Goal: Task Accomplishment & Management: Complete application form

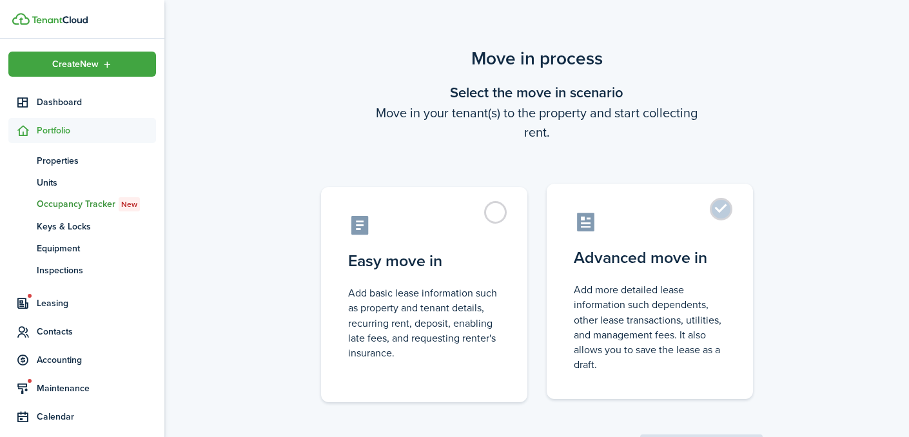
click at [700, 231] on control-radio-card-icon at bounding box center [650, 222] width 152 height 23
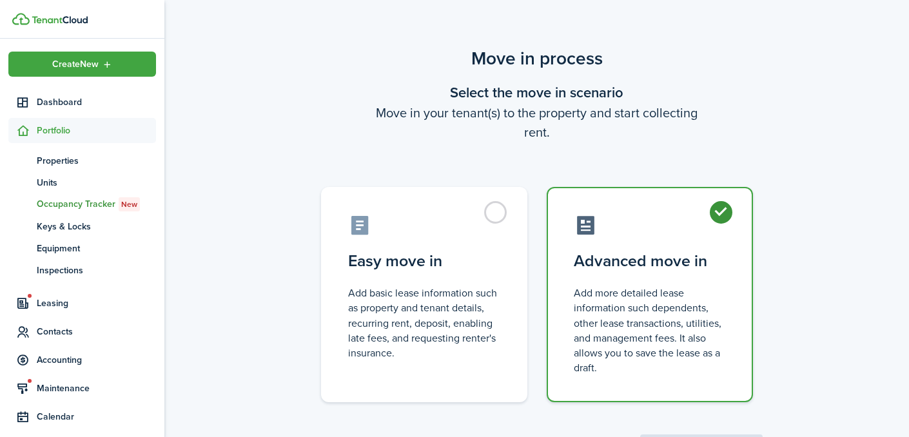
radio input "true"
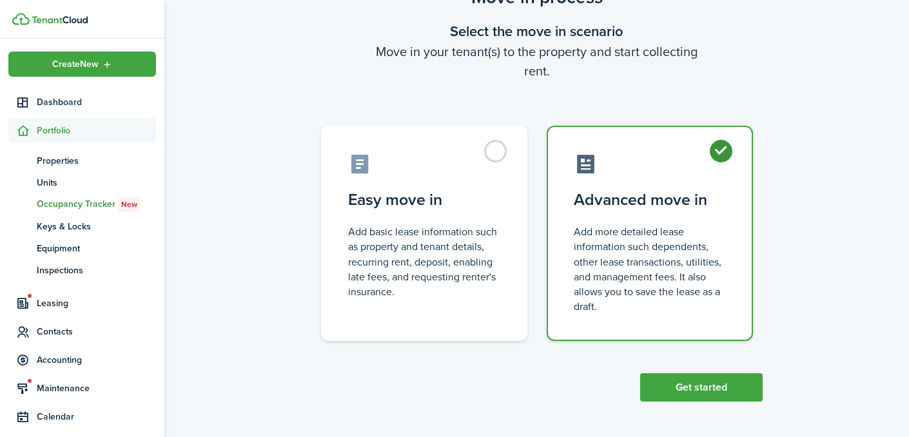
scroll to position [61, 0]
click at [707, 396] on button "Get started" at bounding box center [701, 388] width 122 height 28
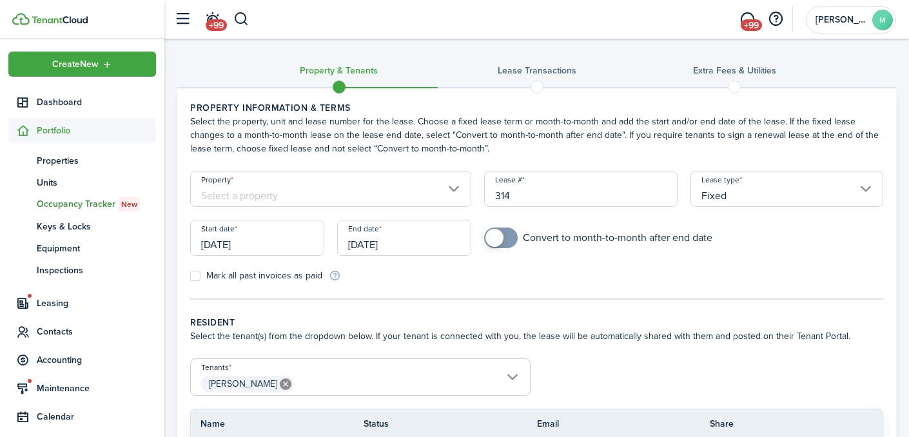
click at [289, 200] on input "Property" at bounding box center [330, 189] width 281 height 36
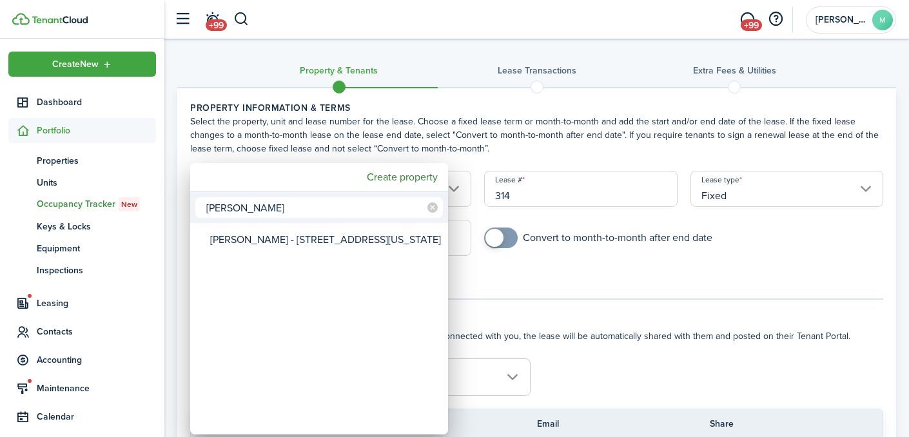
type input "[PERSON_NAME]"
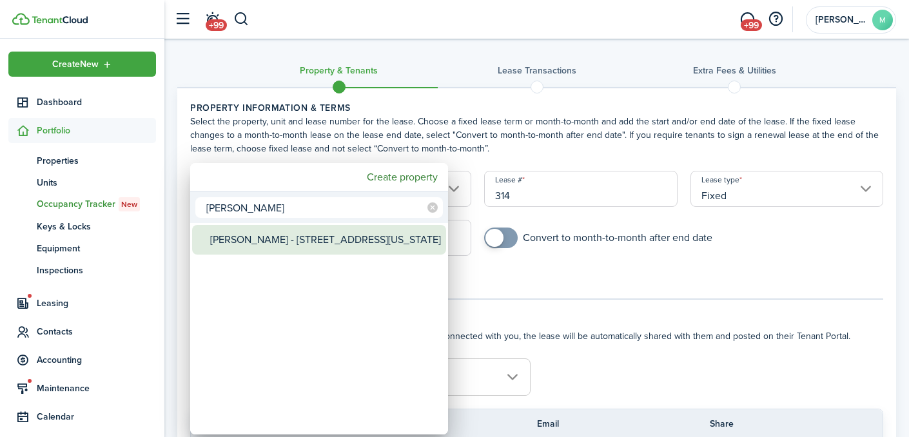
drag, startPoint x: 289, startPoint y: 200, endPoint x: 330, endPoint y: 233, distance: 52.2
click at [330, 233] on div "[PERSON_NAME] - [STREET_ADDRESS][US_STATE]" at bounding box center [324, 240] width 228 height 30
type input "[PERSON_NAME] - [STREET_ADDRESS][US_STATE]"
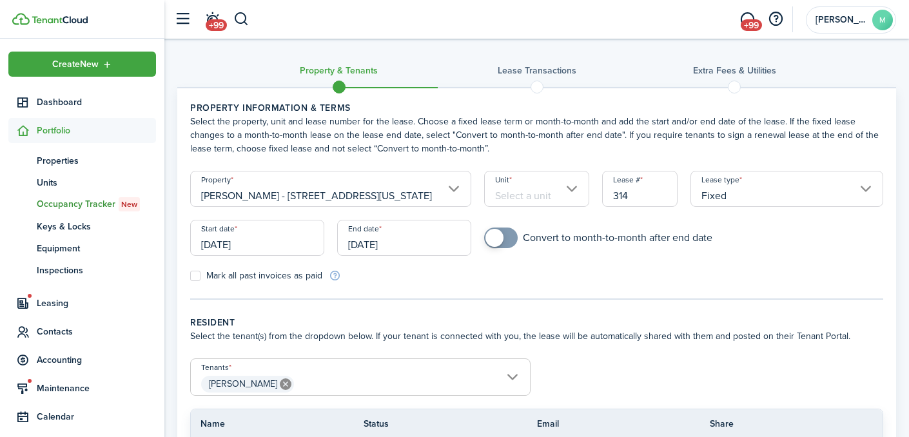
click at [523, 199] on input "Unit" at bounding box center [536, 189] width 105 height 36
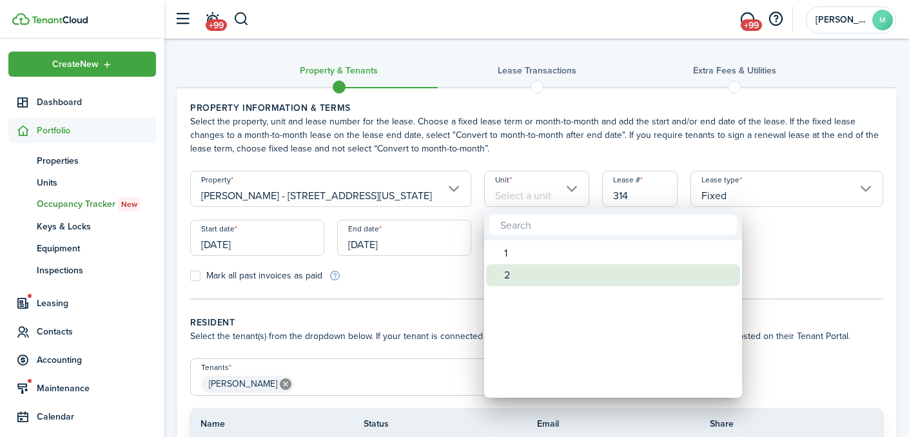
click at [527, 273] on div "2" at bounding box center [618, 275] width 228 height 22
type input "2"
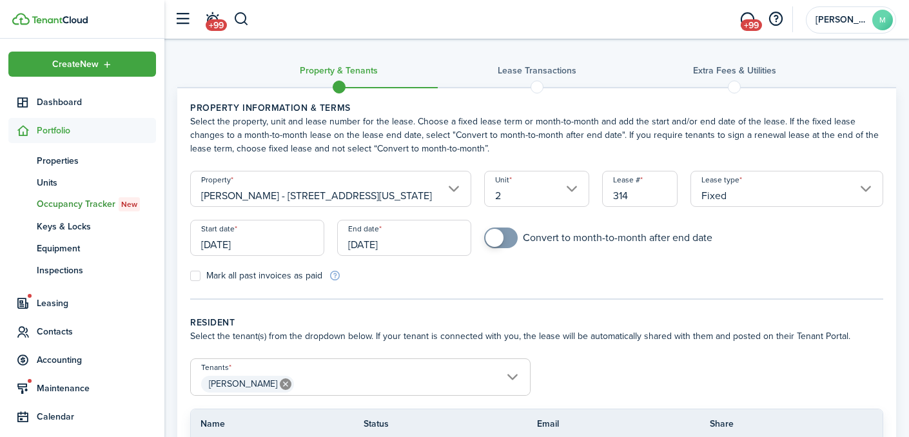
click at [249, 245] on input "[DATE]" at bounding box center [257, 238] width 134 height 36
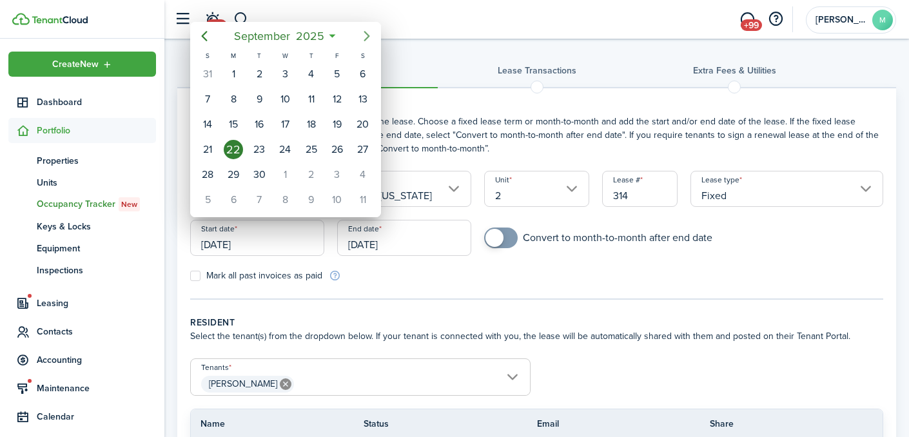
click at [365, 33] on icon "Next page" at bounding box center [367, 36] width 6 height 10
click at [286, 69] on div "1" at bounding box center [284, 73] width 19 height 19
type input "[DATE]"
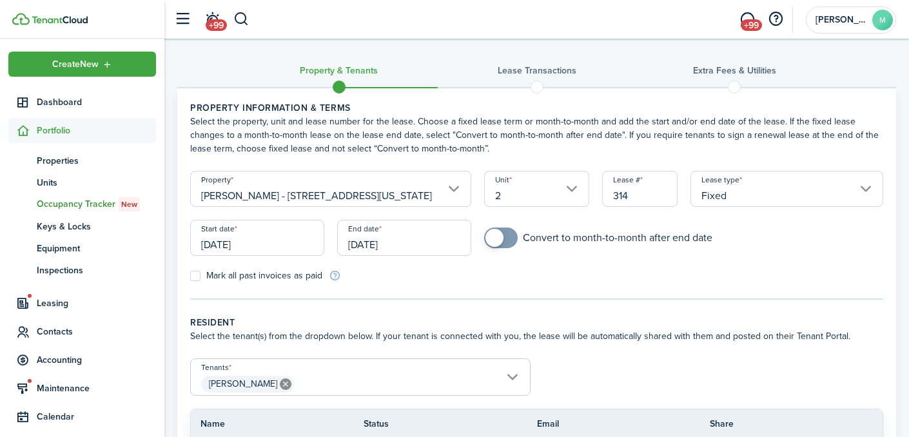
click at [376, 250] on input "[DATE]" at bounding box center [404, 238] width 134 height 36
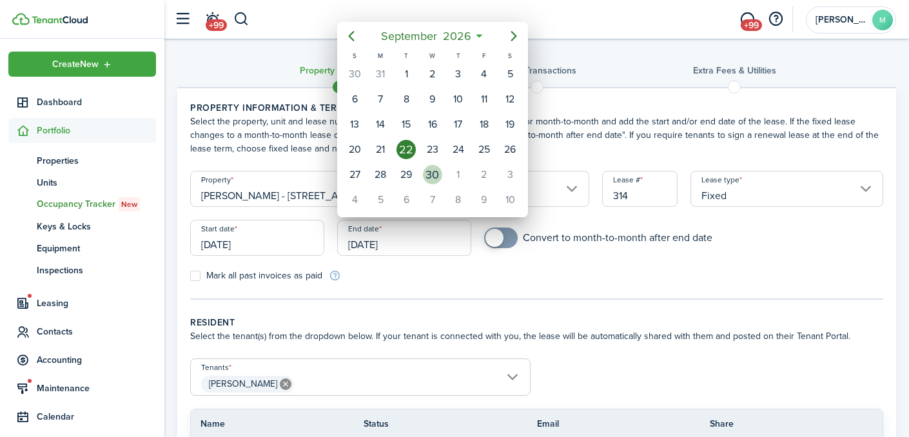
click at [433, 171] on div "30" at bounding box center [432, 174] width 19 height 19
type input "[DATE]"
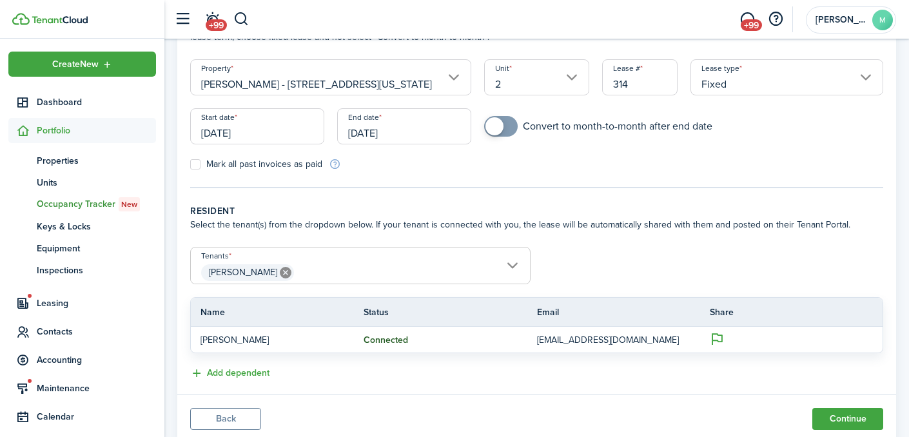
scroll to position [134, 0]
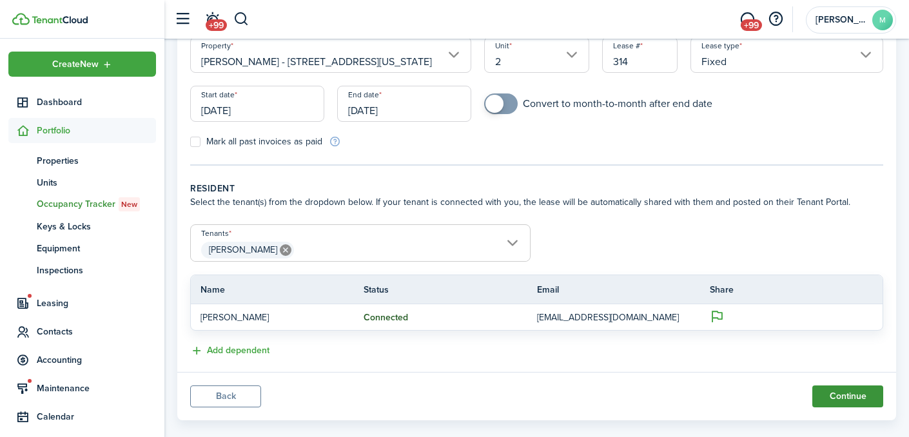
click at [848, 392] on button "Continue" at bounding box center [847, 396] width 71 height 22
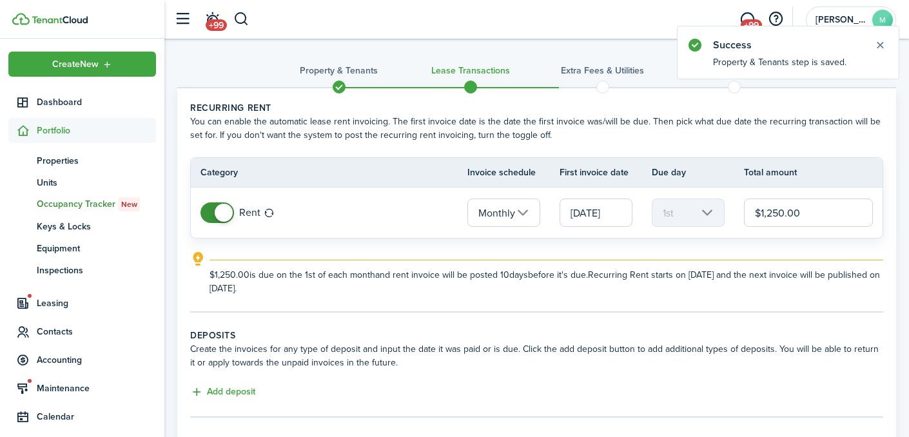
drag, startPoint x: 838, startPoint y: 214, endPoint x: 680, endPoint y: 186, distance: 160.3
click at [680, 186] on table "Category Invoice schedule First invoice date Due day Total amount Rent Monthly …" at bounding box center [536, 197] width 693 height 81
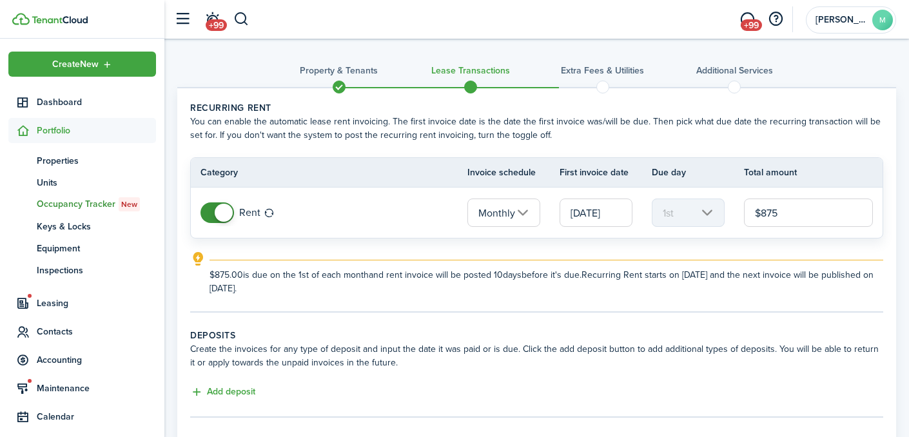
type input "$875.00"
click at [676, 377] on lease-classic-deposit "Deposits Create the invoices for any type of deposit and input the date it was …" at bounding box center [536, 365] width 693 height 72
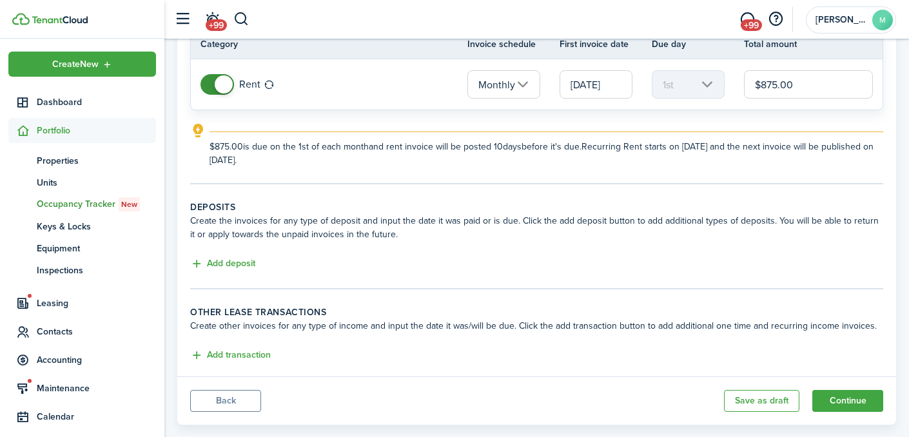
scroll to position [129, 0]
click at [236, 267] on button "Add deposit" at bounding box center [222, 263] width 65 height 15
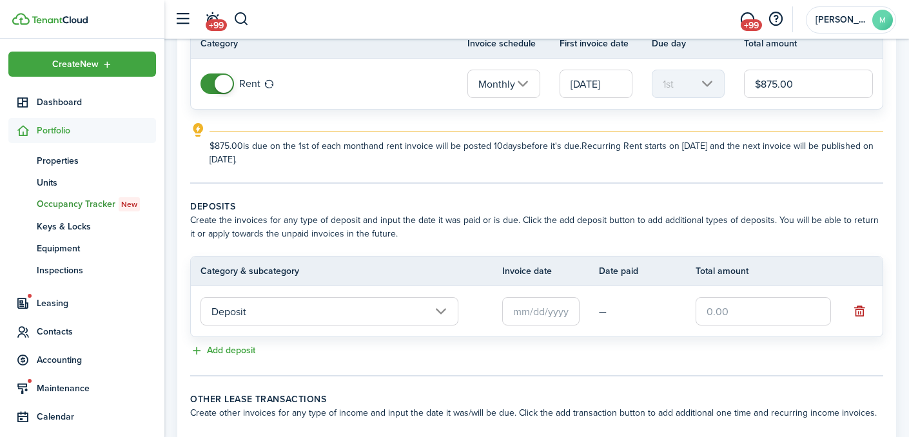
click at [535, 306] on input "text" at bounding box center [540, 311] width 77 height 28
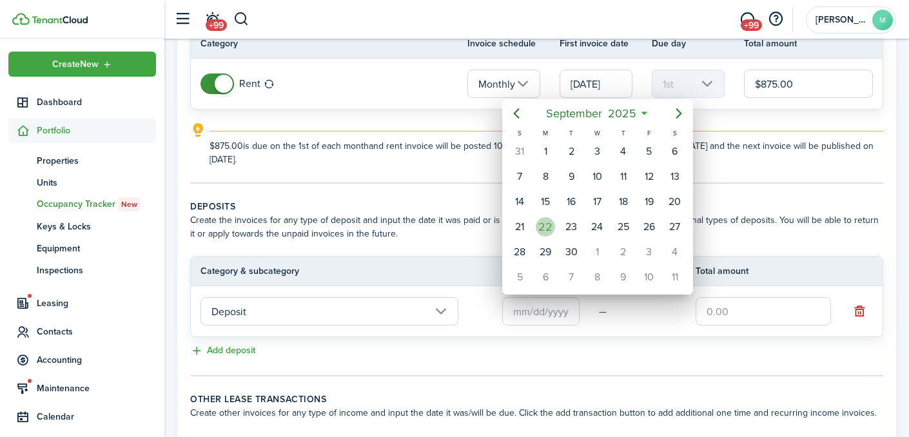
click at [544, 231] on div "22" at bounding box center [545, 226] width 19 height 19
type input "[DATE]"
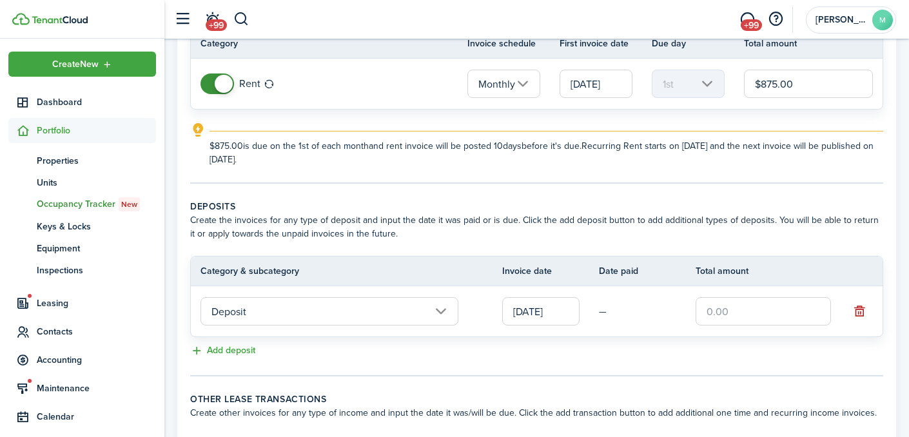
click at [716, 307] on input "text" at bounding box center [762, 311] width 135 height 28
type input "$875.00"
click at [572, 379] on panel-main-body "Recurring rent You can enable the automatic lease rent invoicing. The first inv…" at bounding box center [536, 211] width 719 height 504
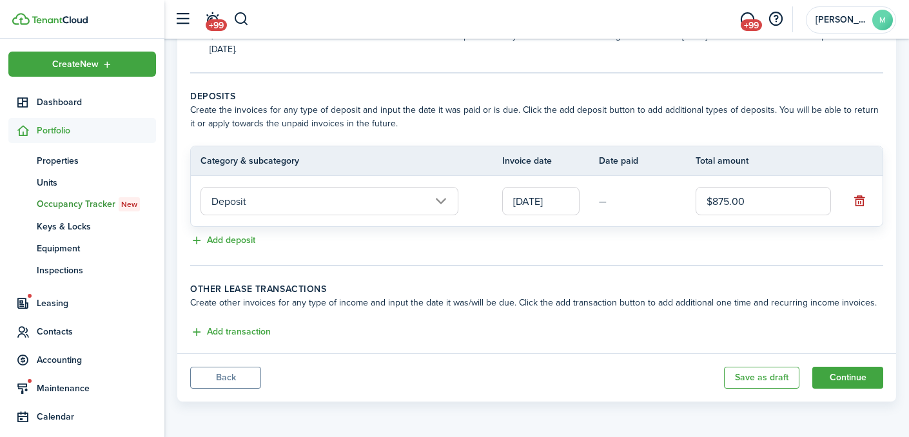
scroll to position [239, 0]
click at [841, 374] on button "Continue" at bounding box center [847, 378] width 71 height 22
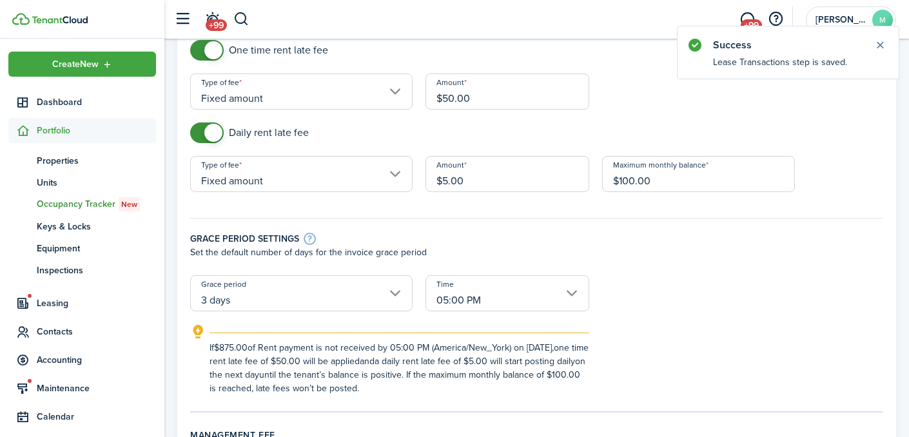
scroll to position [177, 0]
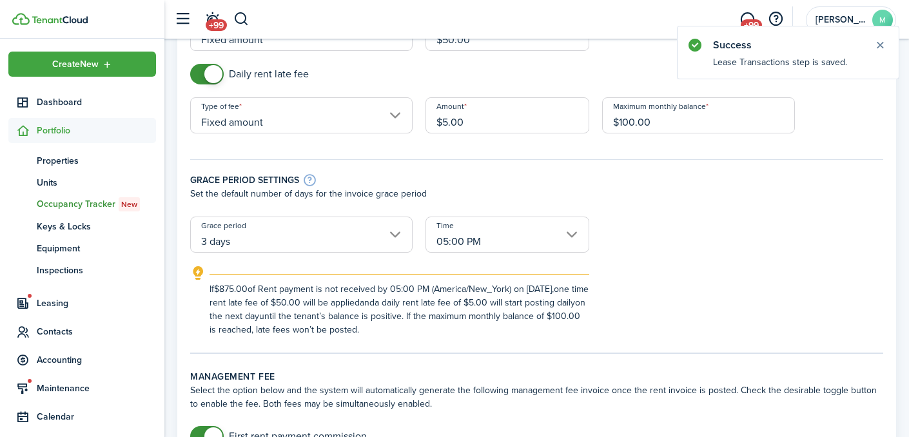
click at [509, 237] on input "05:00 PM" at bounding box center [507, 235] width 164 height 36
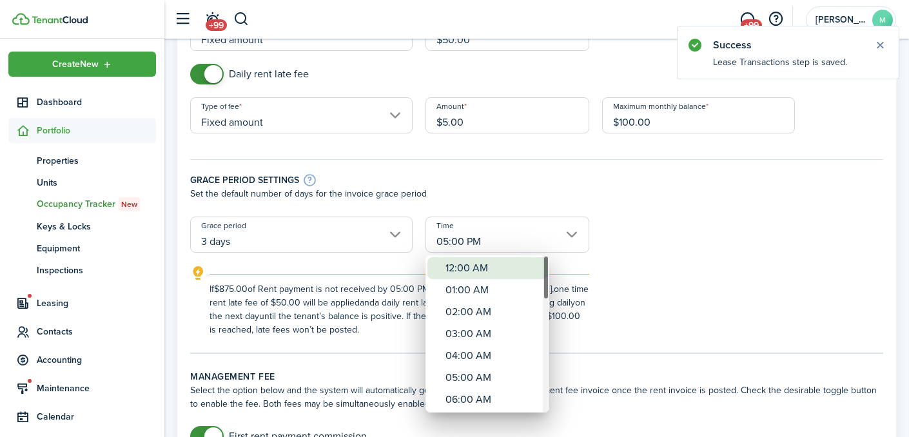
click at [506, 263] on div "12:00 AM" at bounding box center [492, 268] width 94 height 22
type input "12:00 AM"
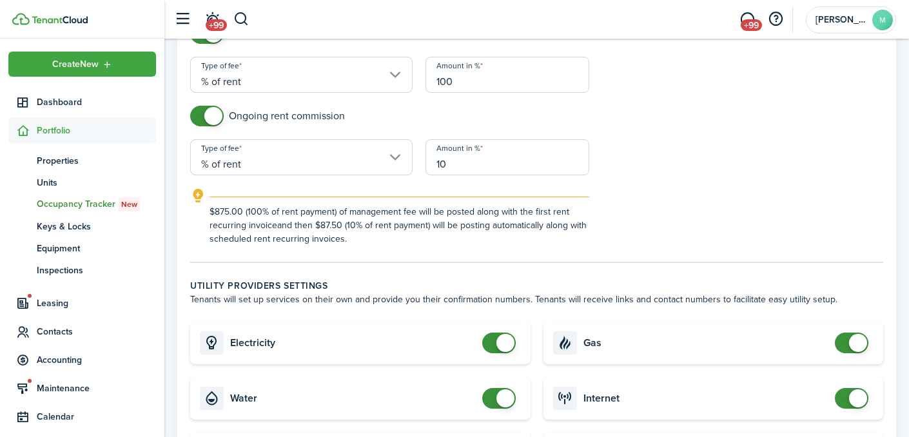
scroll to position [705, 0]
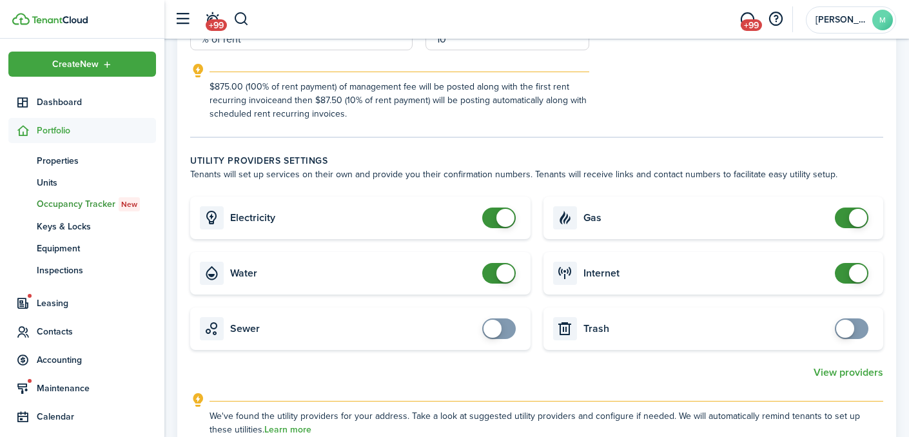
click at [492, 269] on span at bounding box center [498, 273] width 13 height 21
click at [500, 272] on span at bounding box center [492, 273] width 18 height 18
checkbox input "false"
click at [503, 271] on span at bounding box center [505, 273] width 18 height 18
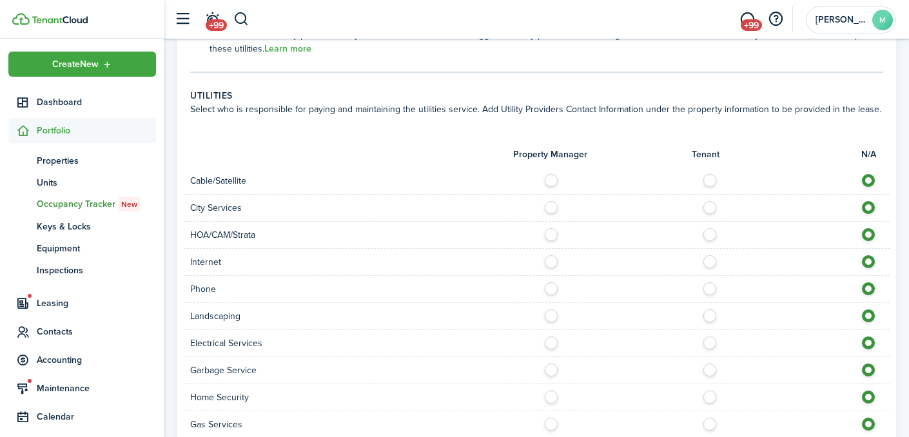
scroll to position [1091, 0]
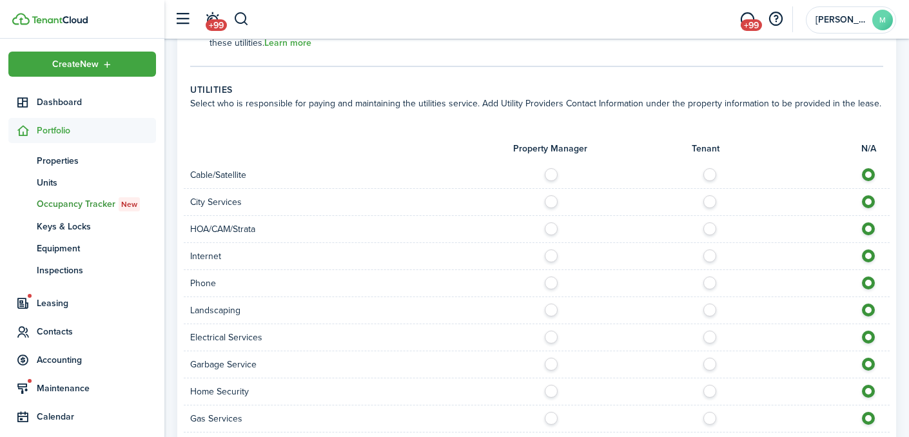
click at [712, 256] on label at bounding box center [713, 252] width 23 height 6
radio input "true"
click at [706, 283] on label at bounding box center [713, 280] width 23 height 6
radio input "true"
click at [554, 310] on label at bounding box center [554, 307] width 23 height 6
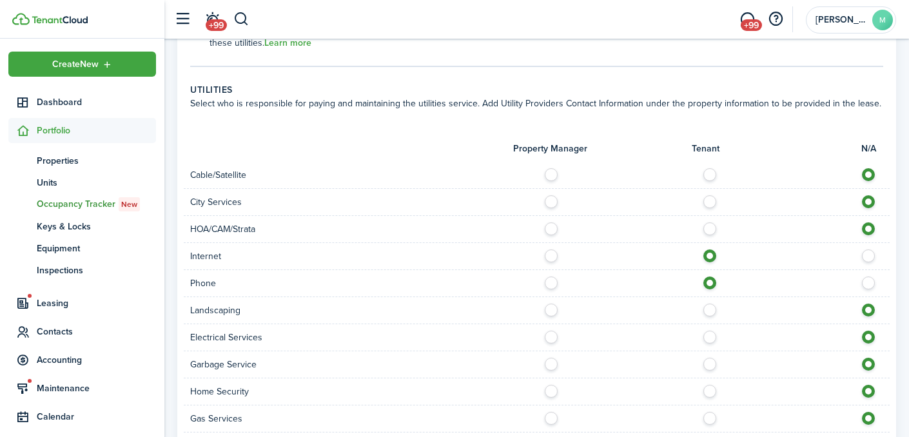
radio input "true"
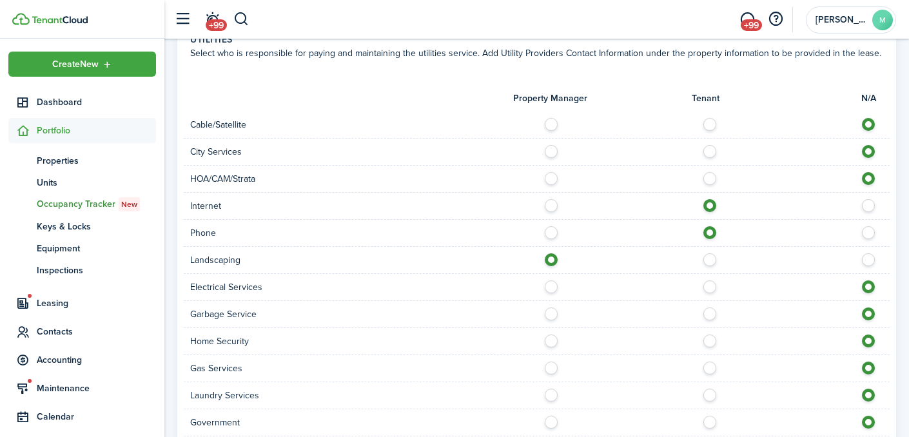
scroll to position [1166, 0]
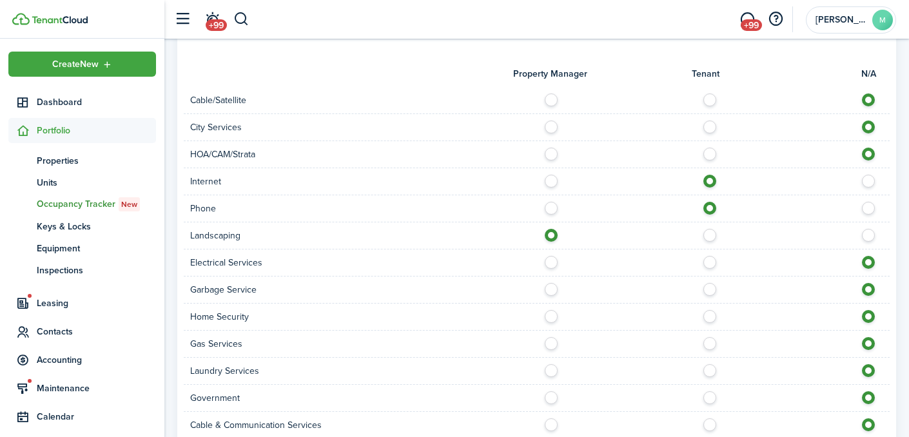
click at [713, 258] on label at bounding box center [713, 259] width 23 height 6
radio input "true"
click at [558, 295] on div at bounding box center [713, 290] width 353 height 14
click at [549, 289] on label at bounding box center [554, 286] width 23 height 6
radio input "true"
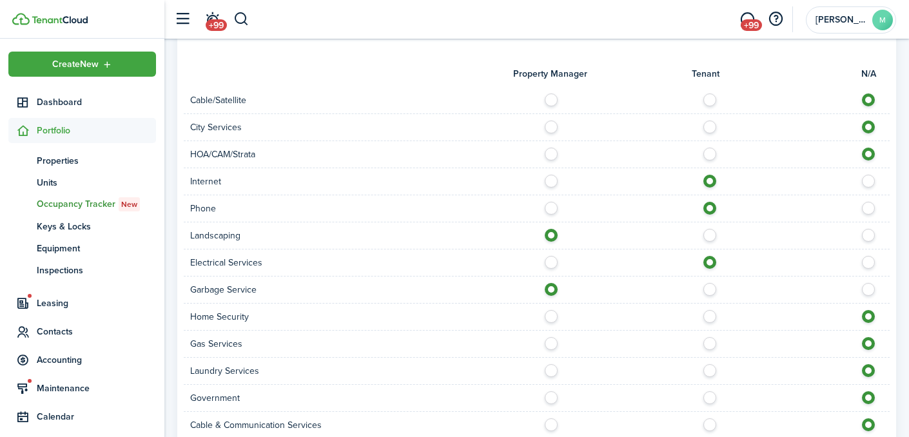
click at [710, 342] on label at bounding box center [713, 340] width 23 height 6
radio input "true"
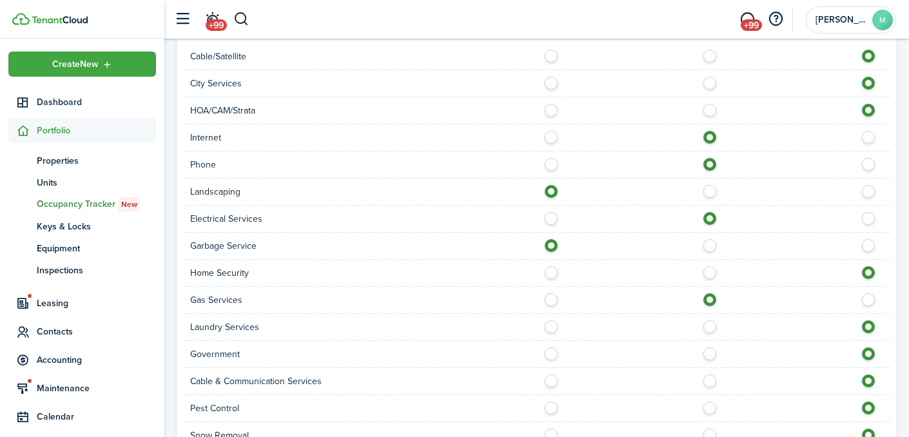
scroll to position [1211, 0]
click at [708, 380] on label at bounding box center [713, 377] width 23 height 6
radio input "true"
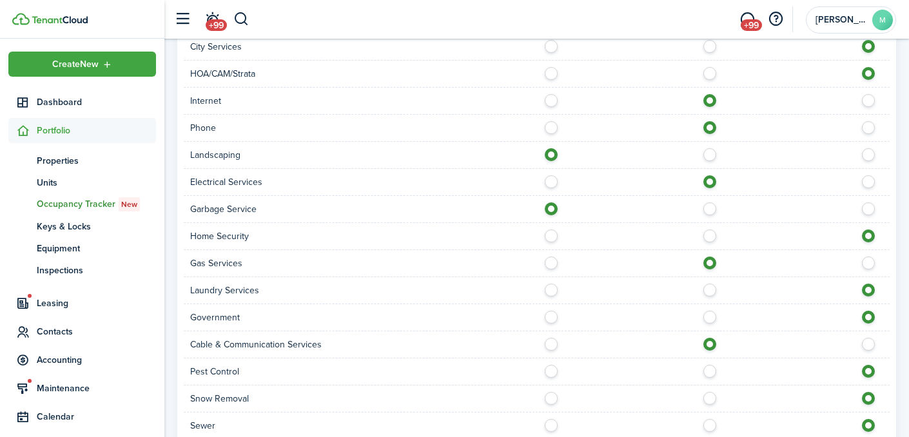
scroll to position [1251, 0]
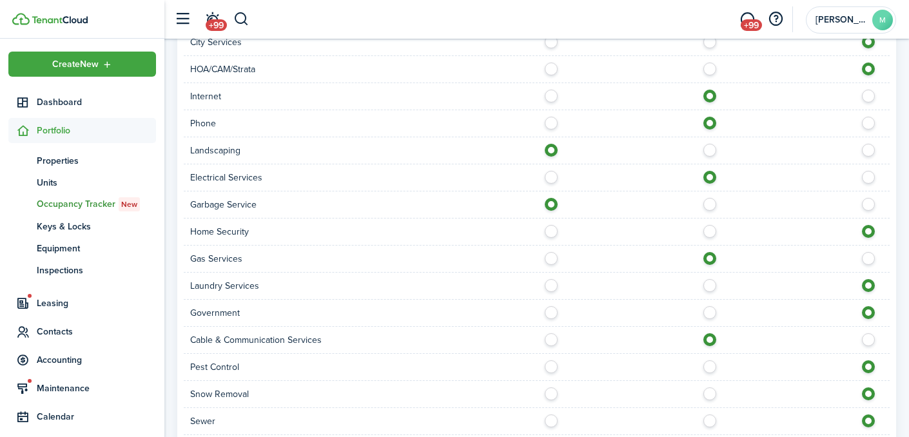
click at [708, 367] on label at bounding box center [713, 363] width 23 height 6
radio input "true"
click at [551, 394] on label at bounding box center [554, 390] width 23 height 6
radio input "true"
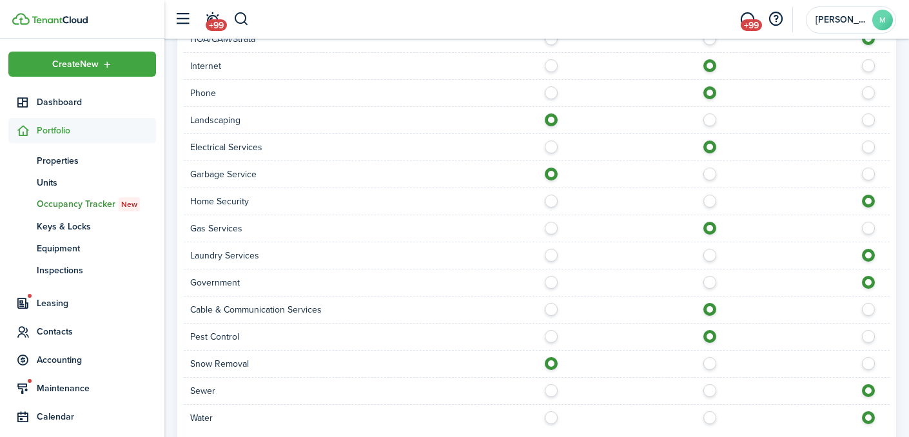
scroll to position [1293, 0]
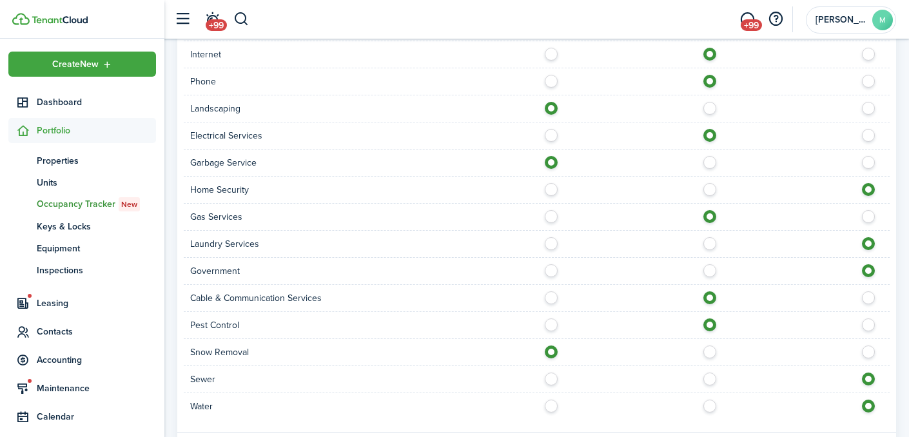
click at [543, 374] on label at bounding box center [554, 376] width 23 height 6
radio input "true"
click at [547, 412] on div at bounding box center [713, 407] width 353 height 14
click at [549, 406] on label at bounding box center [554, 403] width 23 height 6
radio input "true"
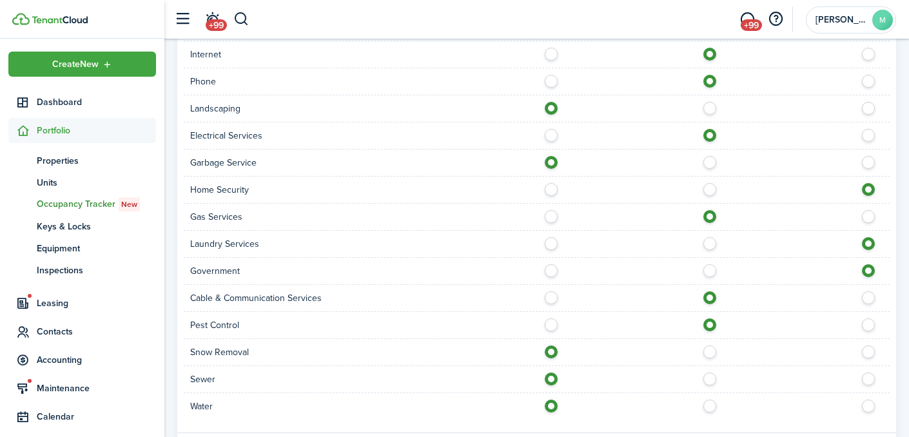
click at [709, 349] on label at bounding box center [713, 348] width 23 height 6
radio input "false"
radio input "true"
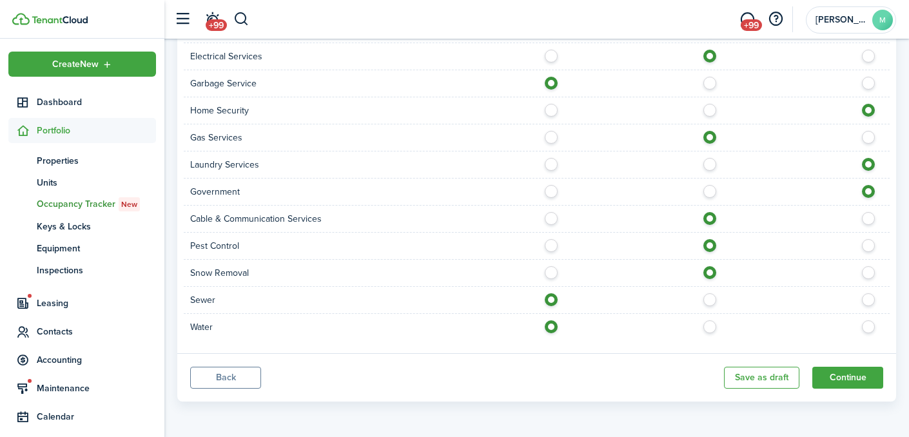
scroll to position [1372, 0]
click at [843, 376] on button "Continue" at bounding box center [847, 378] width 71 height 22
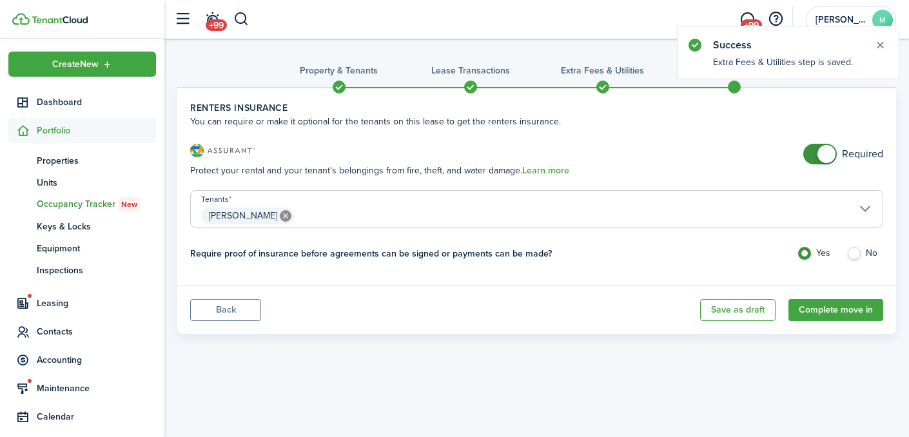
checkbox input "false"
click at [818, 158] on span at bounding box center [826, 154] width 18 height 18
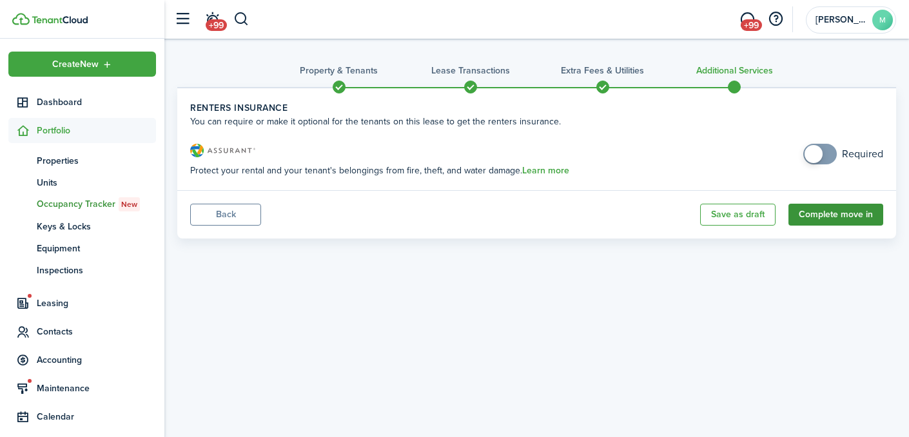
click at [835, 219] on button "Complete move in" at bounding box center [835, 215] width 95 height 22
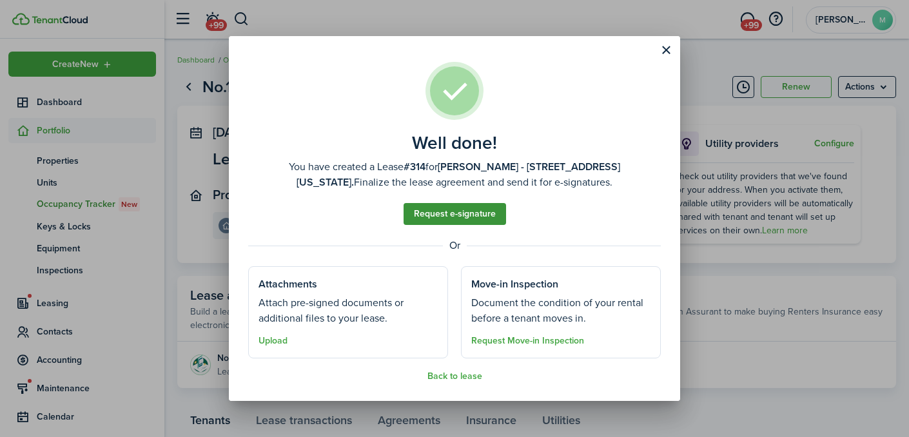
click at [454, 209] on link "Request e-signature" at bounding box center [455, 214] width 102 height 22
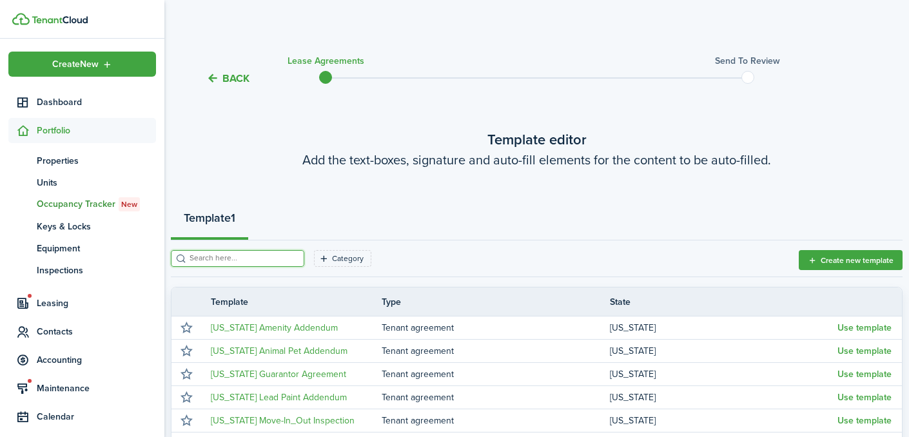
click at [233, 261] on input "search" at bounding box center [242, 258] width 113 height 12
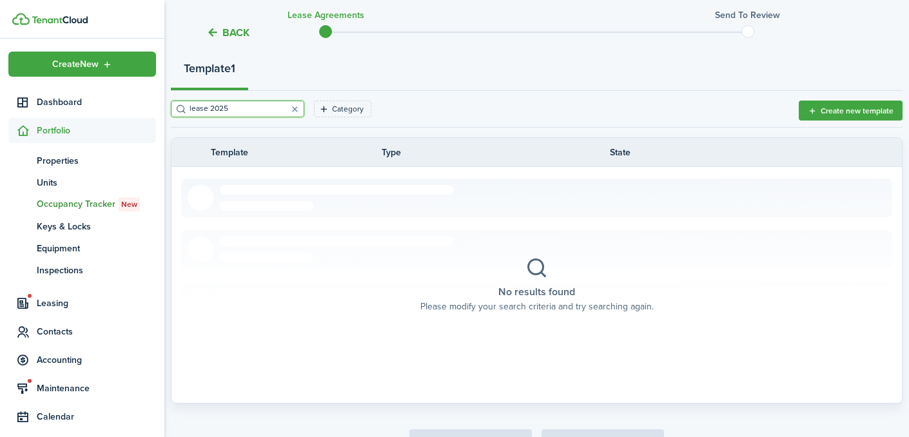
scroll to position [162, 0]
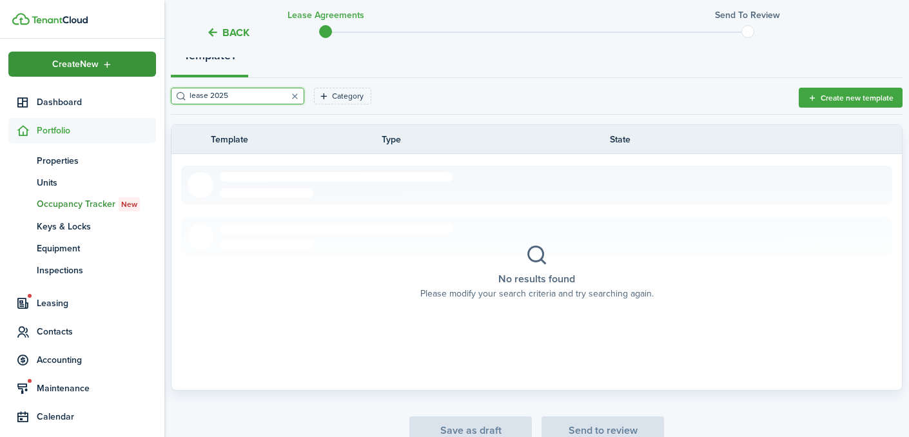
drag, startPoint x: 255, startPoint y: 98, endPoint x: 61, endPoint y: 74, distance: 195.5
click at [61, 74] on landlord-dashboard "Create New Dashboard Portfolio pt Properties un Units oc Occupancy Tracker New …" at bounding box center [454, 56] width 909 height 437
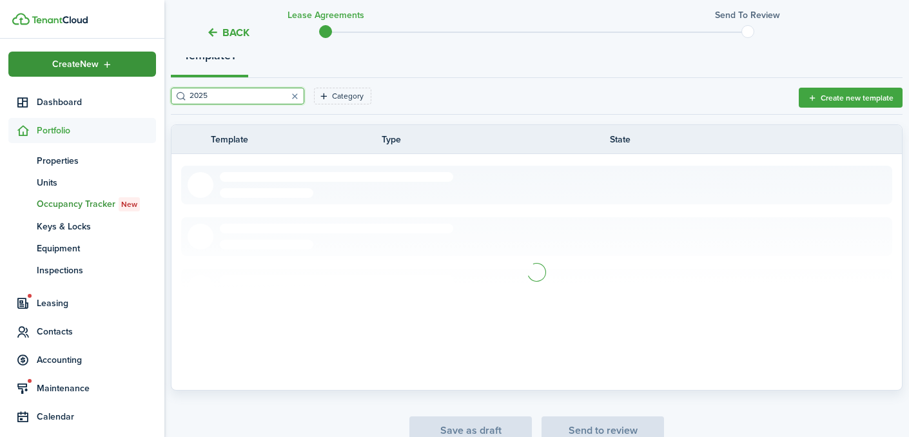
type input "2025"
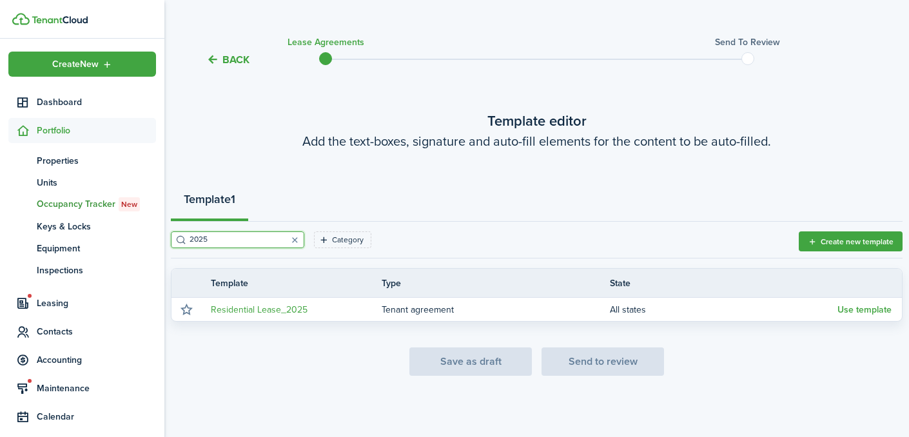
scroll to position [19, 0]
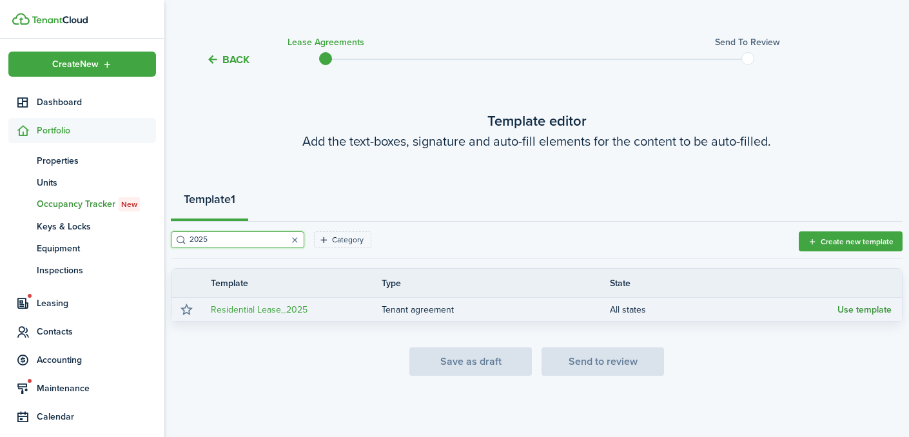
click at [849, 306] on button "Use template" at bounding box center [864, 310] width 54 height 10
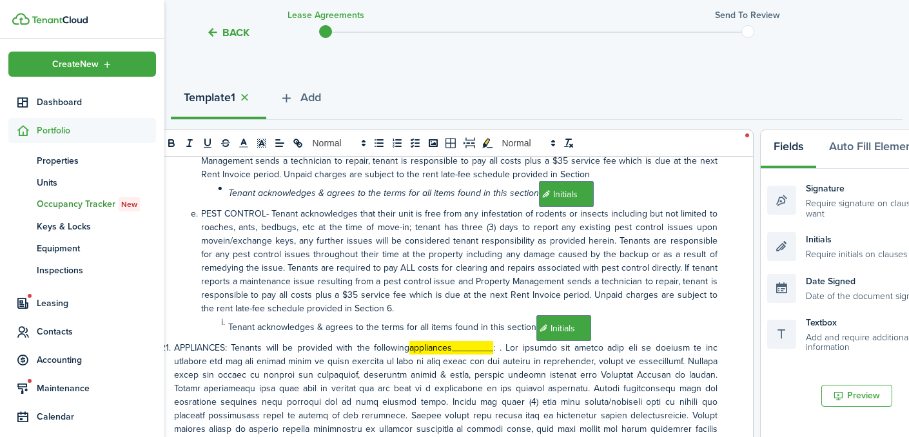
scroll to position [1776, 0]
click at [458, 347] on mark "appliances________" at bounding box center [451, 349] width 84 height 14
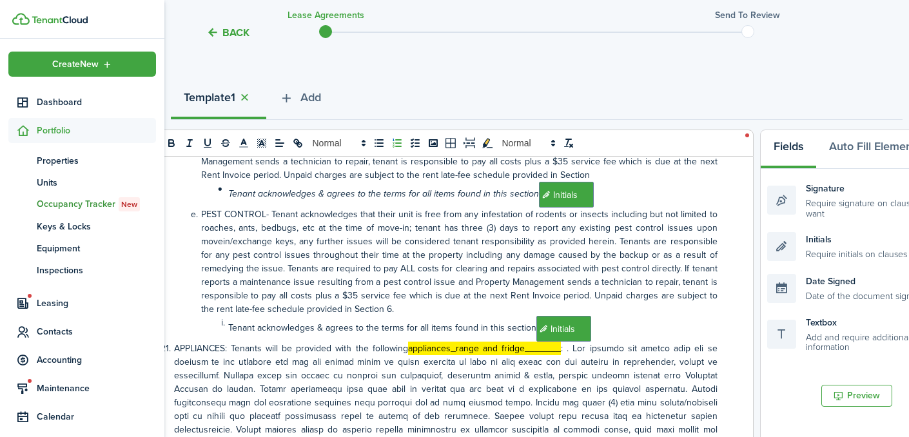
click at [628, 334] on li "Tenant acknowledges & agrees to the terms for all items found in this section ﻿…" at bounding box center [438, 329] width 557 height 26
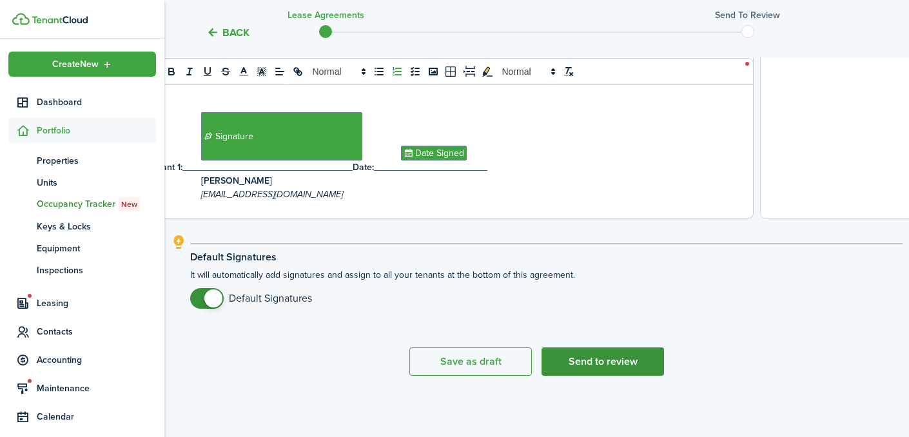
scroll to position [565, 0]
click at [589, 360] on button "Send to review" at bounding box center [602, 361] width 122 height 28
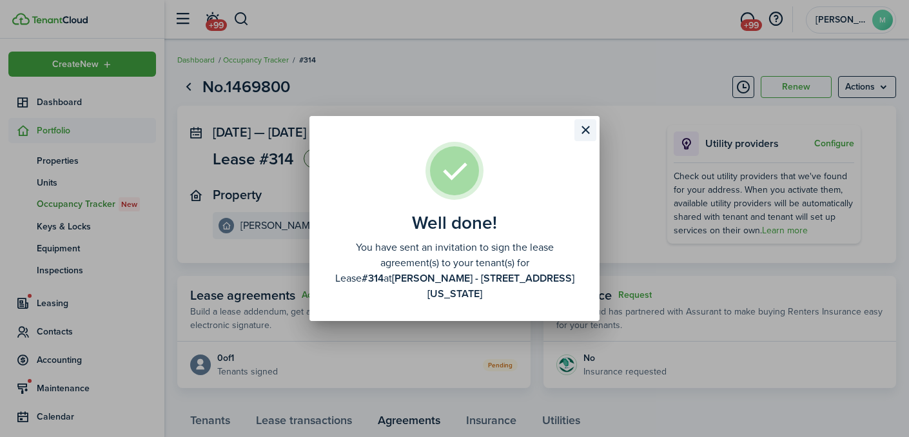
click at [587, 141] on button "Close modal" at bounding box center [585, 130] width 22 height 22
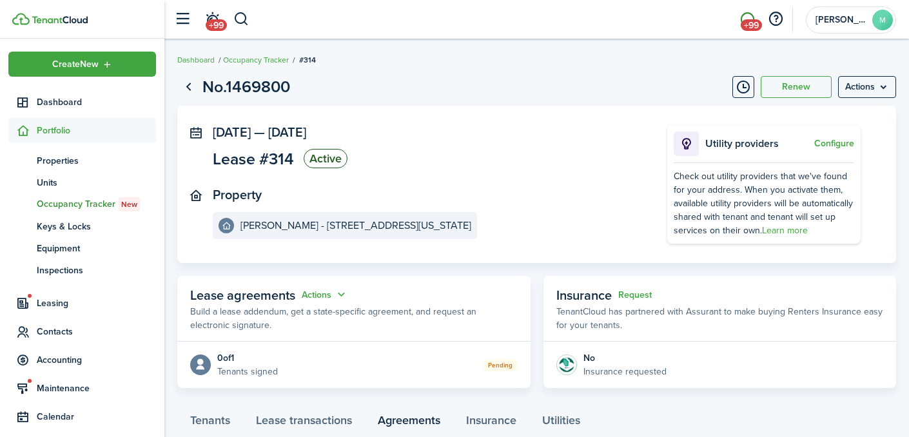
click at [750, 28] on span "+99" at bounding box center [751, 25] width 21 height 12
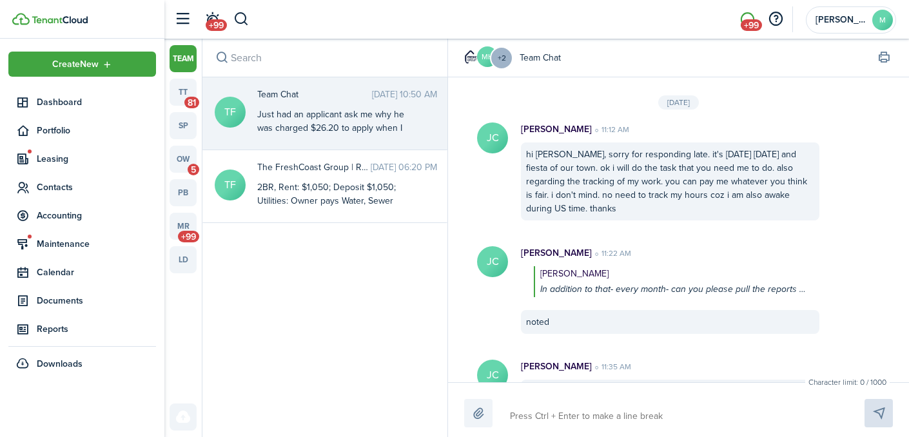
scroll to position [1828, 0]
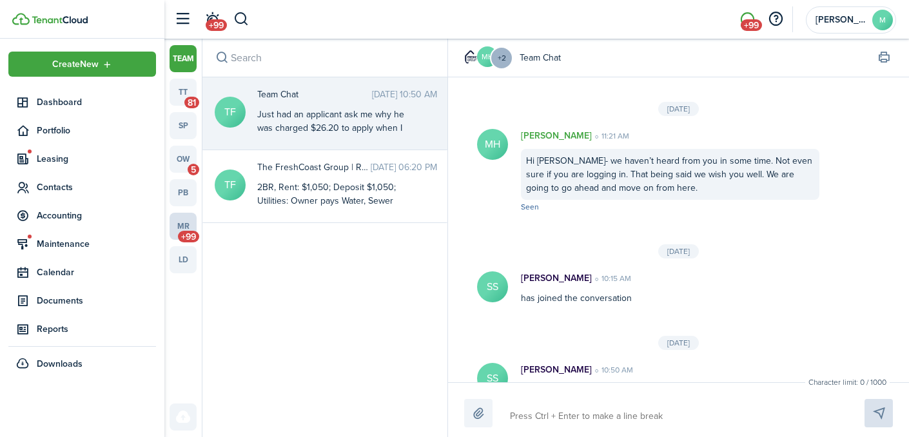
click at [186, 222] on link "mr +99" at bounding box center [183, 226] width 27 height 27
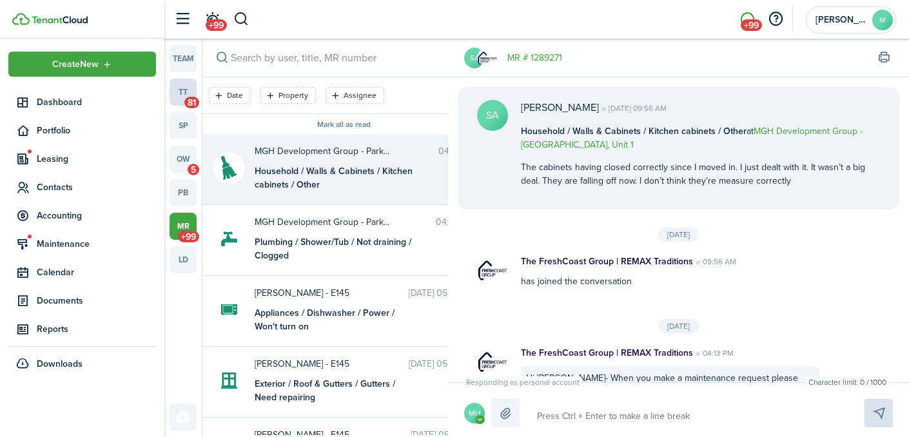
scroll to position [61, 0]
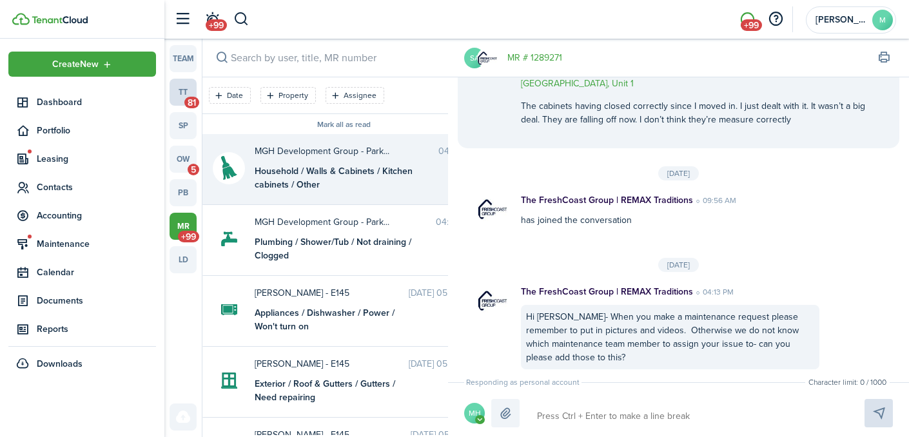
click at [191, 93] on link "tt 81" at bounding box center [183, 92] width 27 height 27
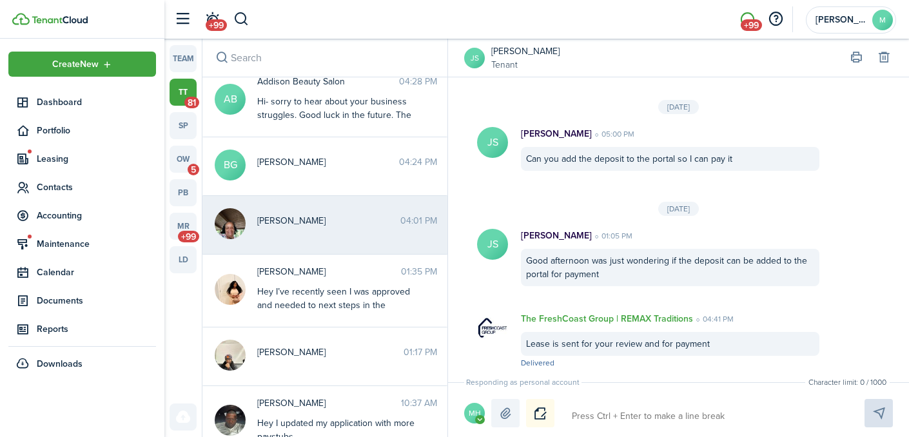
scroll to position [256, 0]
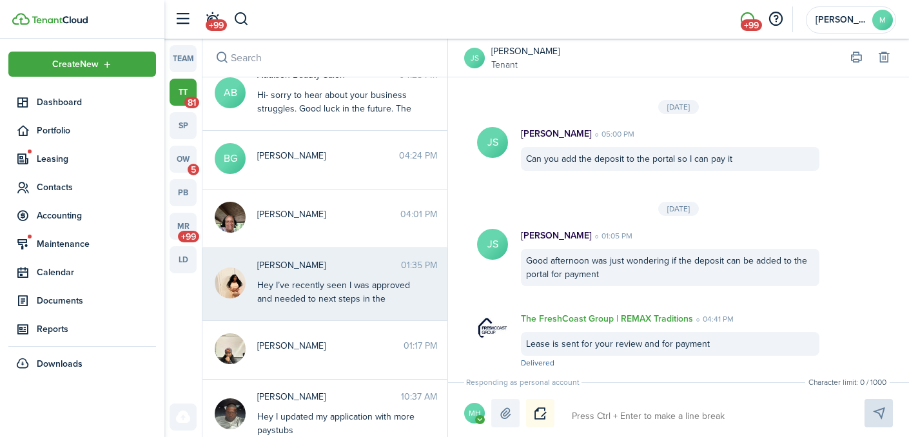
click at [341, 276] on div "Dalasia Gooden 01:35 PM Hey I’ve recently seen I was approved and needed to nex…" at bounding box center [347, 282] width 199 height 49
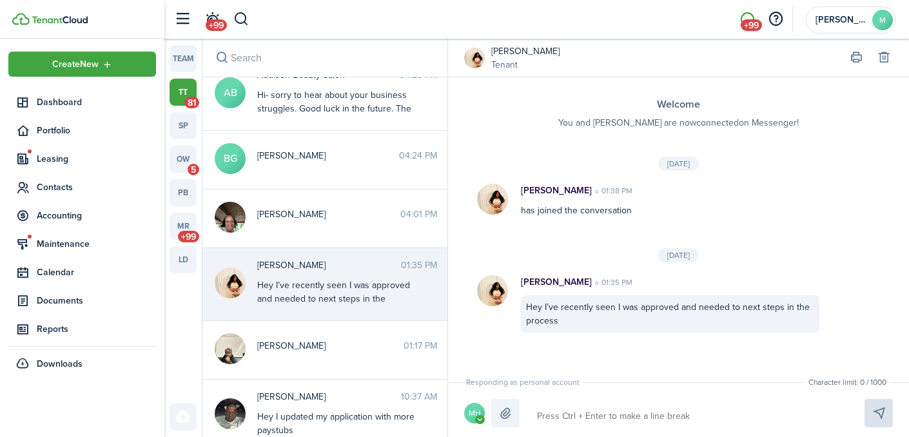
click at [274, 267] on span "[PERSON_NAME]" at bounding box center [329, 265] width 144 height 14
click at [512, 49] on link "[PERSON_NAME]" at bounding box center [525, 51] width 68 height 14
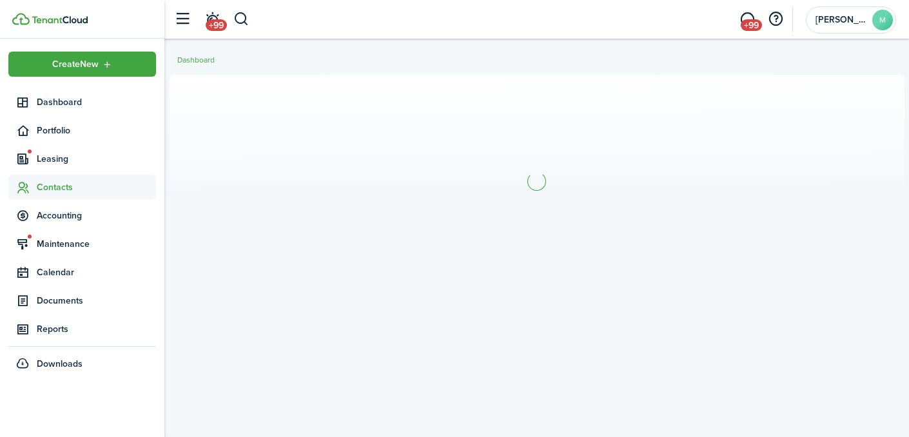
click at [512, 49] on breadcrumb "Dashboard" at bounding box center [536, 54] width 719 height 30
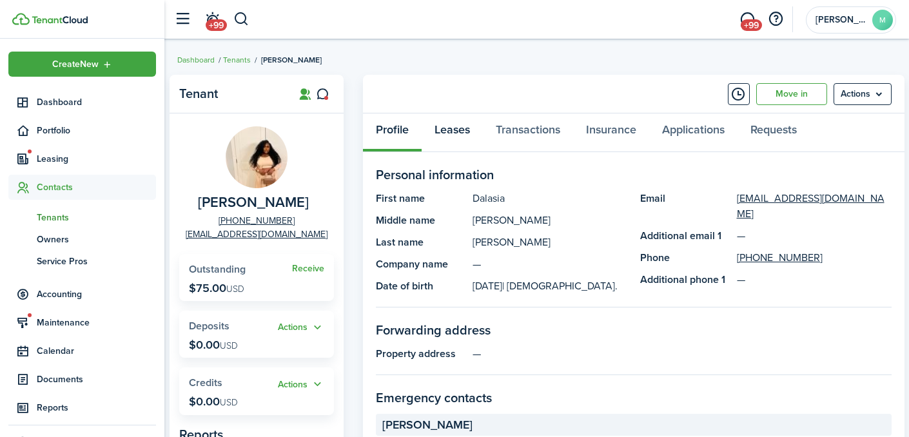
click at [456, 126] on link "Leases" at bounding box center [452, 132] width 61 height 39
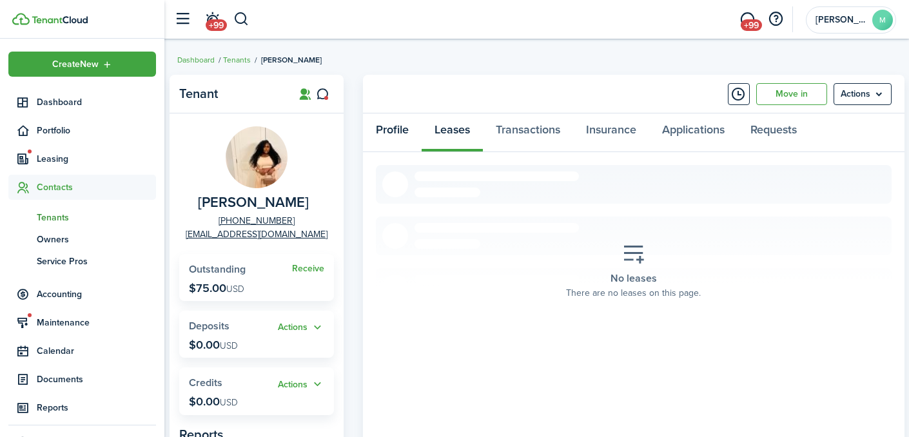
click at [394, 131] on link "Profile" at bounding box center [392, 132] width 59 height 39
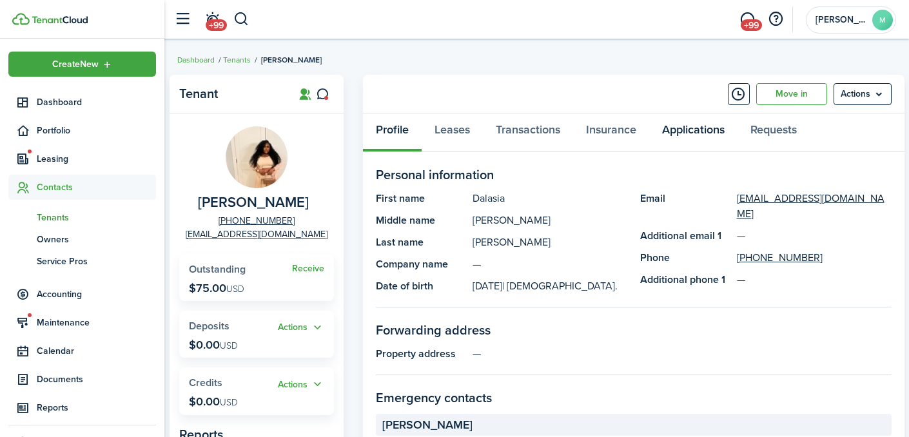
click at [705, 130] on link "Applications" at bounding box center [693, 132] width 88 height 39
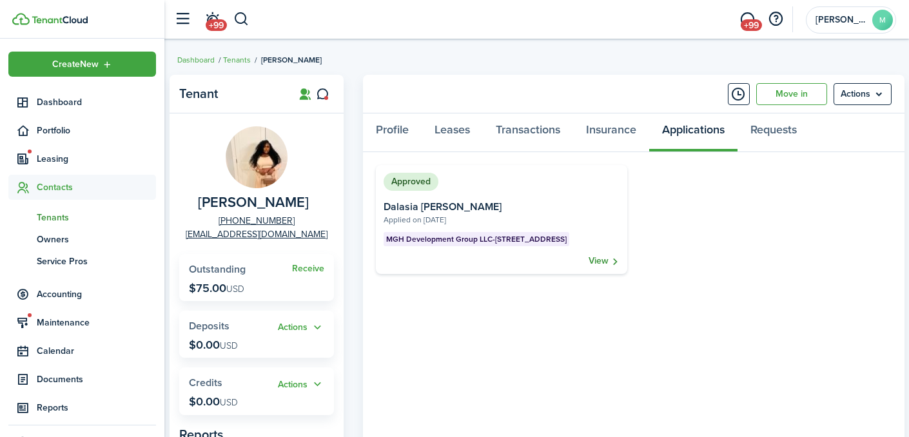
click at [603, 259] on link "View" at bounding box center [603, 261] width 31 height 13
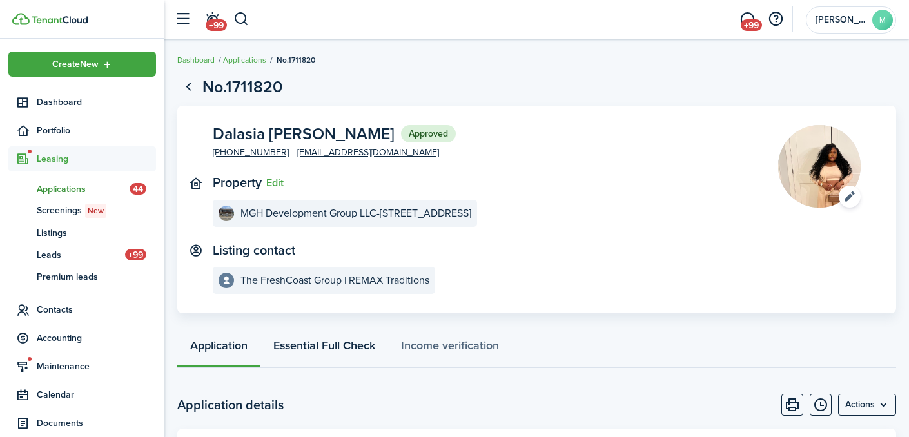
click at [343, 349] on link "Essential Full Check" at bounding box center [324, 348] width 128 height 39
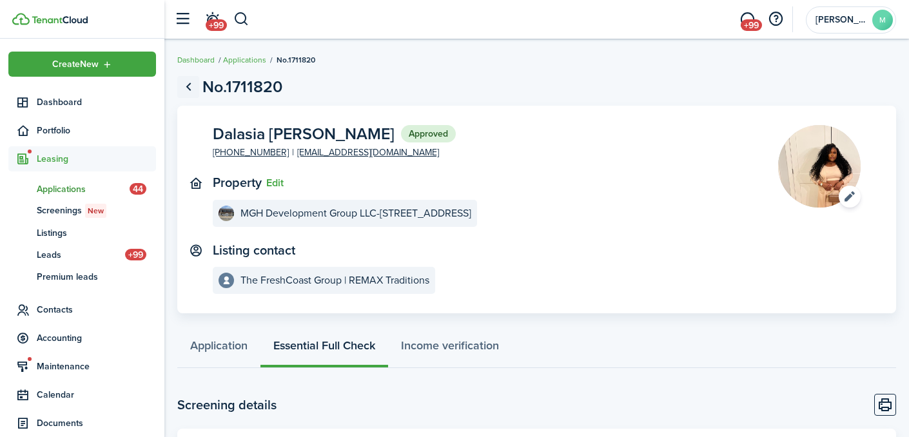
click at [188, 83] on link "Go back" at bounding box center [188, 87] width 22 height 22
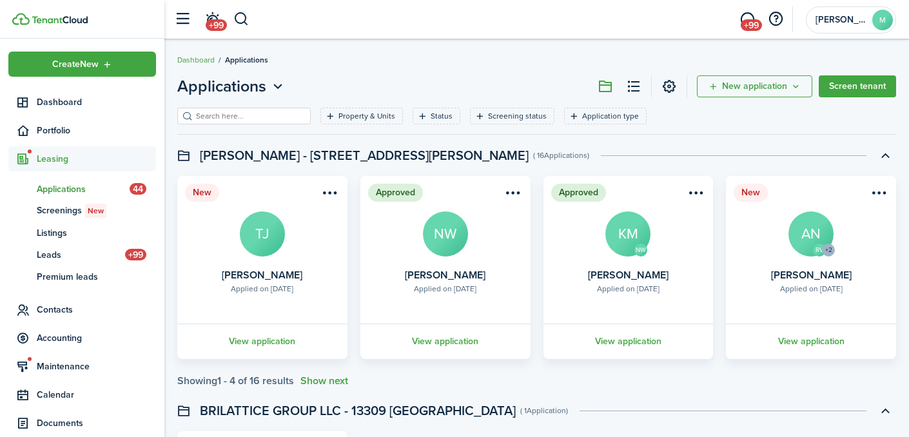
click at [61, 188] on span "Applications" at bounding box center [83, 189] width 93 height 14
click at [70, 187] on span "Applications" at bounding box center [83, 189] width 93 height 14
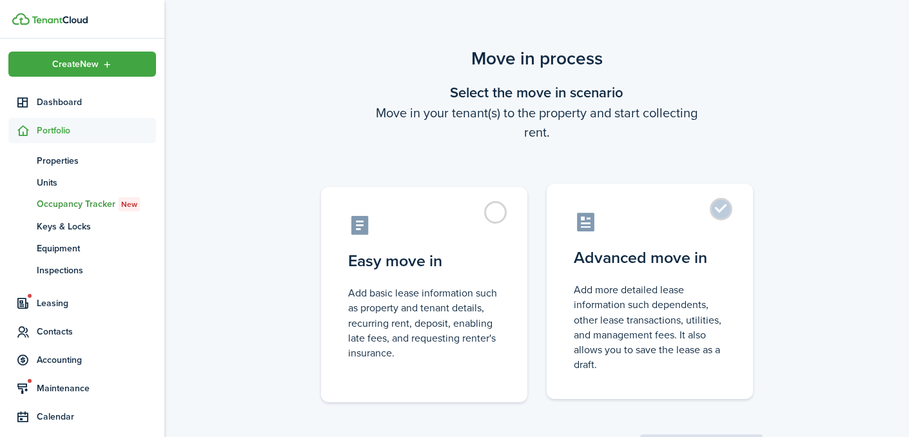
click at [676, 221] on control-radio-card-icon at bounding box center [650, 222] width 152 height 23
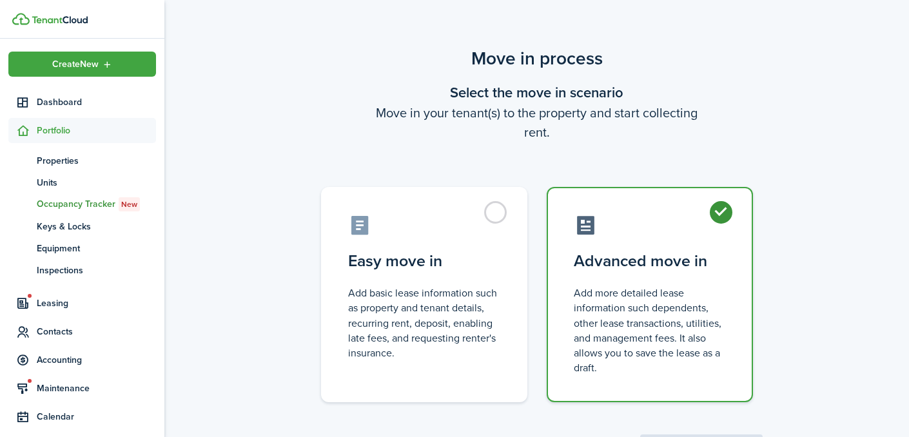
radio input "true"
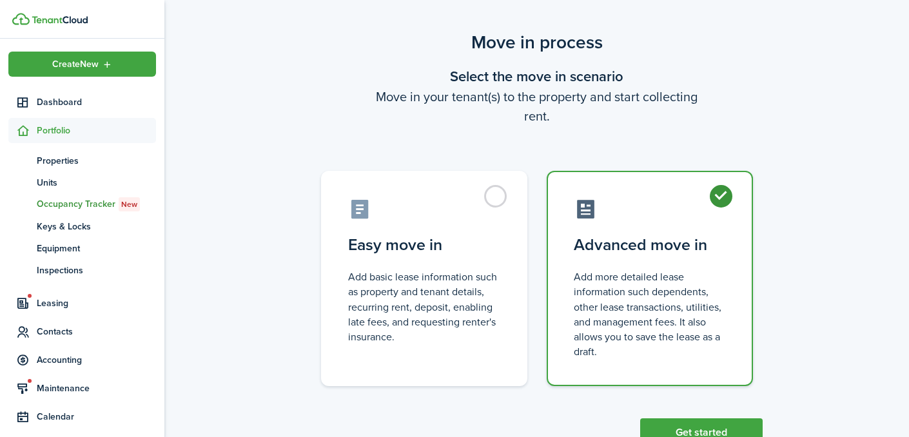
scroll to position [35, 0]
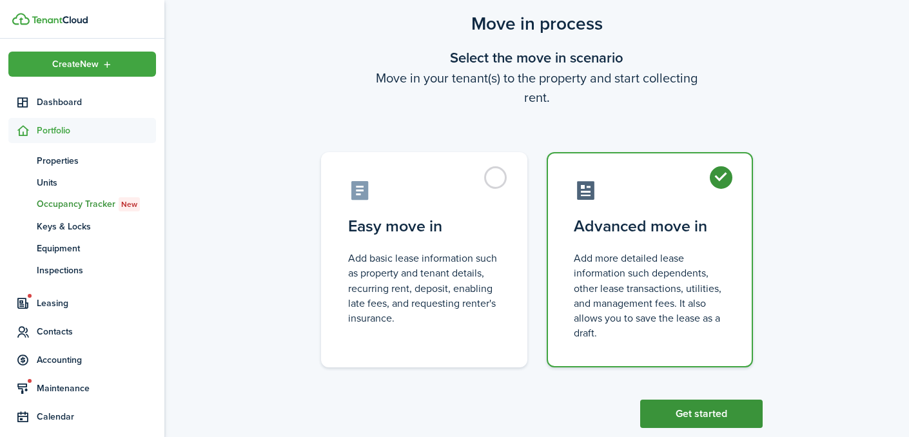
click at [717, 410] on button "Get started" at bounding box center [701, 414] width 122 height 28
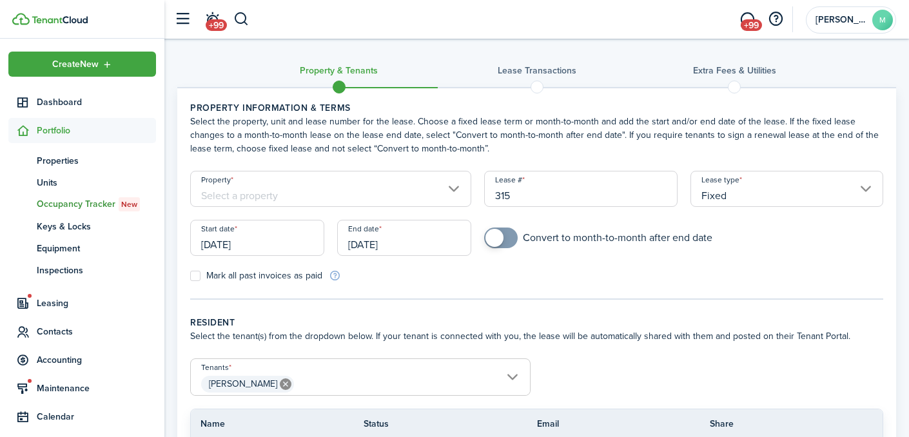
click at [294, 189] on input "Property" at bounding box center [330, 189] width 281 height 36
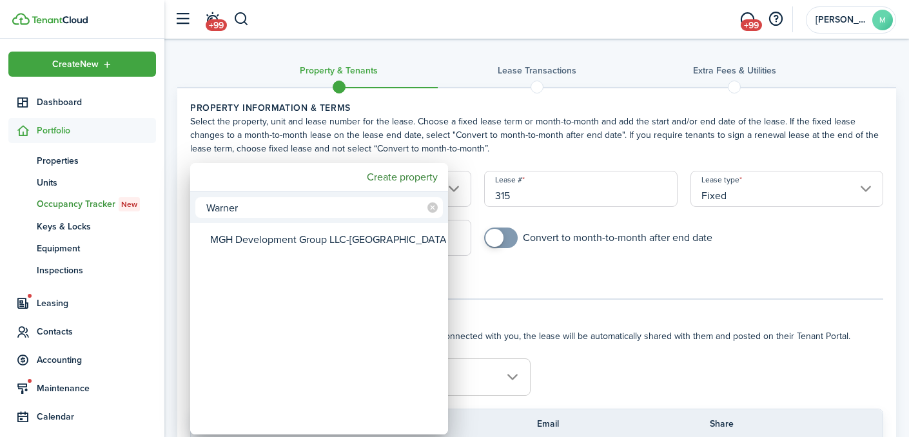
type input "Warner"
drag, startPoint x: 294, startPoint y: 189, endPoint x: 297, endPoint y: 237, distance: 48.5
click at [297, 237] on div "MGH Development Group LLC-[GEOGRAPHIC_DATA]" at bounding box center [324, 240] width 228 height 30
type input "MGH Development Group LLC-[GEOGRAPHIC_DATA]"
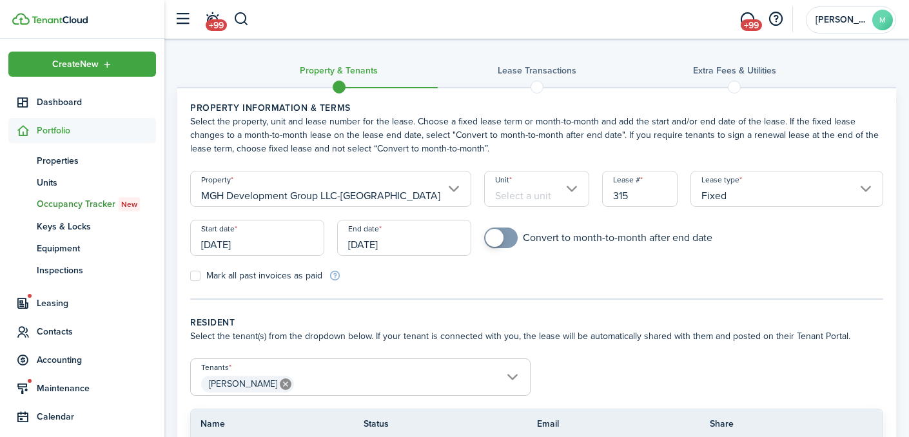
click at [509, 186] on input "Unit" at bounding box center [536, 189] width 105 height 36
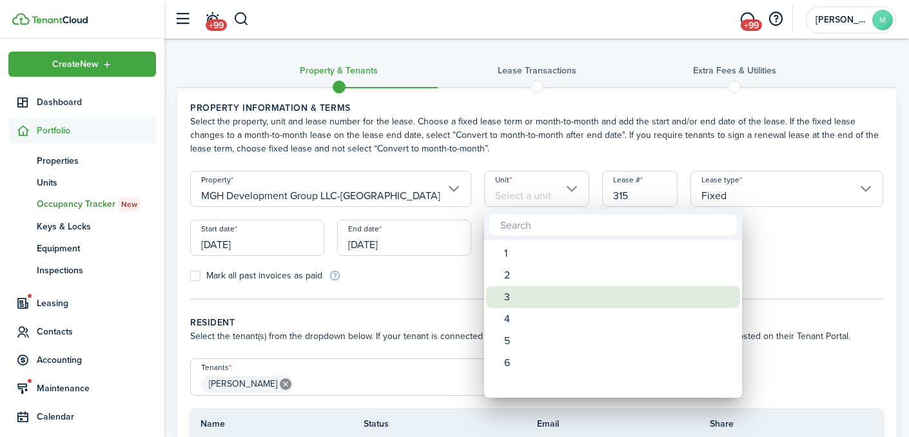
click at [521, 298] on div "3" at bounding box center [618, 297] width 228 height 22
type input "3"
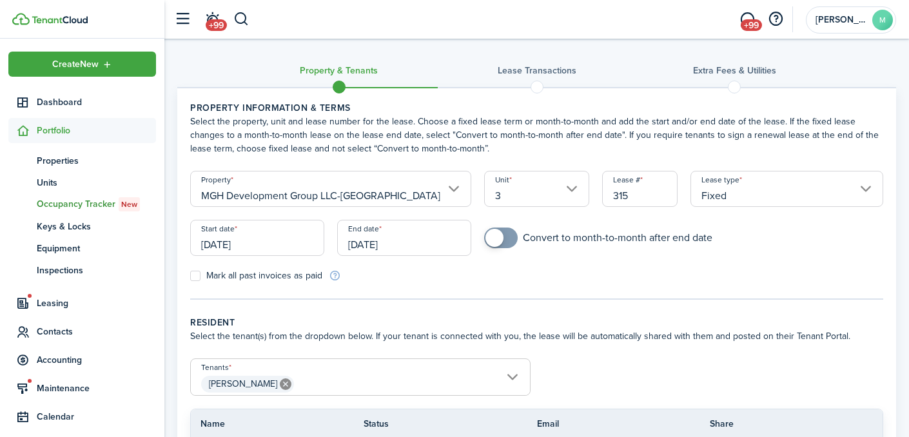
click at [220, 246] on input "[DATE]" at bounding box center [257, 238] width 134 height 36
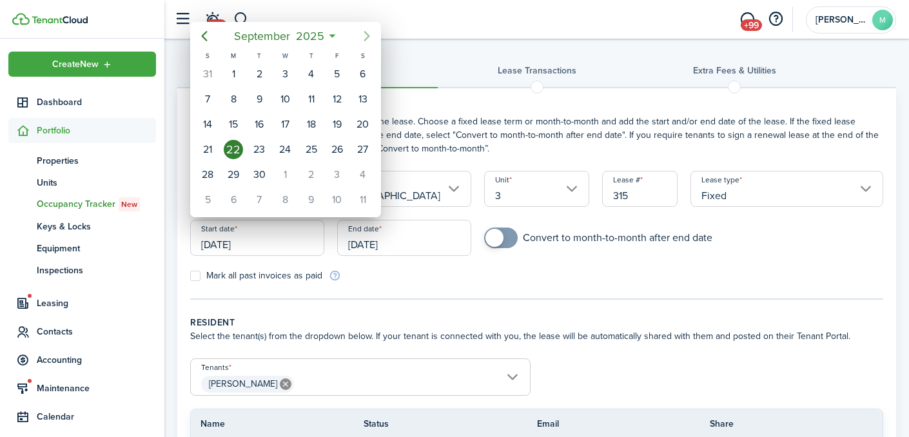
click at [365, 28] on icon "Next page" at bounding box center [366, 35] width 15 height 15
click at [289, 78] on div "1" at bounding box center [284, 73] width 19 height 19
type input "[DATE]"
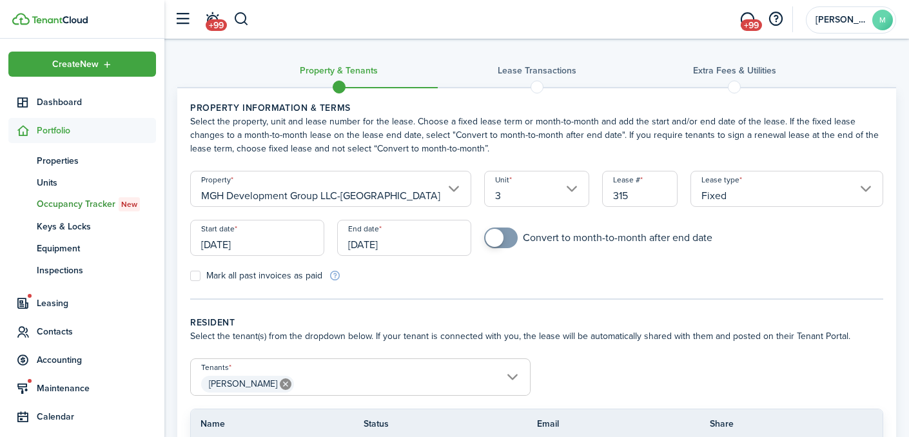
click at [385, 242] on input "[DATE]" at bounding box center [404, 238] width 134 height 36
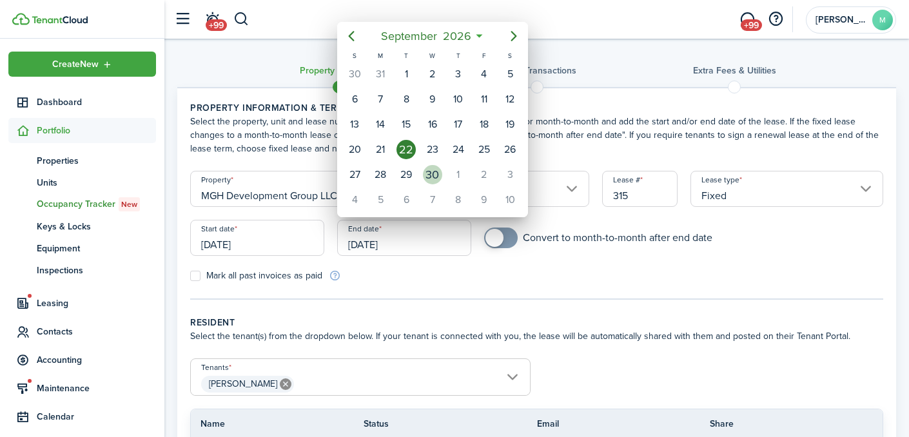
click at [439, 171] on div "30" at bounding box center [432, 174] width 19 height 19
type input "[DATE]"
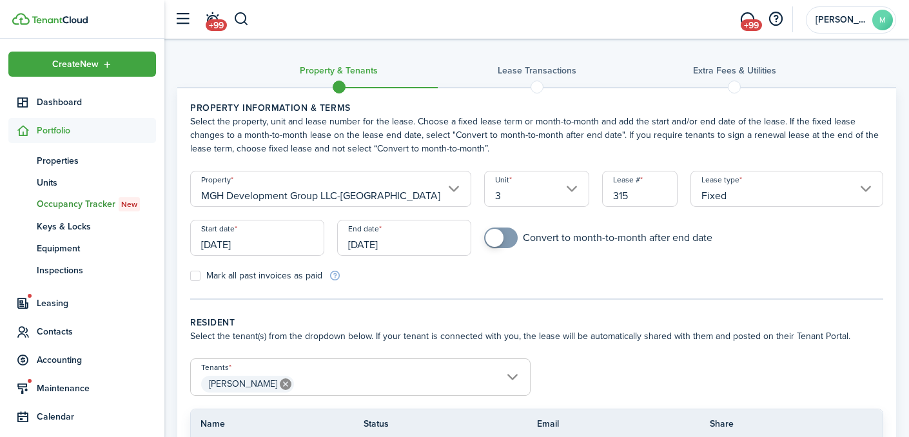
click at [562, 238] on input "checkbox" at bounding box center [598, 238] width 228 height 21
checkbox input "true"
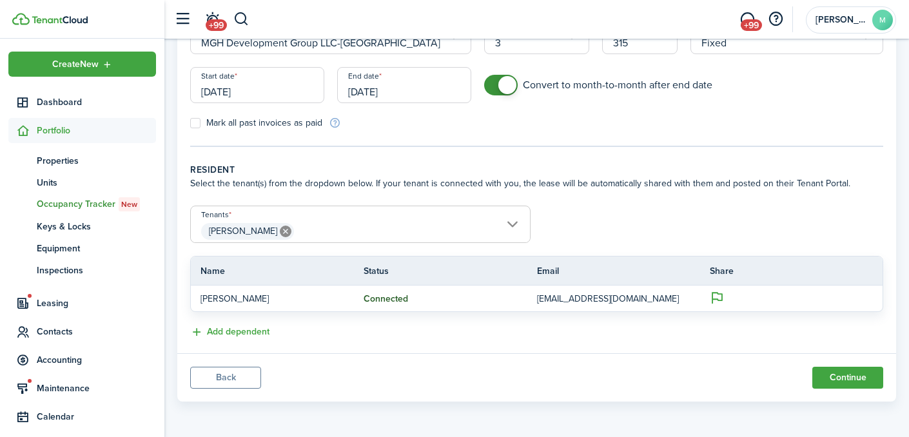
scroll to position [153, 0]
click at [834, 376] on button "Continue" at bounding box center [847, 378] width 71 height 22
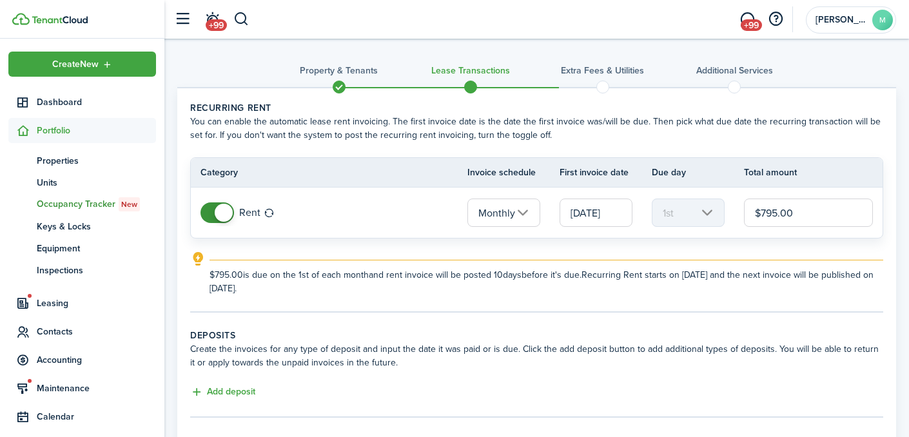
drag, startPoint x: 810, startPoint y: 209, endPoint x: 677, endPoint y: 209, distance: 132.8
click at [677, 209] on tr "Rent Monthly [DATE] 1st $795.00" at bounding box center [537, 213] width 692 height 50
type input "$770.00"
click at [534, 346] on wizard-step-header-description "Create the invoices for any type of deposit and input the date it was paid or i…" at bounding box center [536, 355] width 693 height 27
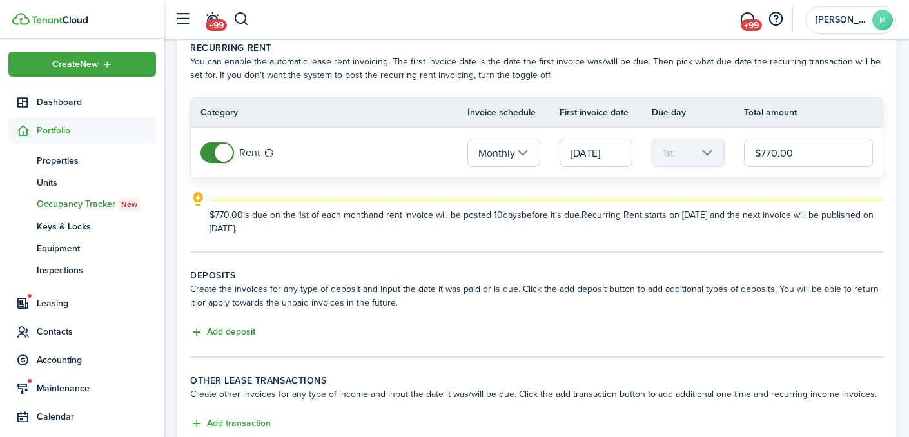
click at [240, 332] on button "Add deposit" at bounding box center [222, 332] width 65 height 15
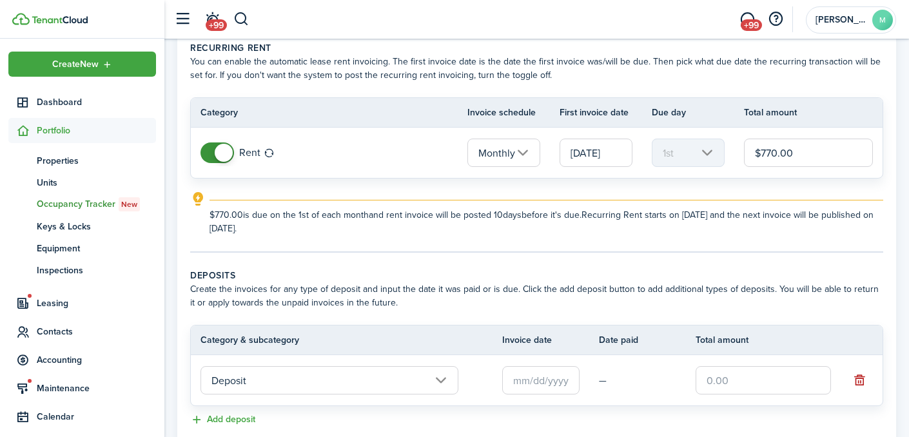
click at [719, 380] on input "text" at bounding box center [762, 380] width 135 height 28
click at [551, 380] on input "text" at bounding box center [540, 380] width 77 height 28
type input "$770.00"
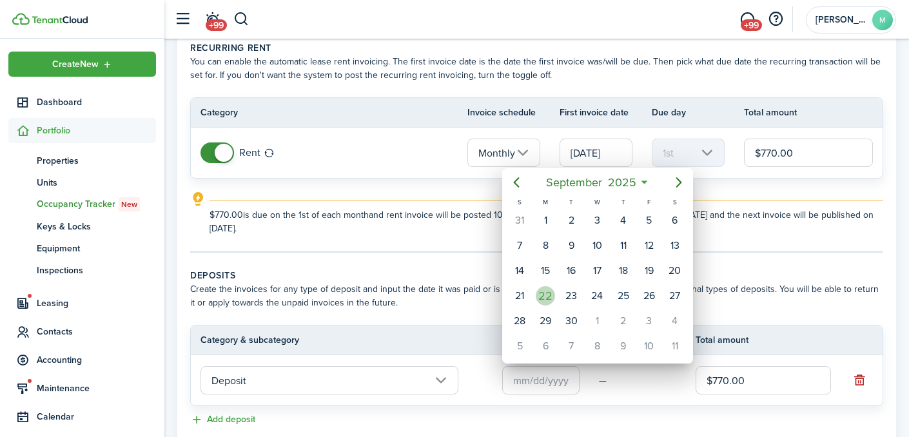
click at [547, 295] on div "22" at bounding box center [545, 295] width 19 height 19
type input "[DATE]"
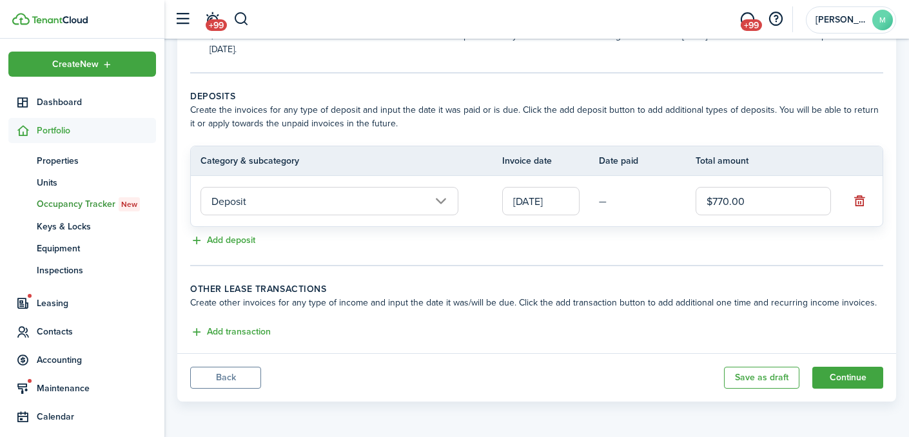
scroll to position [239, 0]
click at [842, 382] on button "Continue" at bounding box center [847, 378] width 71 height 22
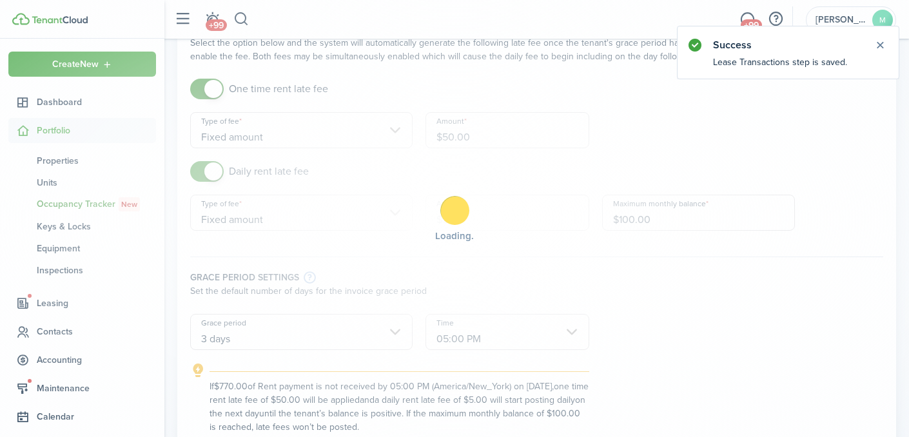
scroll to position [79, 0]
click at [467, 333] on div "Loading" at bounding box center [454, 218] width 909 height 437
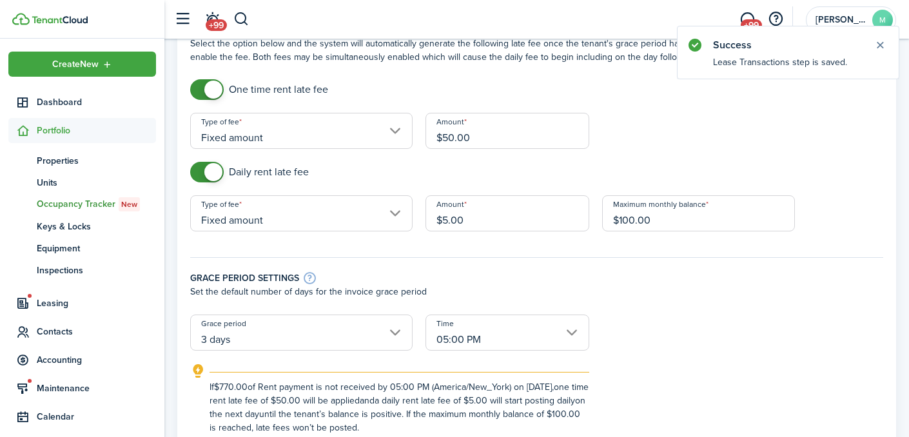
click at [467, 333] on input "05:00 PM" at bounding box center [507, 333] width 164 height 36
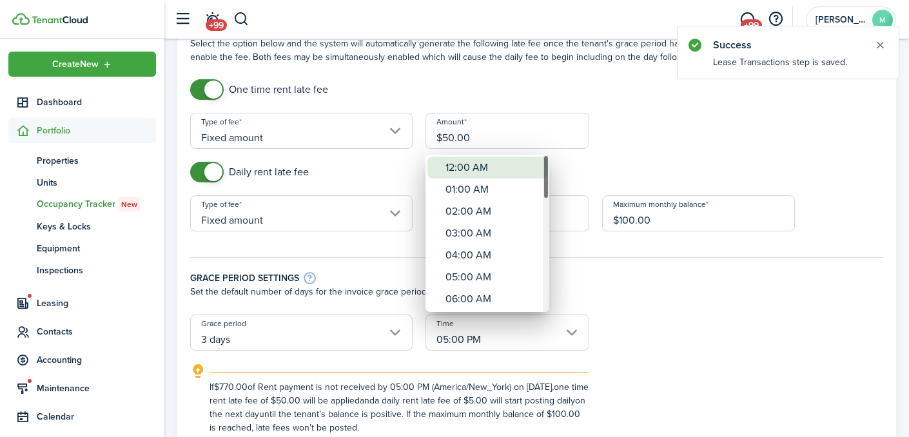
click at [484, 164] on div "12:00 AM" at bounding box center [492, 168] width 94 height 22
type input "12:00 AM"
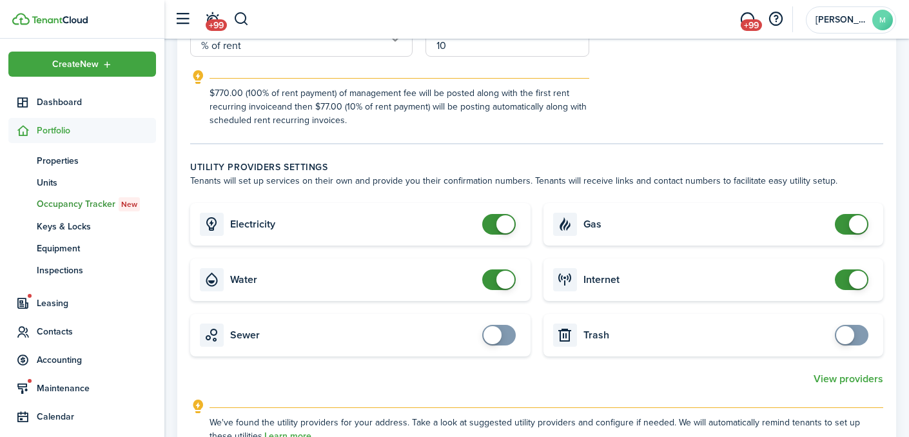
scroll to position [730, 0]
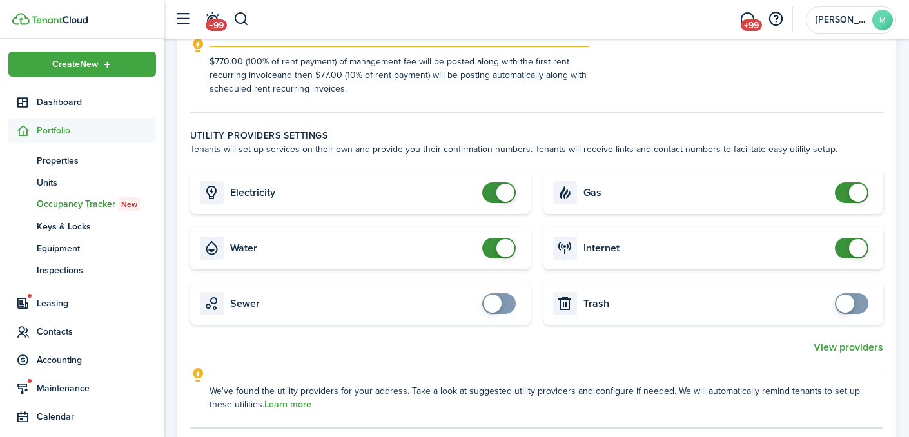
checkbox input "false"
click at [496, 251] on span at bounding box center [498, 248] width 13 height 21
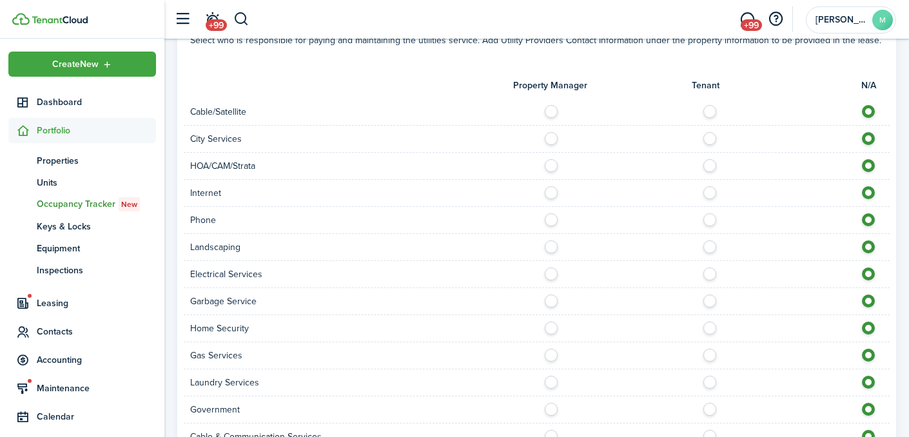
scroll to position [1159, 0]
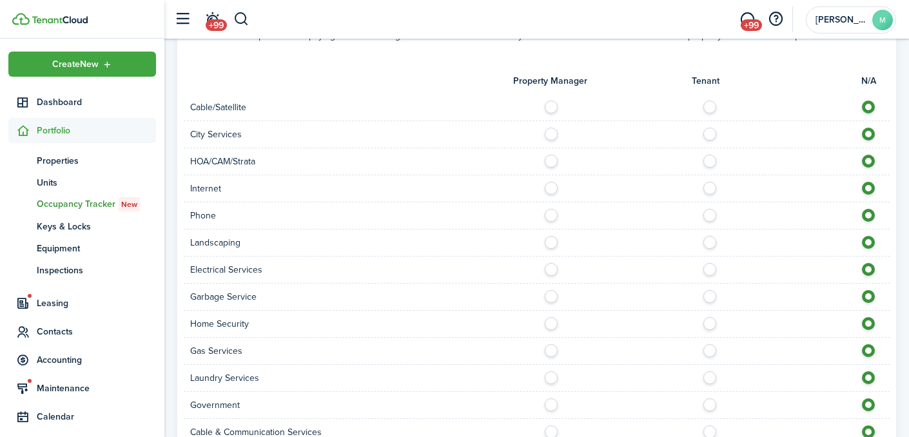
click at [707, 188] on label at bounding box center [713, 185] width 23 height 6
radio input "true"
click at [550, 238] on label at bounding box center [554, 239] width 23 height 6
radio input "true"
click at [711, 269] on label at bounding box center [713, 266] width 23 height 6
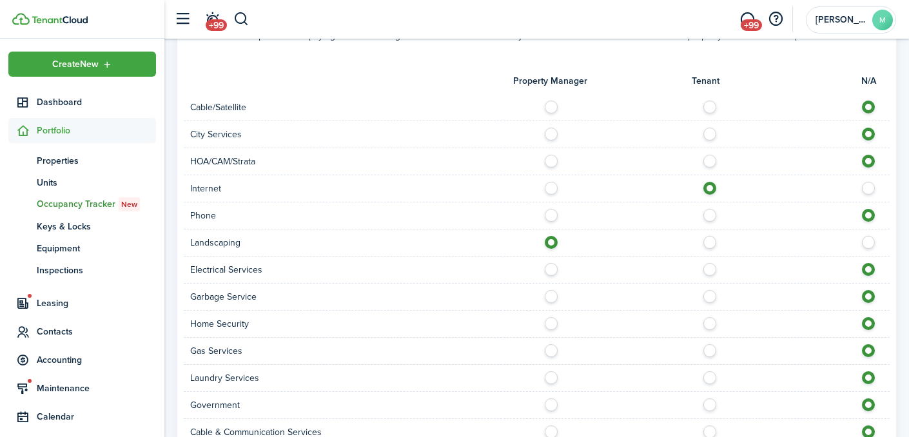
radio input "true"
click at [543, 297] on div at bounding box center [713, 297] width 353 height 14
click at [550, 296] on label at bounding box center [554, 293] width 23 height 6
radio input "true"
click at [711, 351] on label at bounding box center [713, 347] width 23 height 6
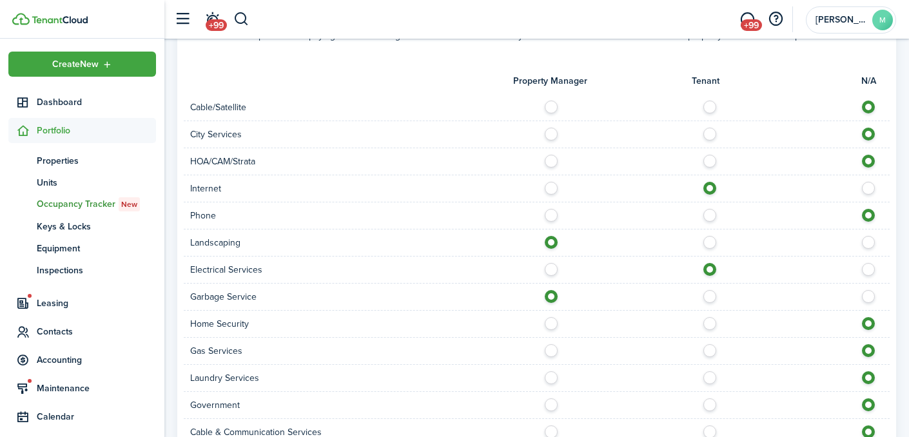
radio input "true"
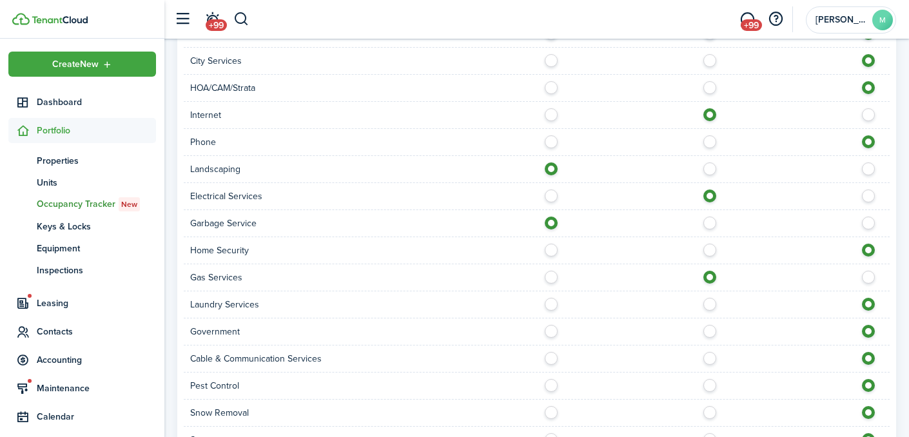
scroll to position [1243, 0]
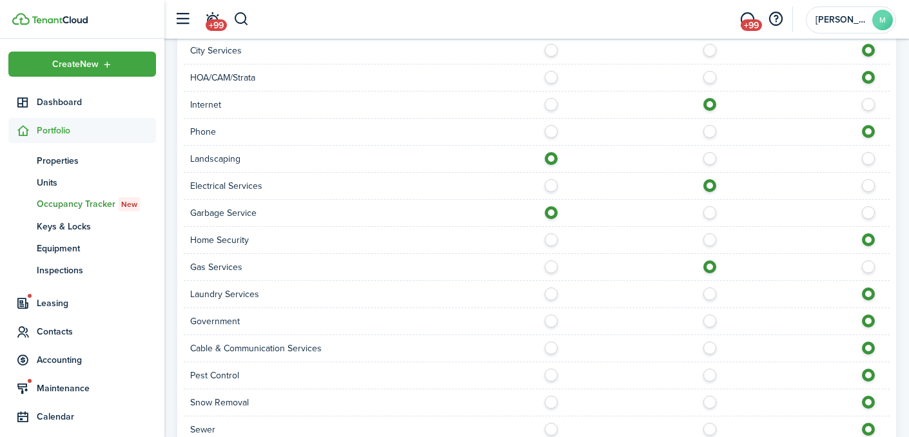
click at [703, 373] on label at bounding box center [713, 372] width 23 height 6
radio input "true"
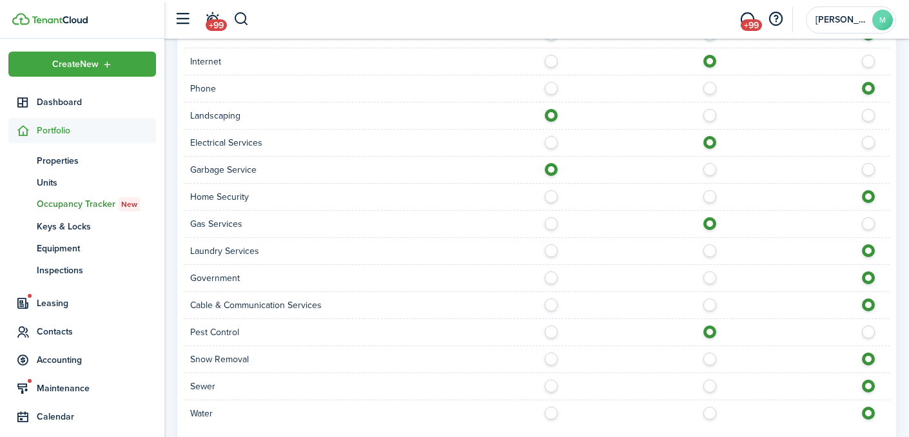
click at [712, 359] on label at bounding box center [713, 356] width 23 height 6
radio input "true"
click at [550, 386] on label at bounding box center [554, 383] width 23 height 6
radio input "true"
click at [552, 403] on div "Water" at bounding box center [537, 413] width 706 height 26
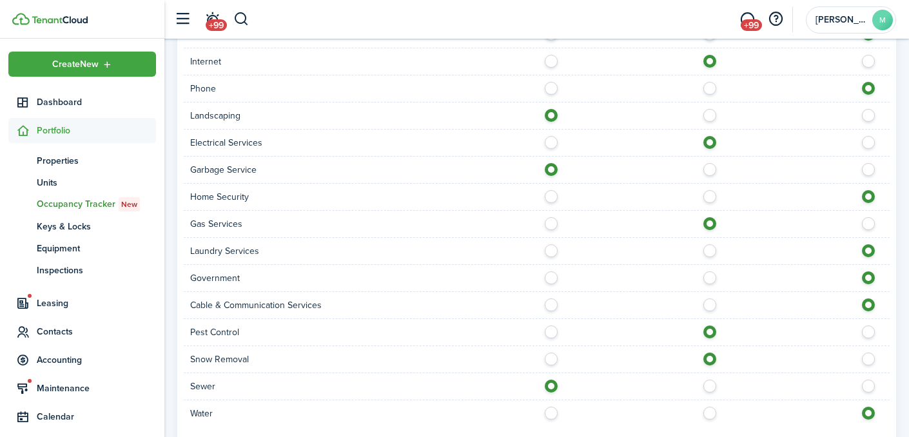
click at [553, 411] on label at bounding box center [554, 410] width 23 height 6
radio input "true"
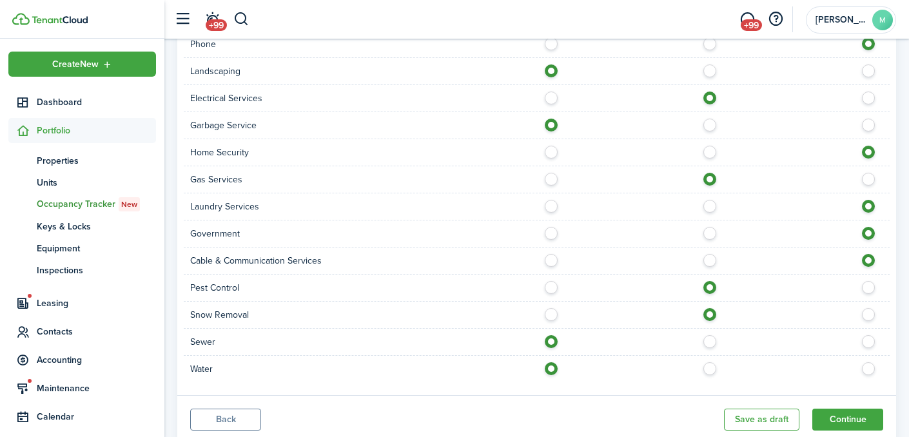
scroll to position [1332, 0]
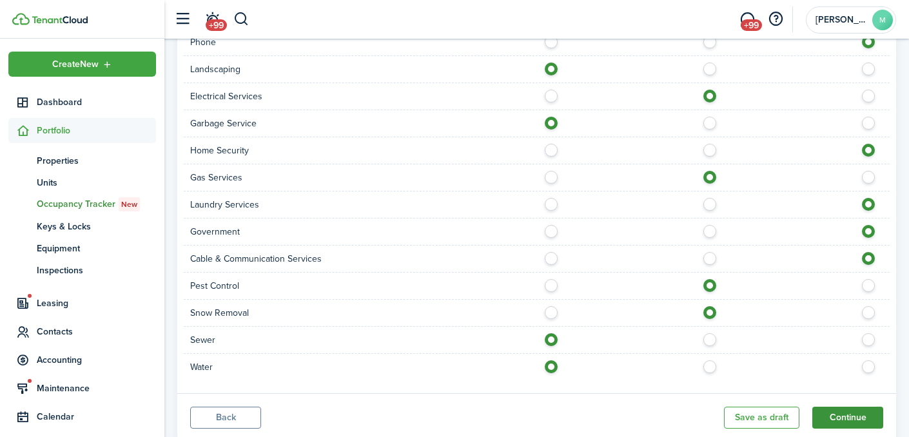
click at [846, 422] on button "Continue" at bounding box center [847, 418] width 71 height 22
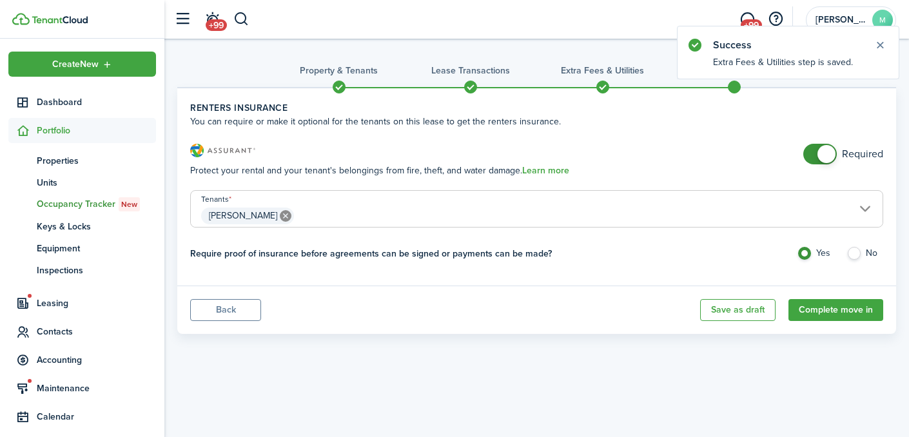
checkbox input "false"
click at [821, 149] on span at bounding box center [826, 154] width 18 height 18
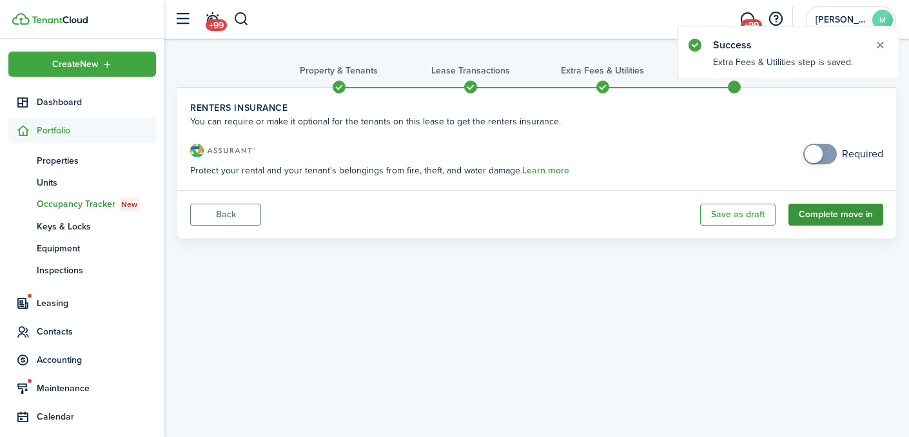
click at [841, 215] on button "Complete move in" at bounding box center [835, 215] width 95 height 22
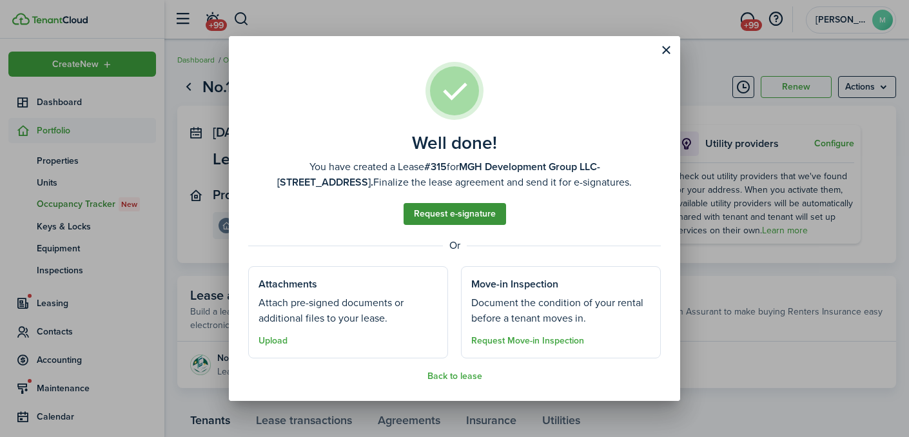
click at [463, 217] on link "Request e-signature" at bounding box center [455, 214] width 102 height 22
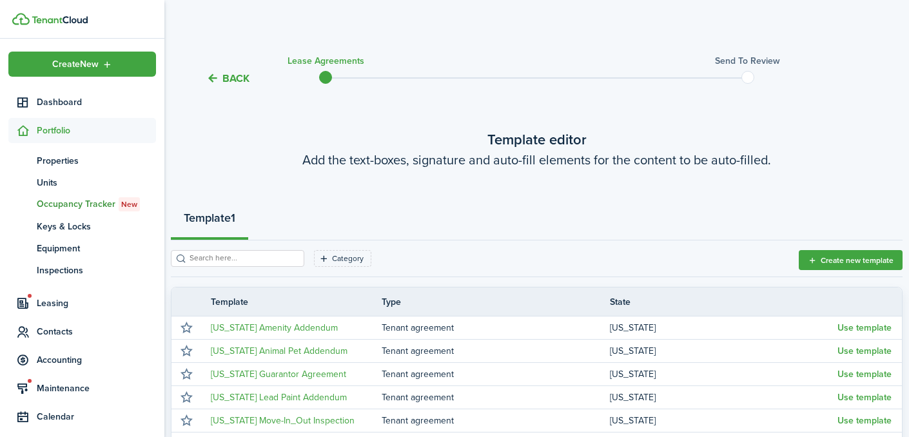
click at [258, 257] on input "search" at bounding box center [242, 258] width 113 height 12
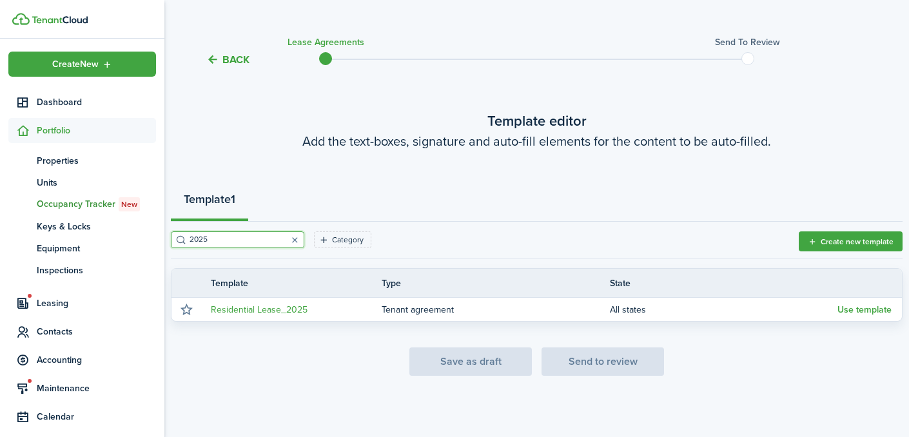
scroll to position [19, 0]
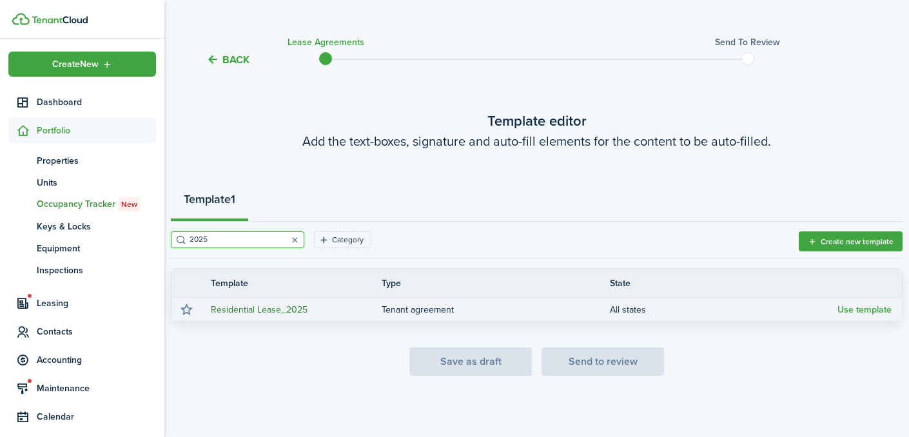
type input "2025"
click at [291, 311] on link "Residential Lease_2025" at bounding box center [259, 310] width 97 height 14
click at [858, 309] on button "Use template" at bounding box center [864, 310] width 54 height 10
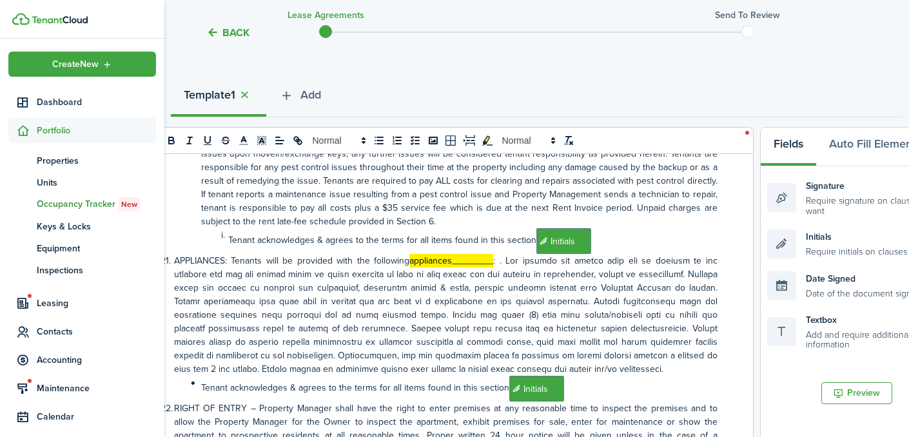
scroll to position [1883, 0]
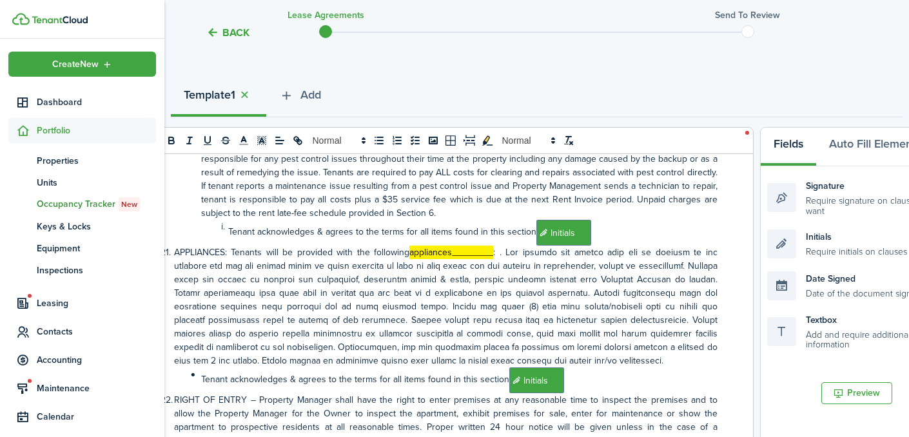
click at [476, 252] on mark "appliances________" at bounding box center [451, 253] width 84 height 14
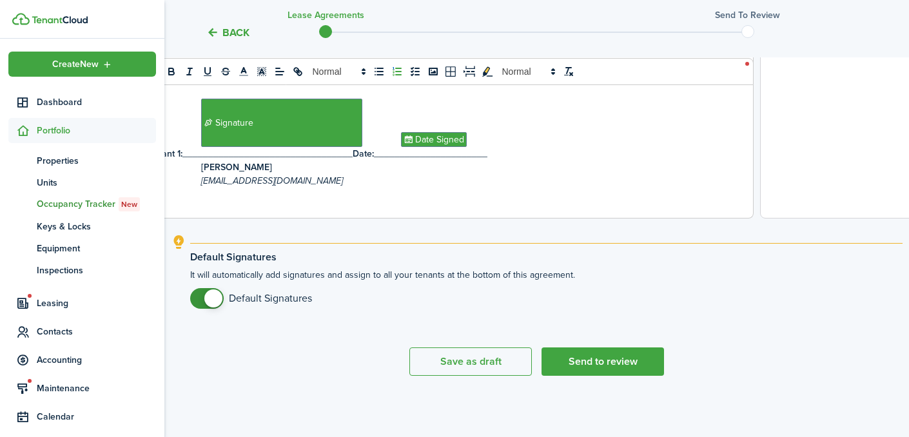
scroll to position [565, 0]
click at [604, 369] on button "Send to review" at bounding box center [602, 361] width 122 height 28
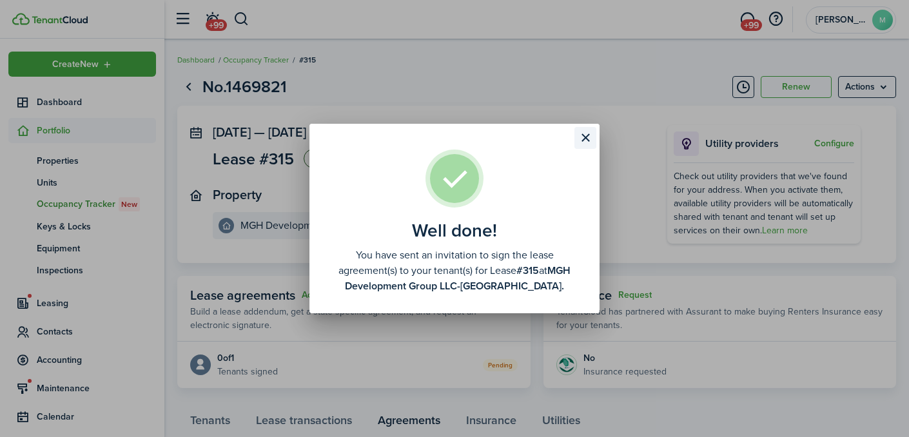
click at [585, 140] on button "Close modal" at bounding box center [585, 138] width 22 height 22
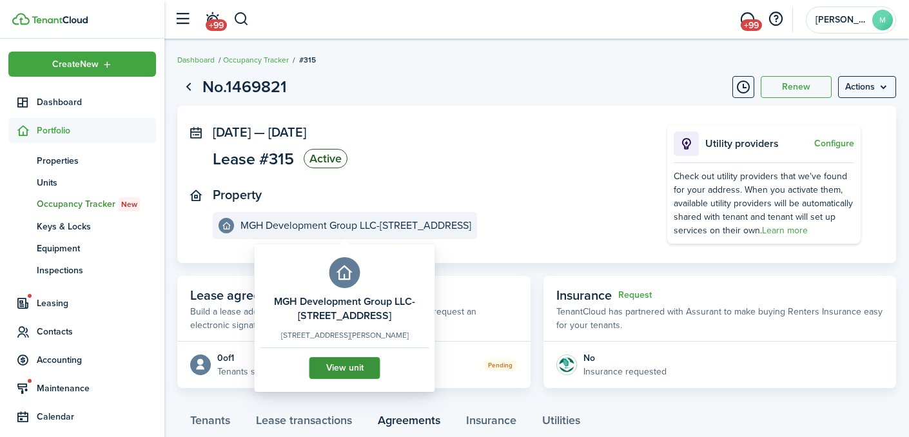
click at [331, 368] on link "View unit" at bounding box center [344, 368] width 71 height 22
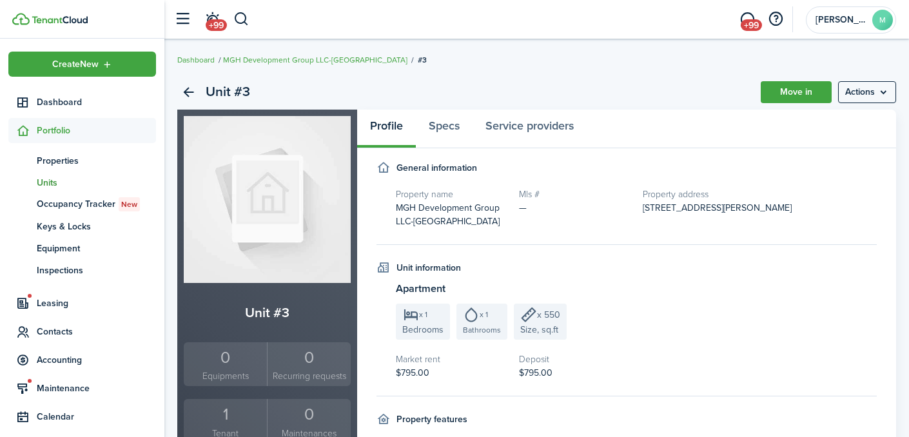
click at [222, 407] on div "1" at bounding box center [225, 414] width 77 height 24
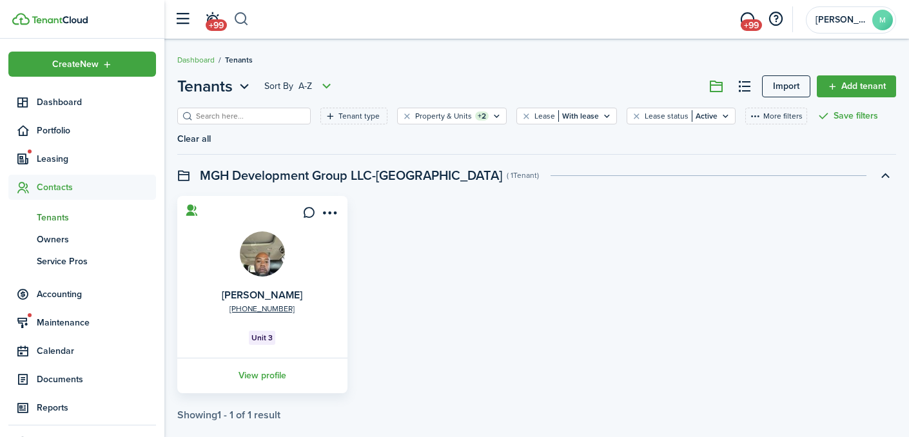
click at [242, 24] on button "button" at bounding box center [241, 19] width 16 height 22
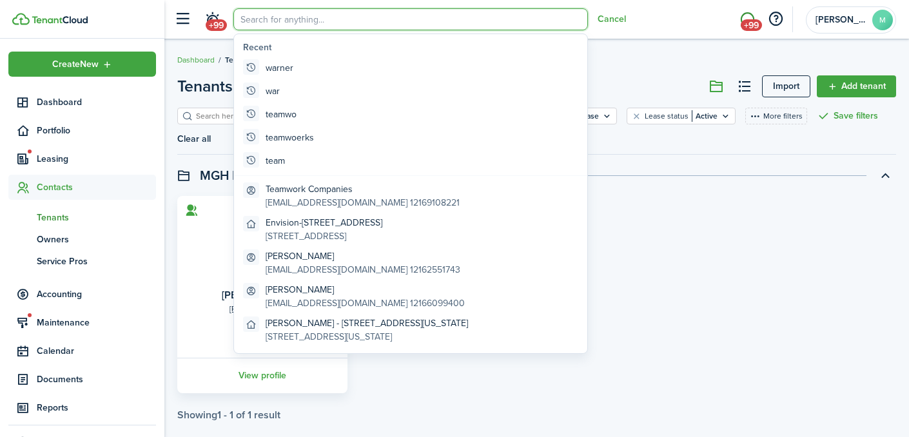
click at [749, 21] on span "+99" at bounding box center [751, 25] width 21 height 12
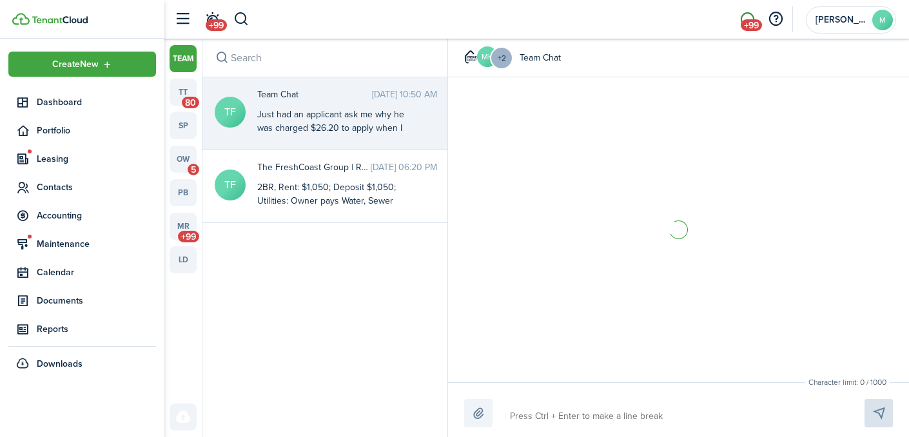
scroll to position [1828, 0]
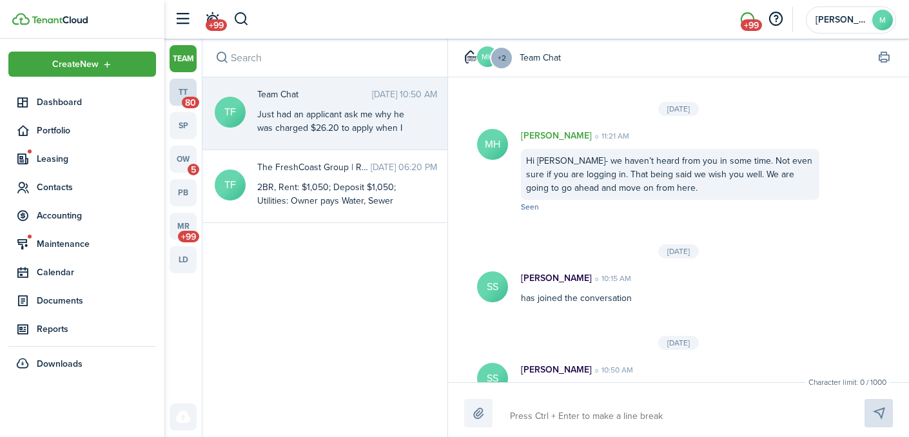
click at [181, 97] on link "tt 80" at bounding box center [183, 92] width 27 height 27
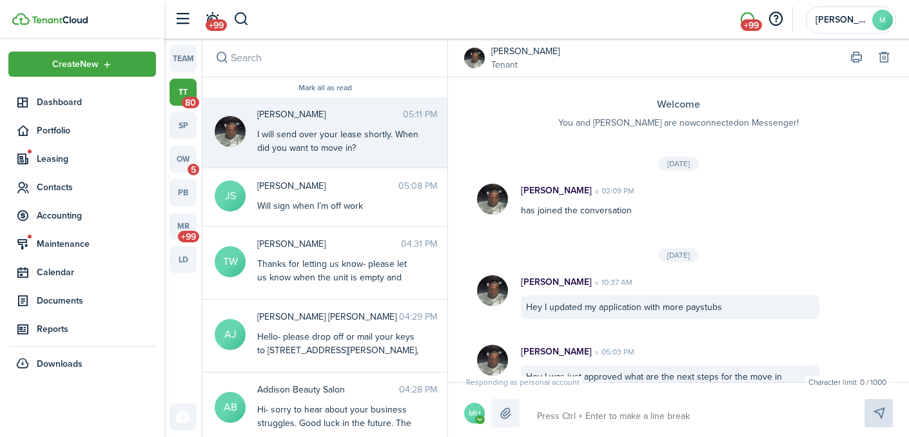
scroll to position [185, 0]
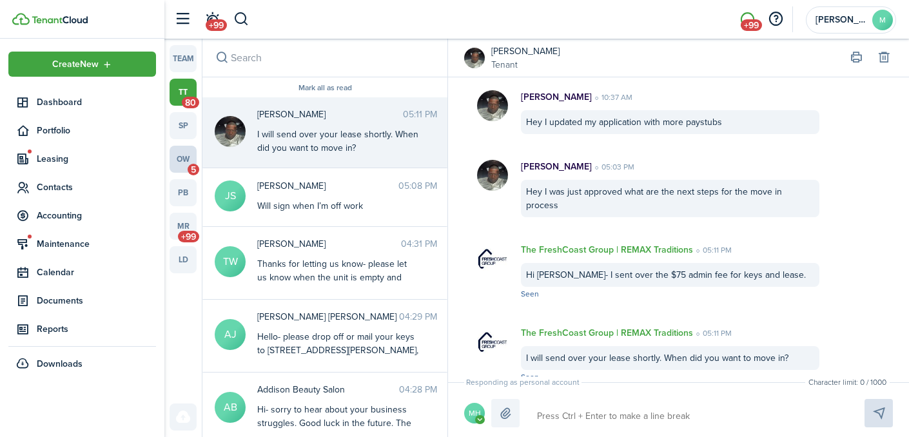
click at [191, 160] on link "ow 5" at bounding box center [183, 159] width 27 height 27
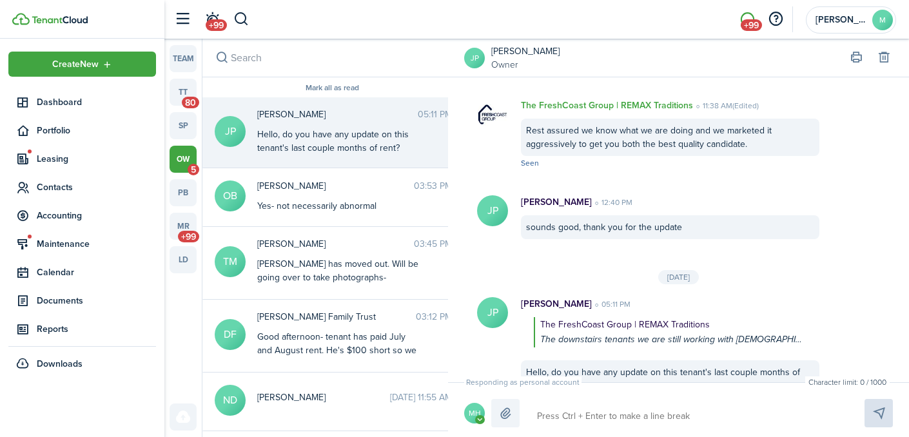
click at [476, 411] on avatar-text "MH" at bounding box center [474, 413] width 21 height 21
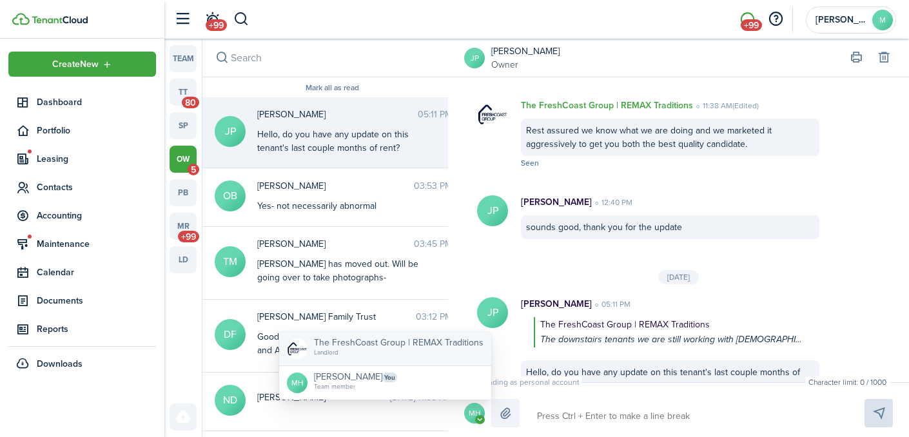
click at [451, 353] on small "Landlord" at bounding box center [399, 352] width 170 height 6
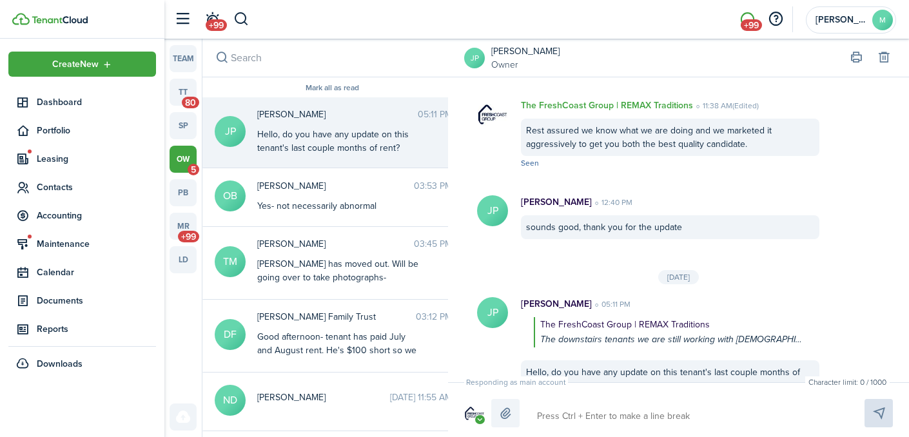
click at [588, 411] on textarea at bounding box center [685, 416] width 306 height 22
type textarea "T"
type textarea "I"
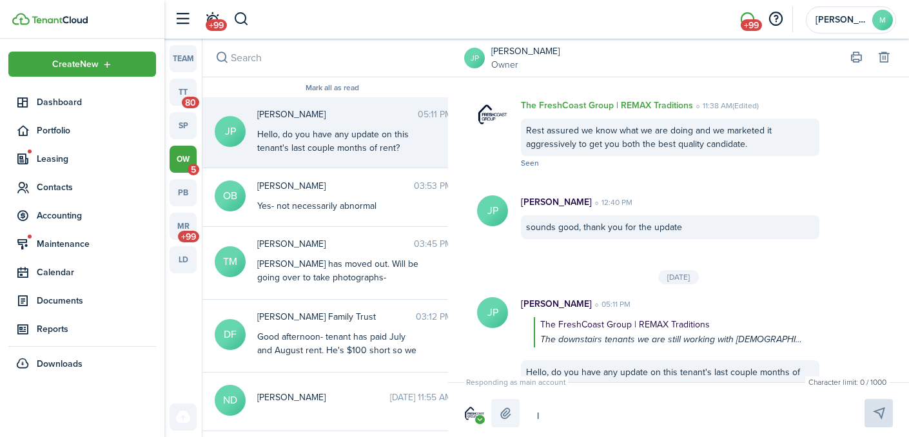
type textarea "I"
type textarea "I a"
type textarea "I as"
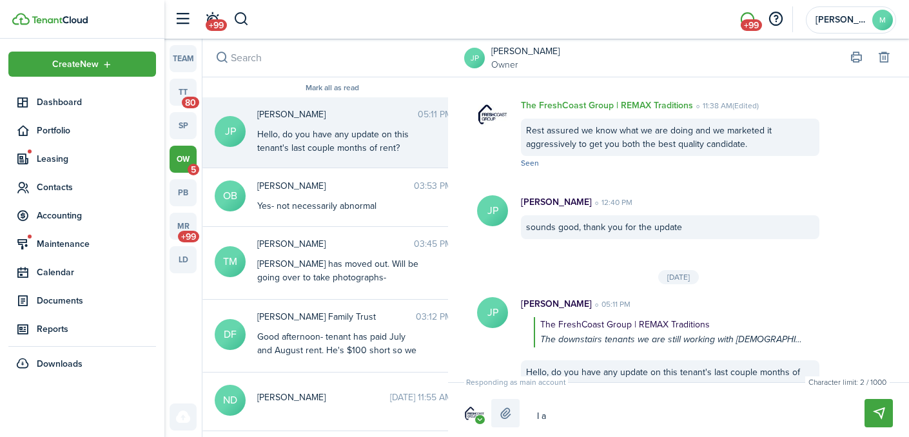
type textarea "I as"
type textarea "I ask"
type textarea "I aske"
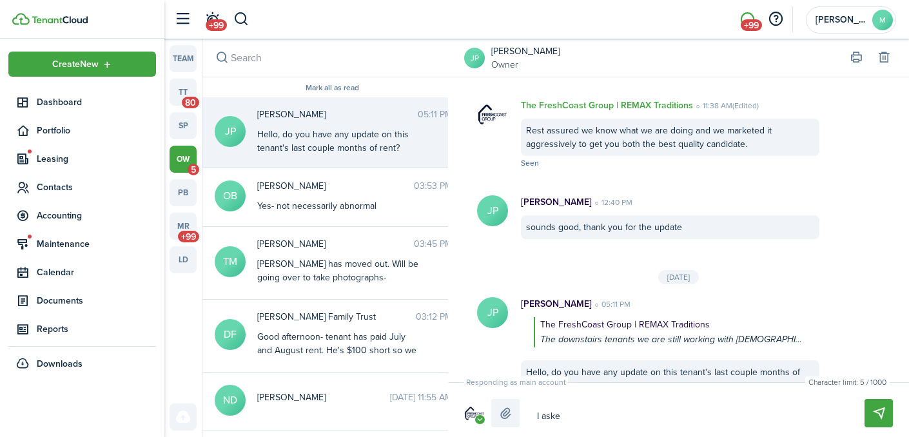
type textarea "I asked"
type textarea "I asked b"
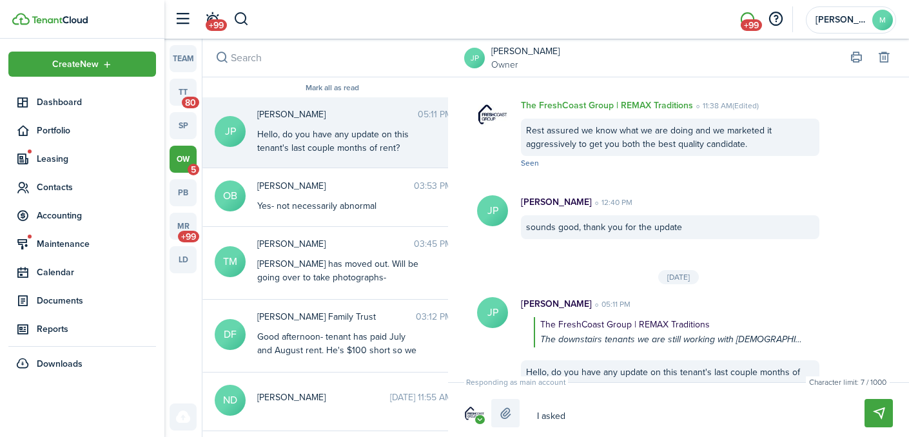
type textarea "I asked b"
type textarea "I asked [PERSON_NAME]"
type textarea "I asked bot"
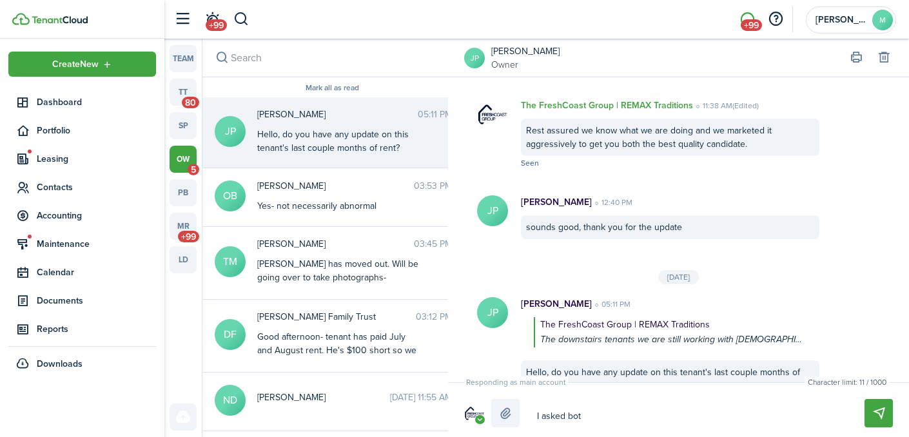
type textarea "I asked both"
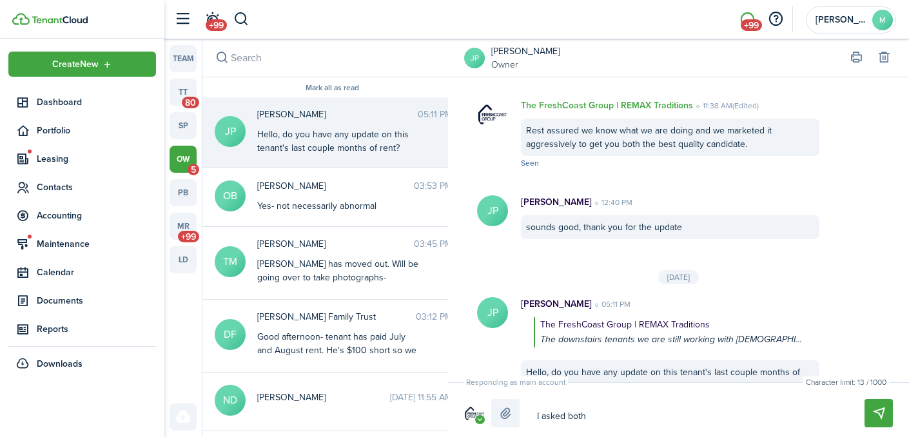
type textarea "I asked both"
type textarea "I asked bot"
type textarea "I asked [PERSON_NAME]"
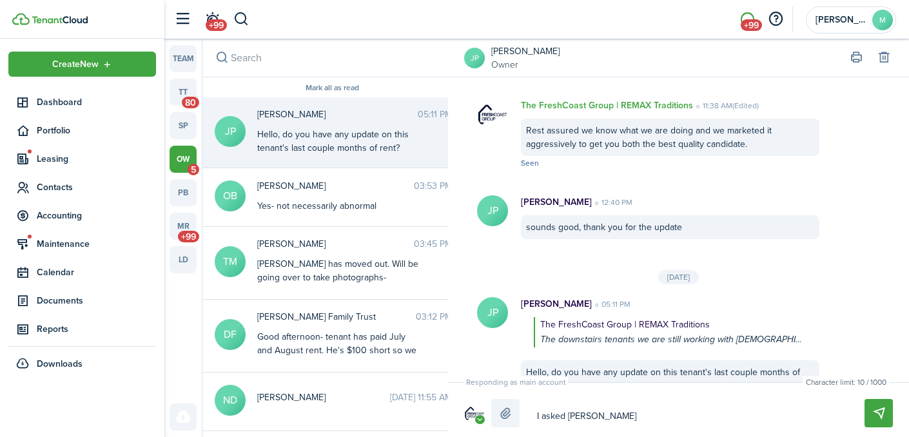
type textarea "I asked b"
type textarea "I asked"
type textarea "I asked t"
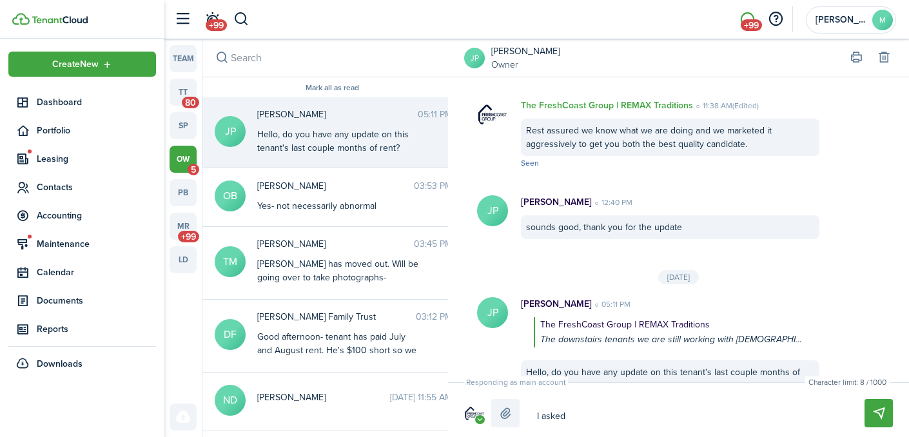
type textarea "I asked t"
type textarea "I asked th"
type textarea "I asked the"
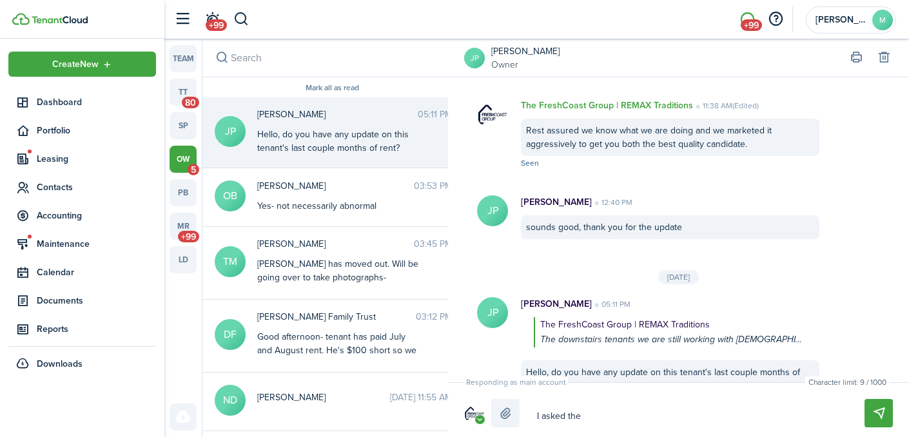
type textarea "I asked the"
type textarea "I asked the w"
type textarea "I asked the wo"
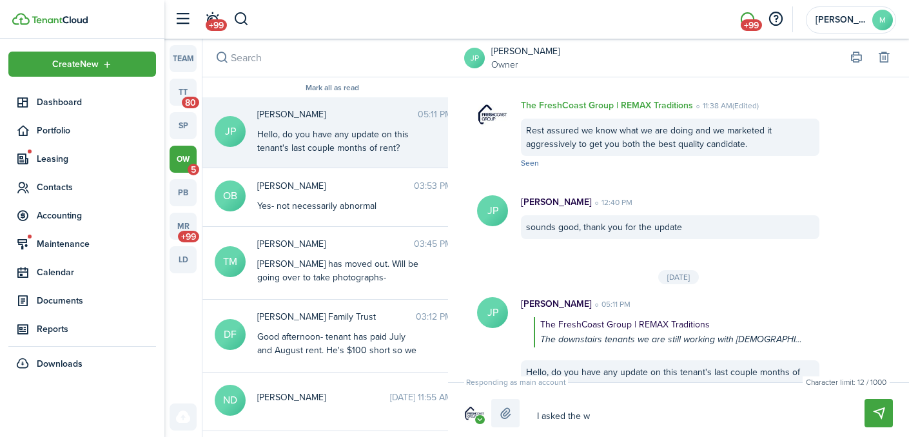
type textarea "I asked the wo"
type textarea "I asked the wor"
type textarea "I asked the work"
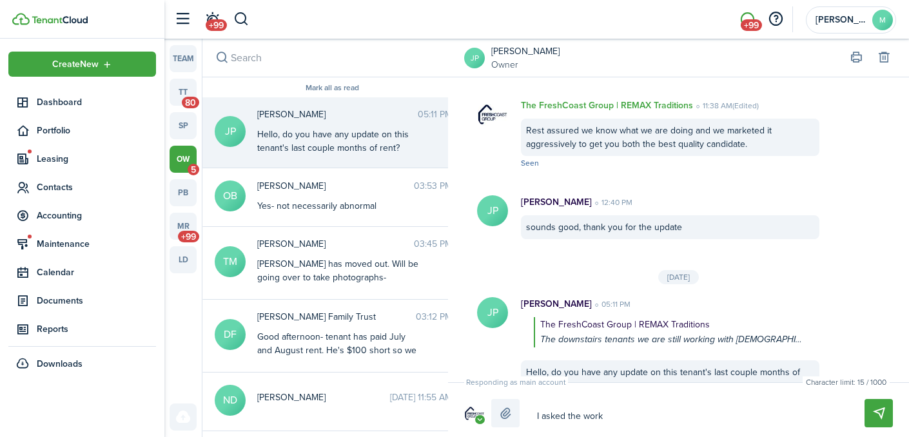
type textarea "I asked the worke"
type textarea "I asked the worker"
type textarea "I asked the workers"
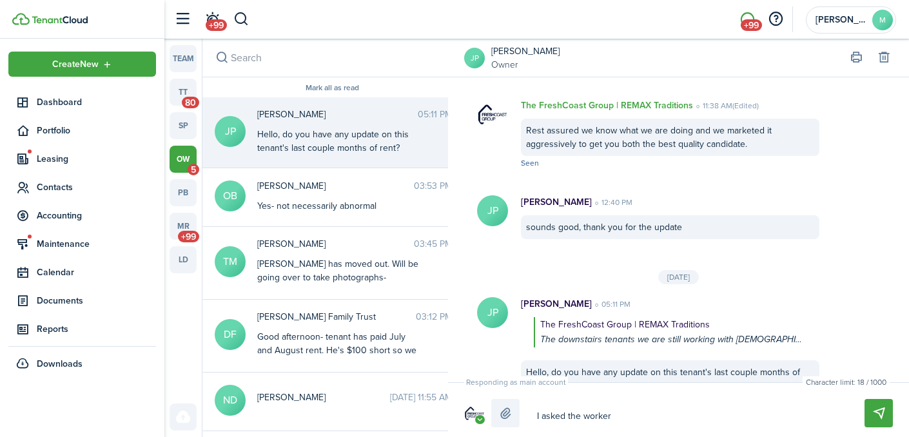
type textarea "I asked the workers"
type textarea "I asked the workers t"
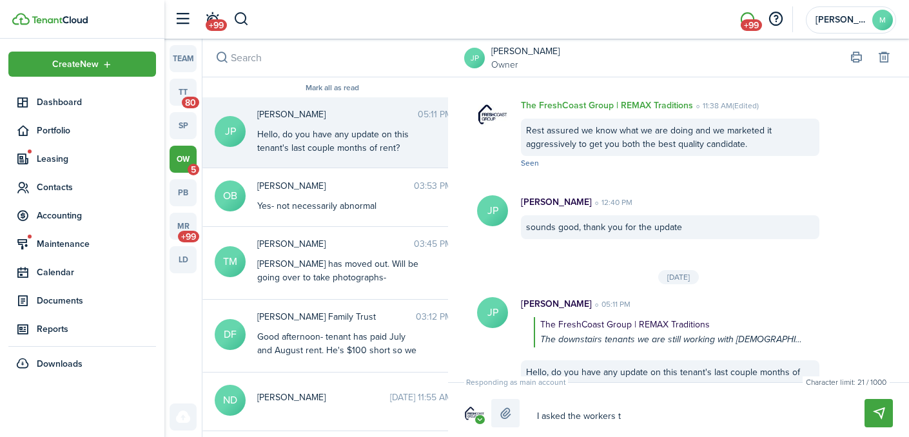
type textarea "I asked the workers th"
type textarea "I asked the workers tha"
type textarea "I asked the workers that"
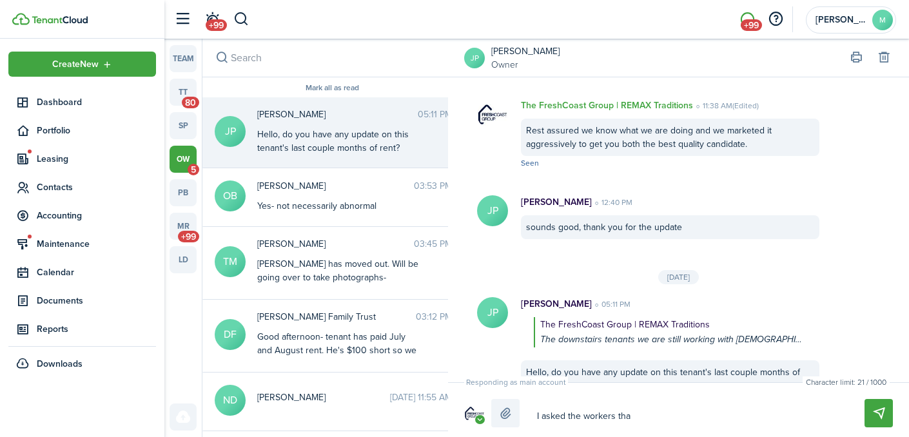
type textarea "I asked the workers that"
type textarea "I asked the workers that I"
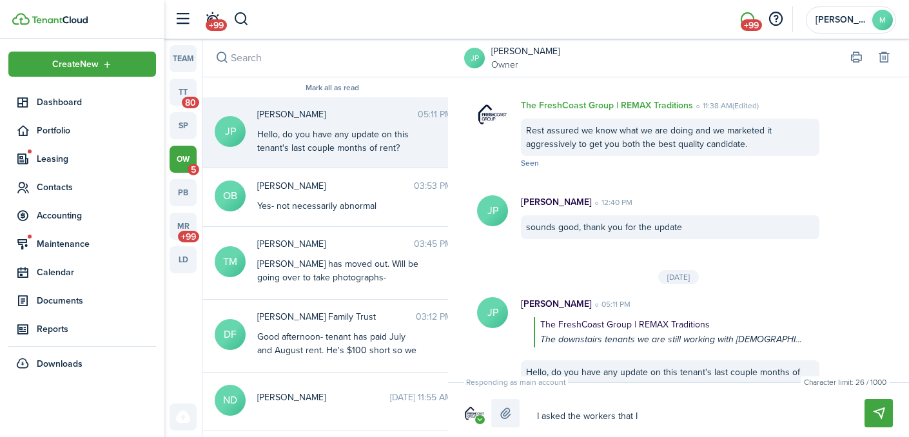
type textarea "I asked the workers that I"
type textarea "I asked the workers that"
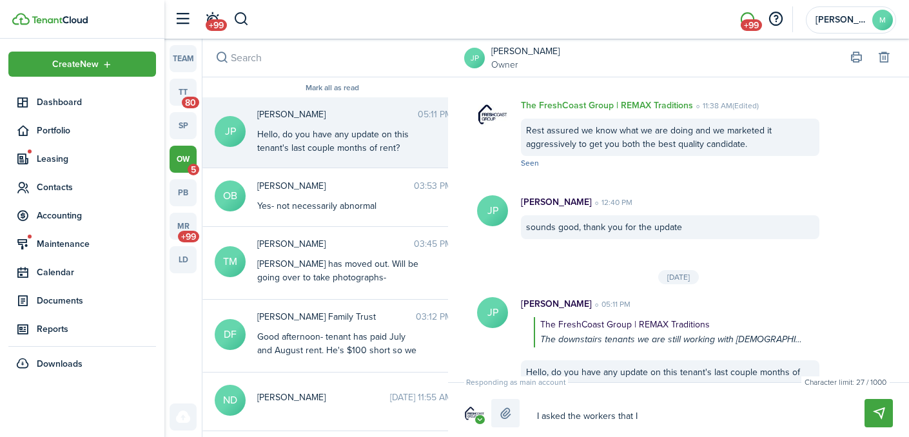
type textarea "I asked the workers that"
type textarea "I asked the workers tha"
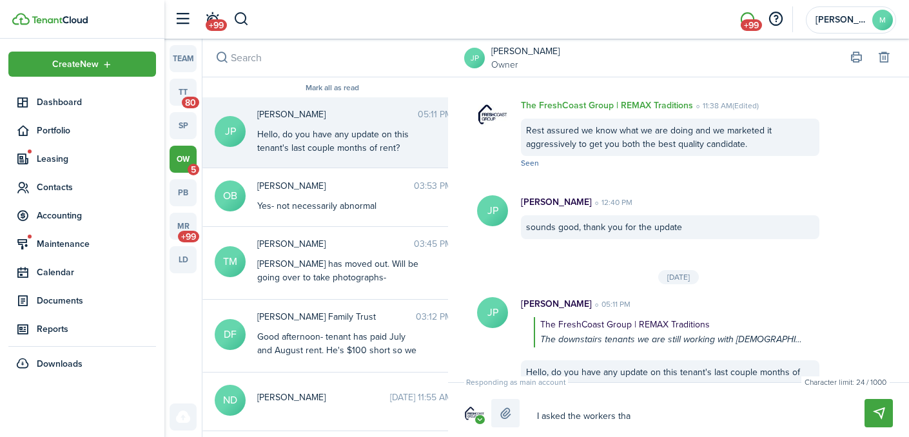
type textarea "I asked the workers th"
type textarea "I asked the workers t"
type textarea "I asked the workers"
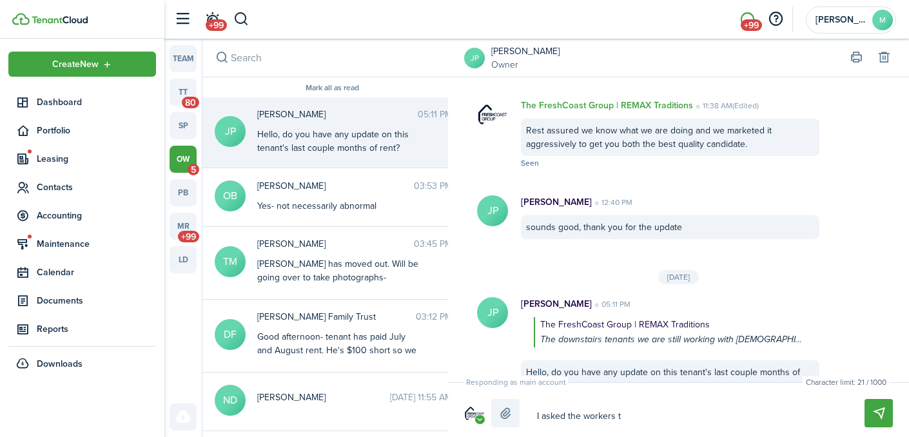
type textarea "I asked the workers"
type textarea "I asked the workers a"
type textarea "I asked the workers an"
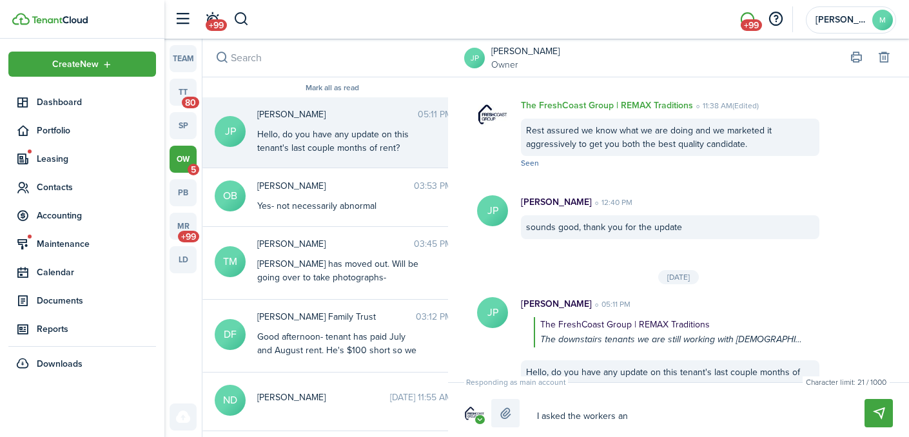
type textarea "I asked the workers and"
type textarea "I asked the workers and d"
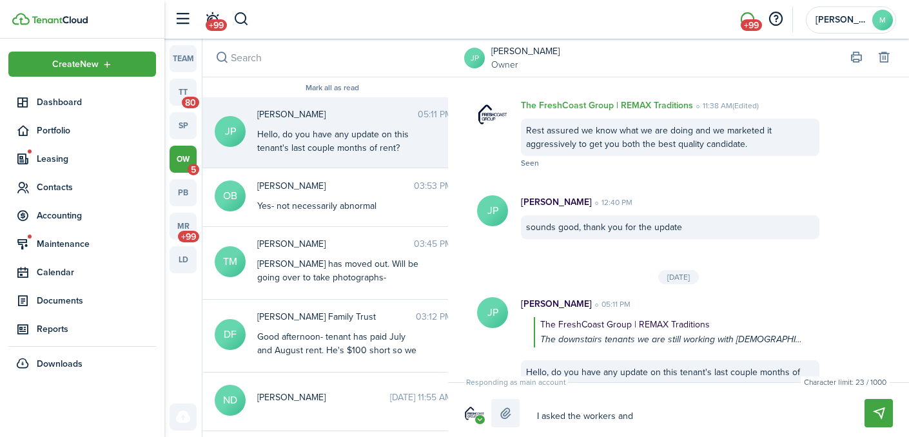
type textarea "I asked the workers and d"
type textarea "I asked the workers and di"
type textarea "I asked the workers and did"
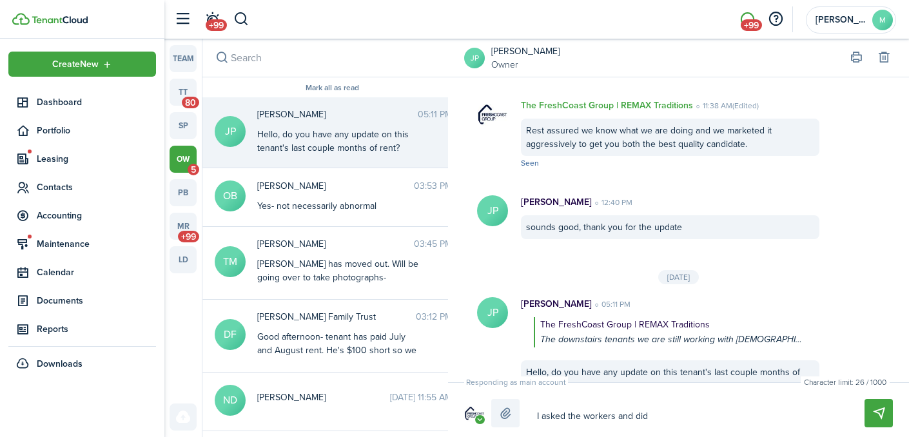
type textarea "I asked the workers and didn"
type textarea "I asked the workers and didn't"
type textarea "I asked the workers and didn't h"
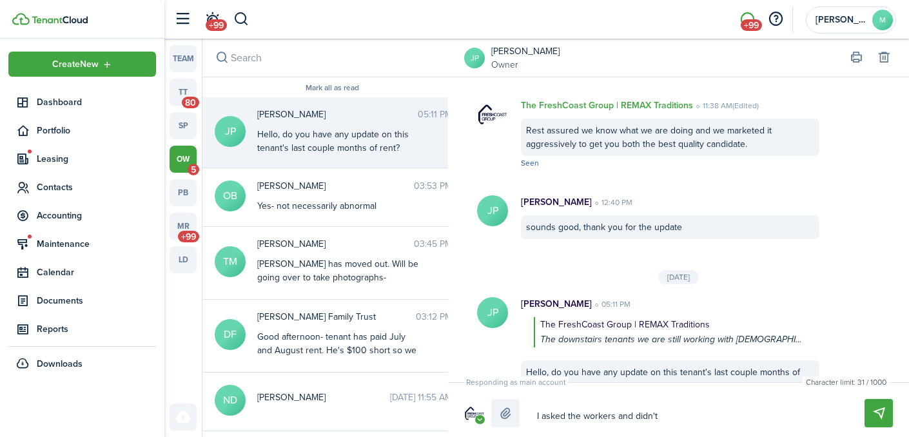
type textarea "I asked the workers and didn't h"
type textarea "I asked the workers and didn't he"
type textarea "I asked the workers and didn't hea"
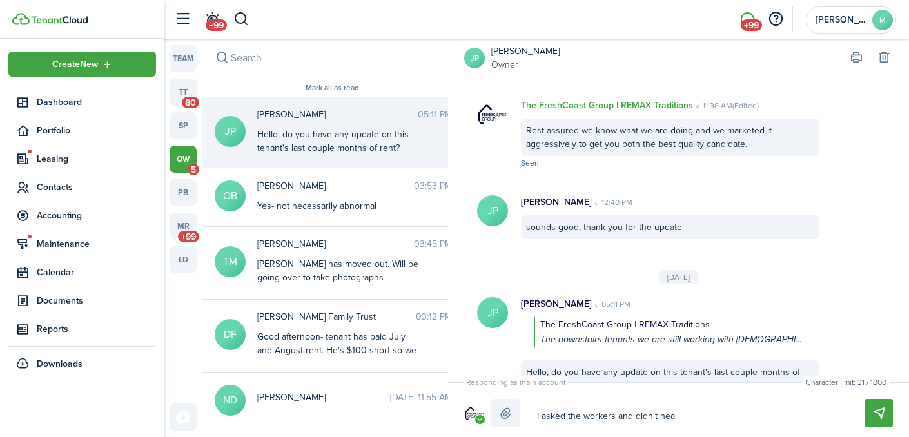
type textarea "I asked the workers and didn't hear"
type textarea "I asked the workers and didn't hea"
type textarea "I asked the workers and didn't he"
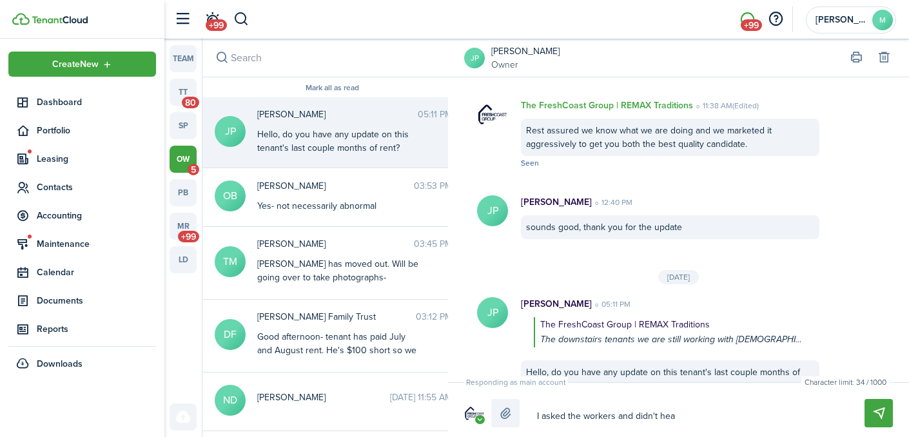
type textarea "I asked the workers and didn't he"
type textarea "I asked the workers and didn't h"
type textarea "I asked the workers and didn't"
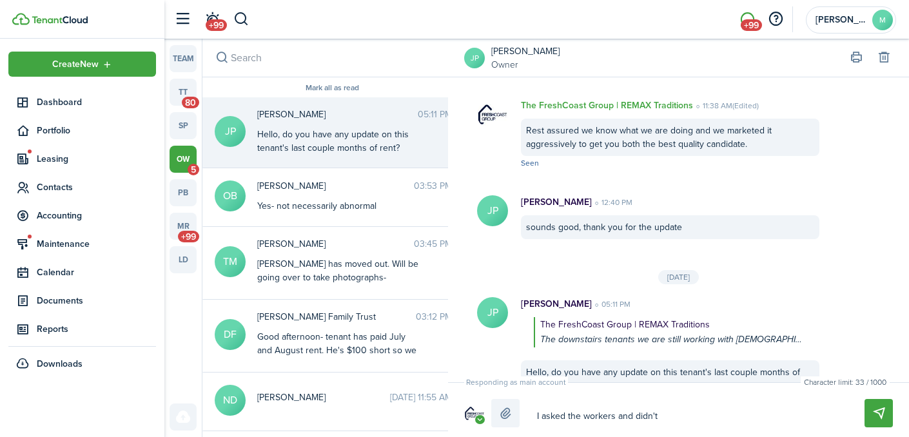
type textarea "I asked the workers and didn't"
type textarea "I asked the workers and didn'"
type textarea "I asked the workers and didn"
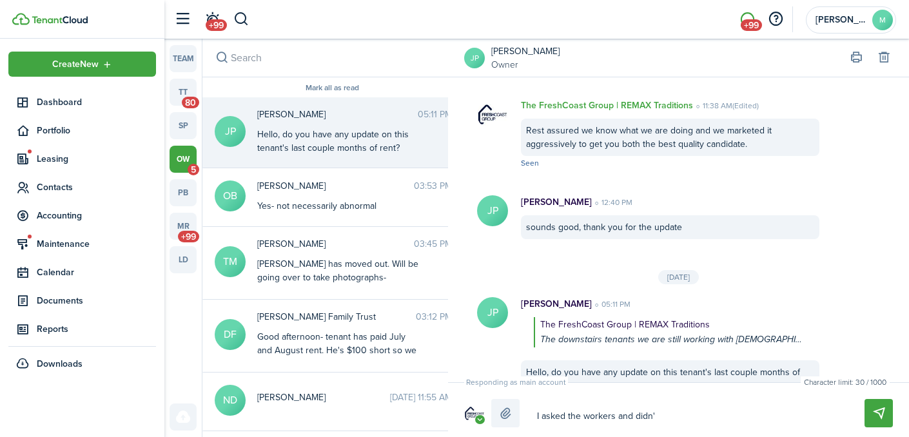
type textarea "I asked the workers and didn"
type textarea "I asked the workers and did"
type textarea "I asked the workers and di"
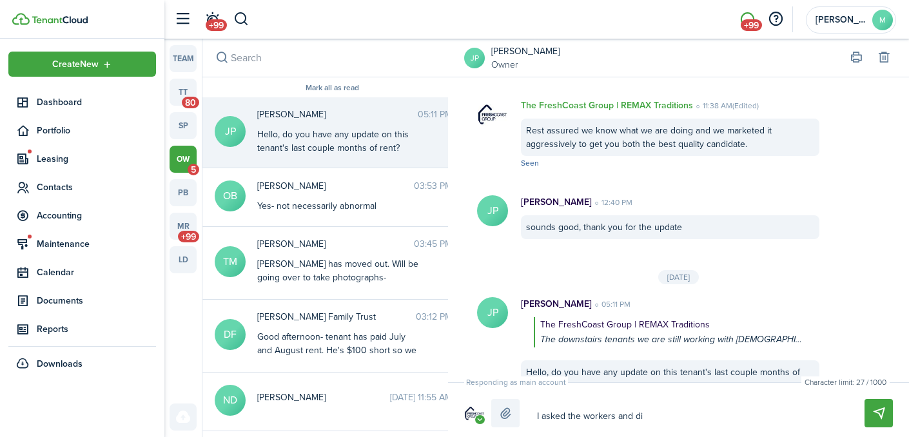
type textarea "I asked the workers and d"
type textarea "I asked the workers and"
type textarea "I asked the workers and h"
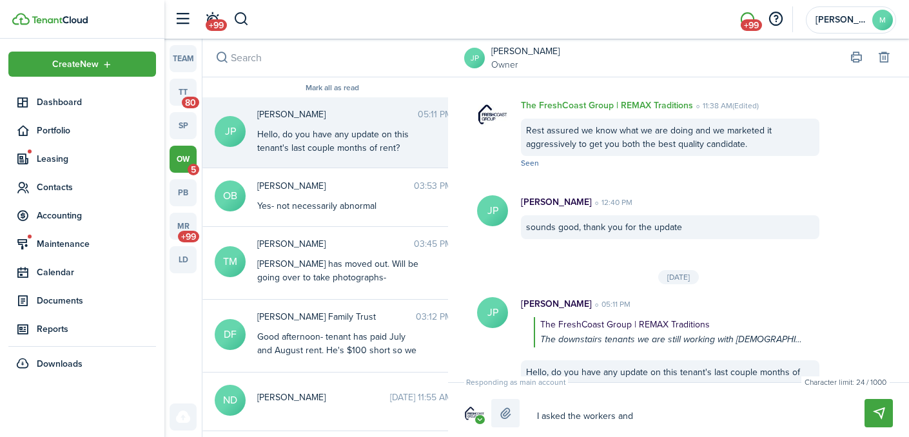
type textarea "I asked the workers and h"
type textarea "I asked the workers and ha"
type textarea "I asked the workers and hav"
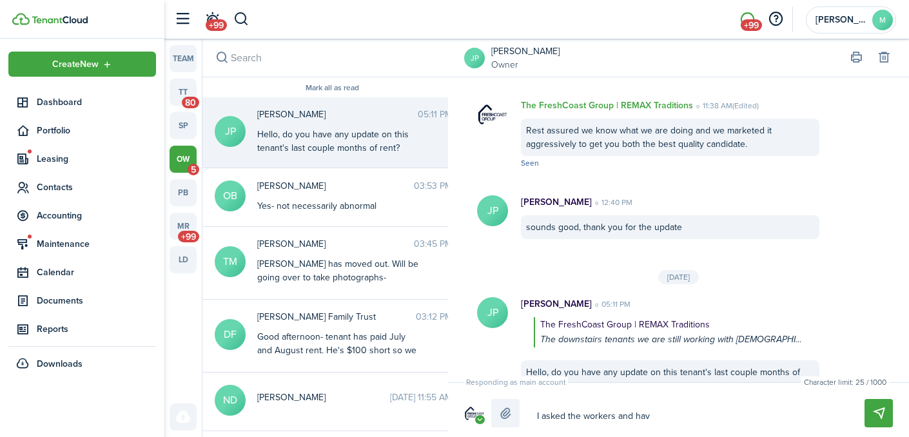
type textarea "I asked the workers and have"
type textarea "I asked the workers and haven"
type textarea "I asked the workers and havent"
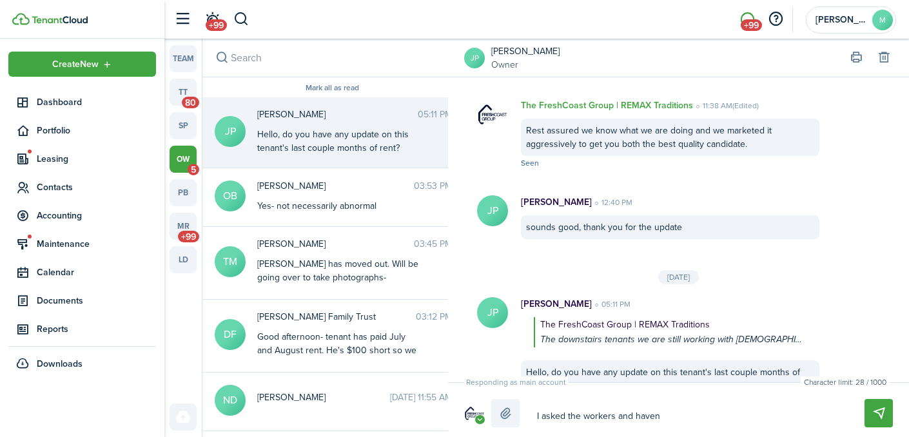
type textarea "I asked the workers and havent"
type textarea "I asked the workers and haven't"
type textarea "I asked the workers and haven't h"
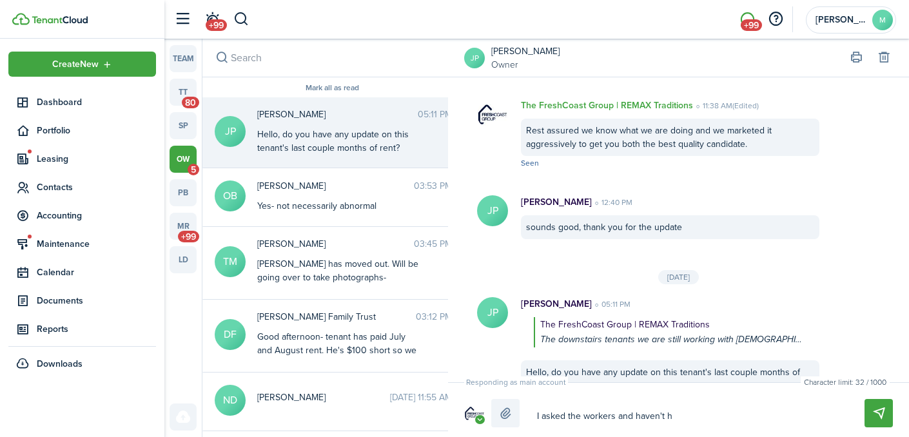
type textarea "I asked the workers and haven't he"
type textarea "I asked the workers and haven't hea"
type textarea "I asked the workers and haven't hear"
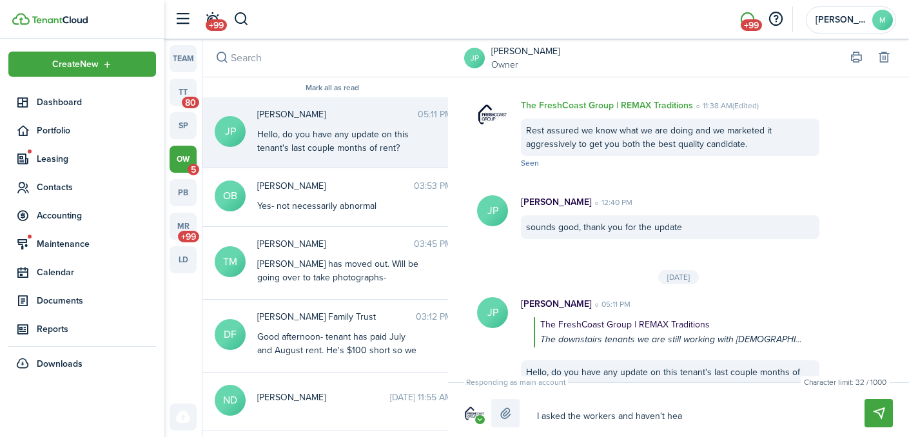
type textarea "I asked the workers and haven't hear"
type textarea "I asked the workers and haven't heard"
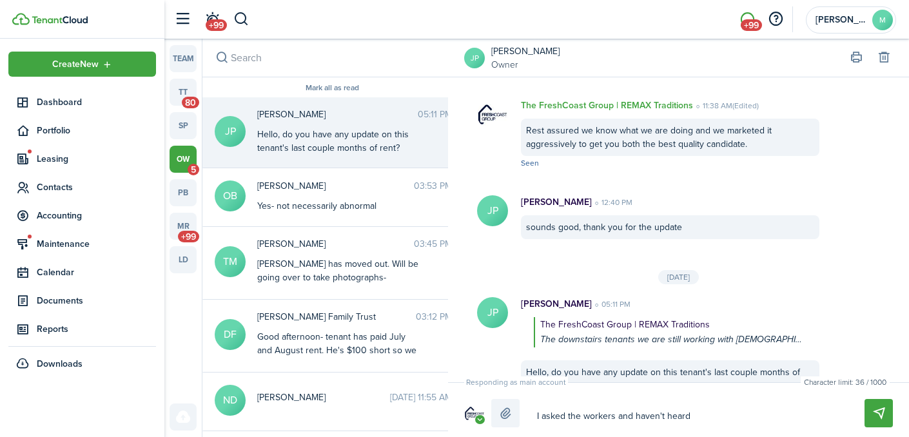
type textarea "I asked the workers and haven't heard b"
type textarea "I asked the workers and haven't heard ba"
type textarea "I asked the workers and haven't heard bac"
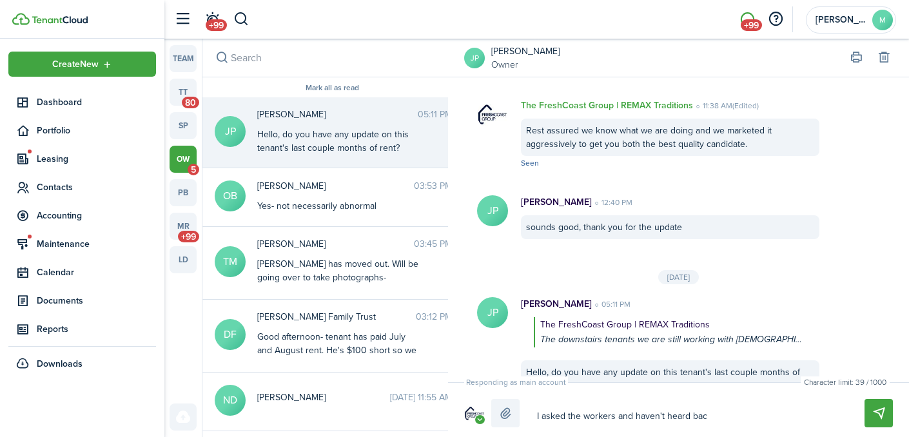
type textarea "I asked the workers and haven't heard bac"
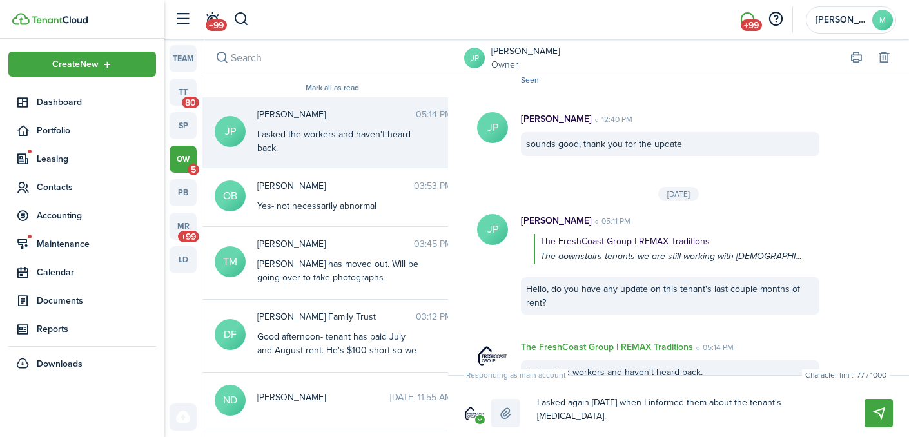
click at [777, 405] on textarea "I asked again [DATE] when I informed them about the tenant's [MEDICAL_DATA]." at bounding box center [685, 409] width 306 height 35
click at [875, 413] on button "Send" at bounding box center [878, 413] width 28 height 28
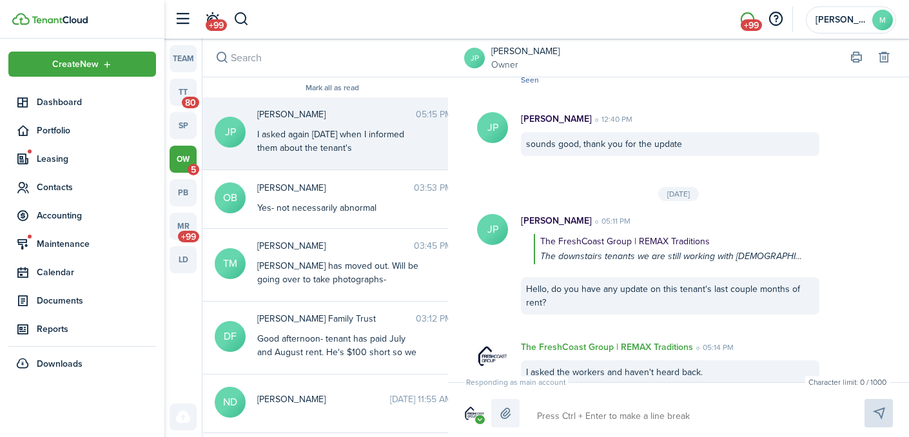
scroll to position [1793, 0]
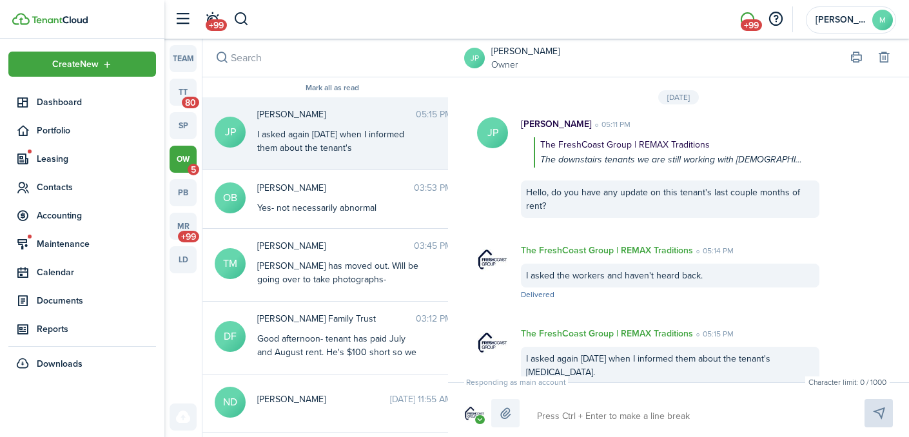
click at [565, 410] on textarea at bounding box center [685, 416] width 306 height 22
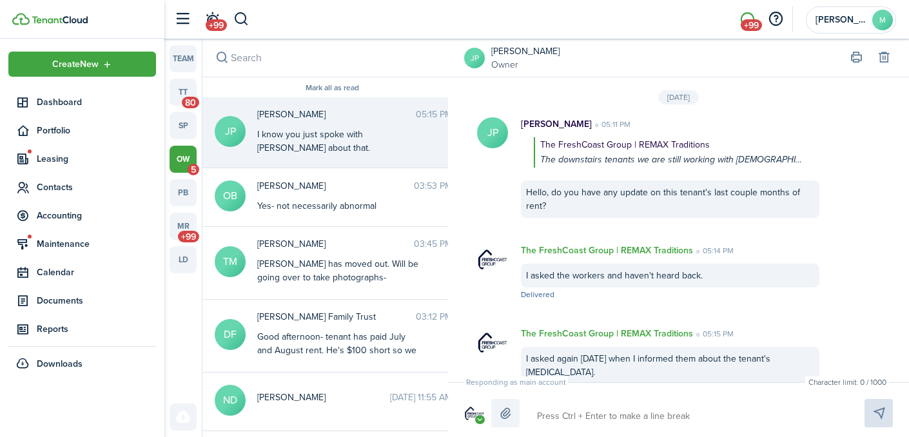
scroll to position [1876, 0]
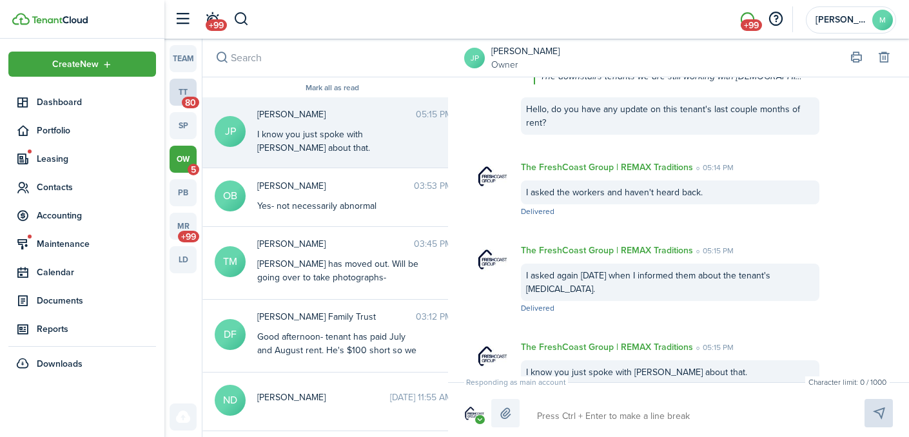
click at [180, 92] on link "tt 80" at bounding box center [183, 92] width 27 height 27
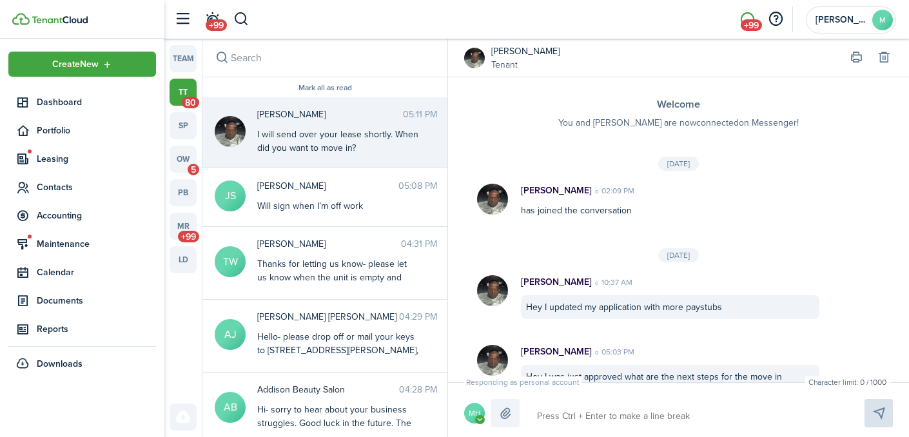
scroll to position [185, 0]
